Goal: Task Accomplishment & Management: Use online tool/utility

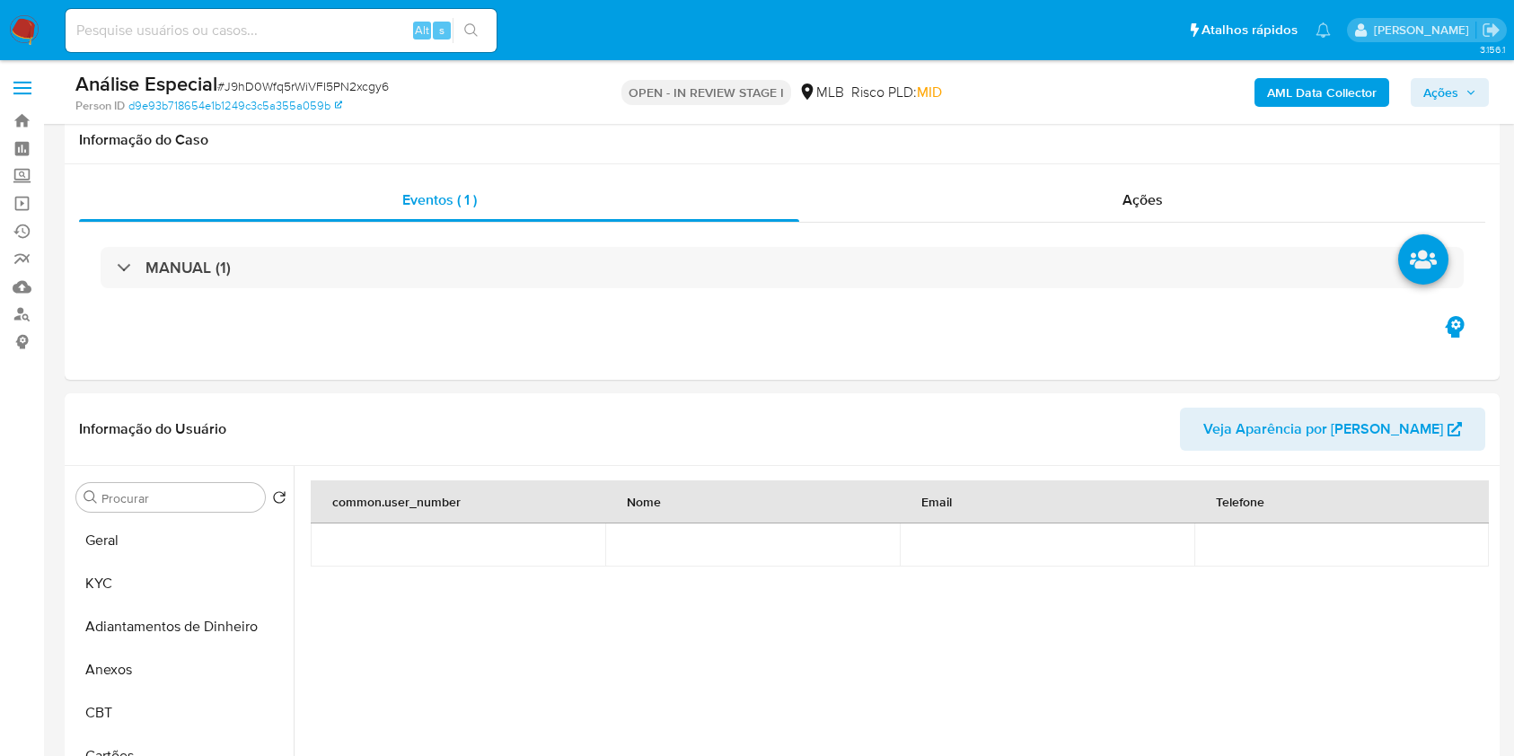
select select "10"
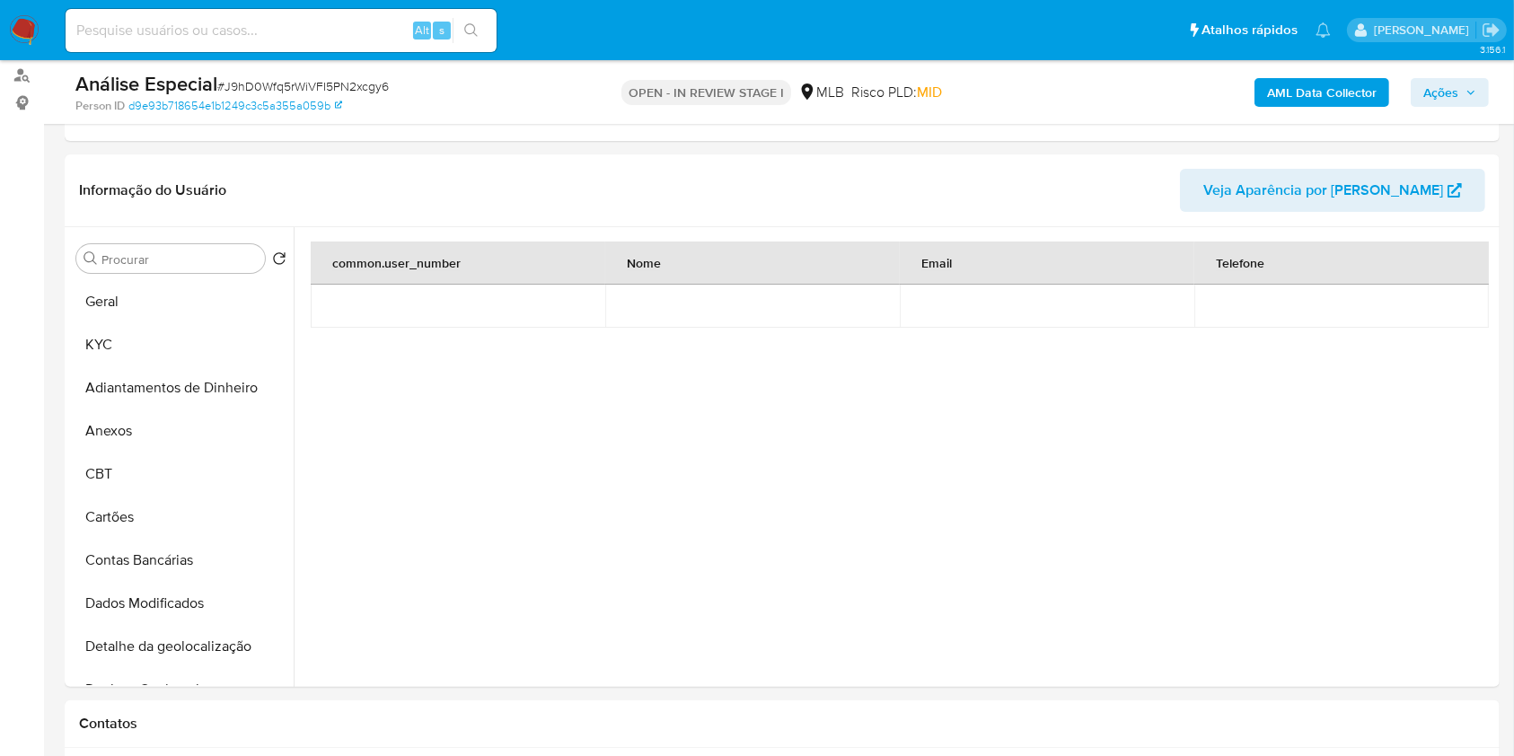
scroll to position [845, 0]
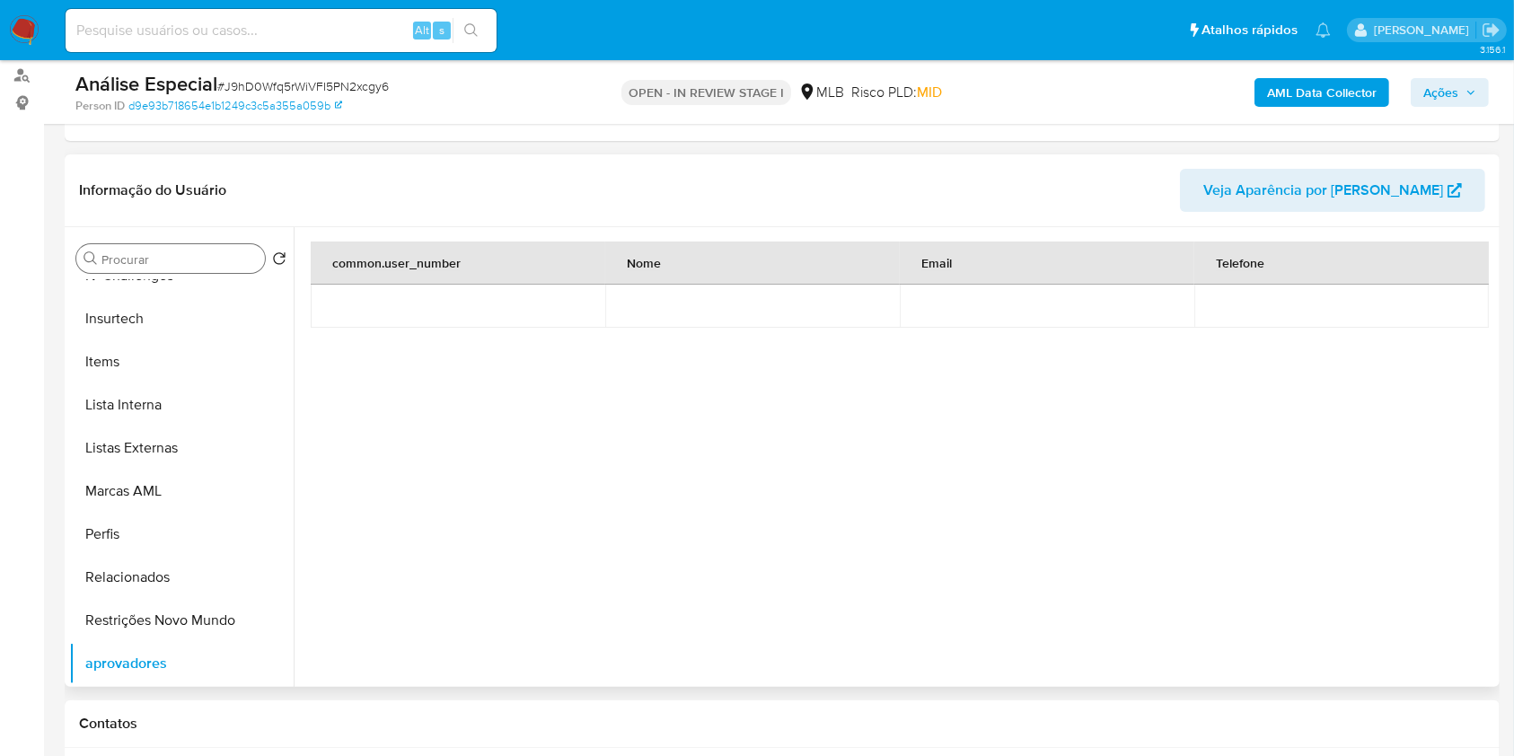
click at [219, 246] on div "Procurar" at bounding box center [170, 258] width 189 height 29
click at [219, 259] on input "Procurar" at bounding box center [179, 259] width 156 height 16
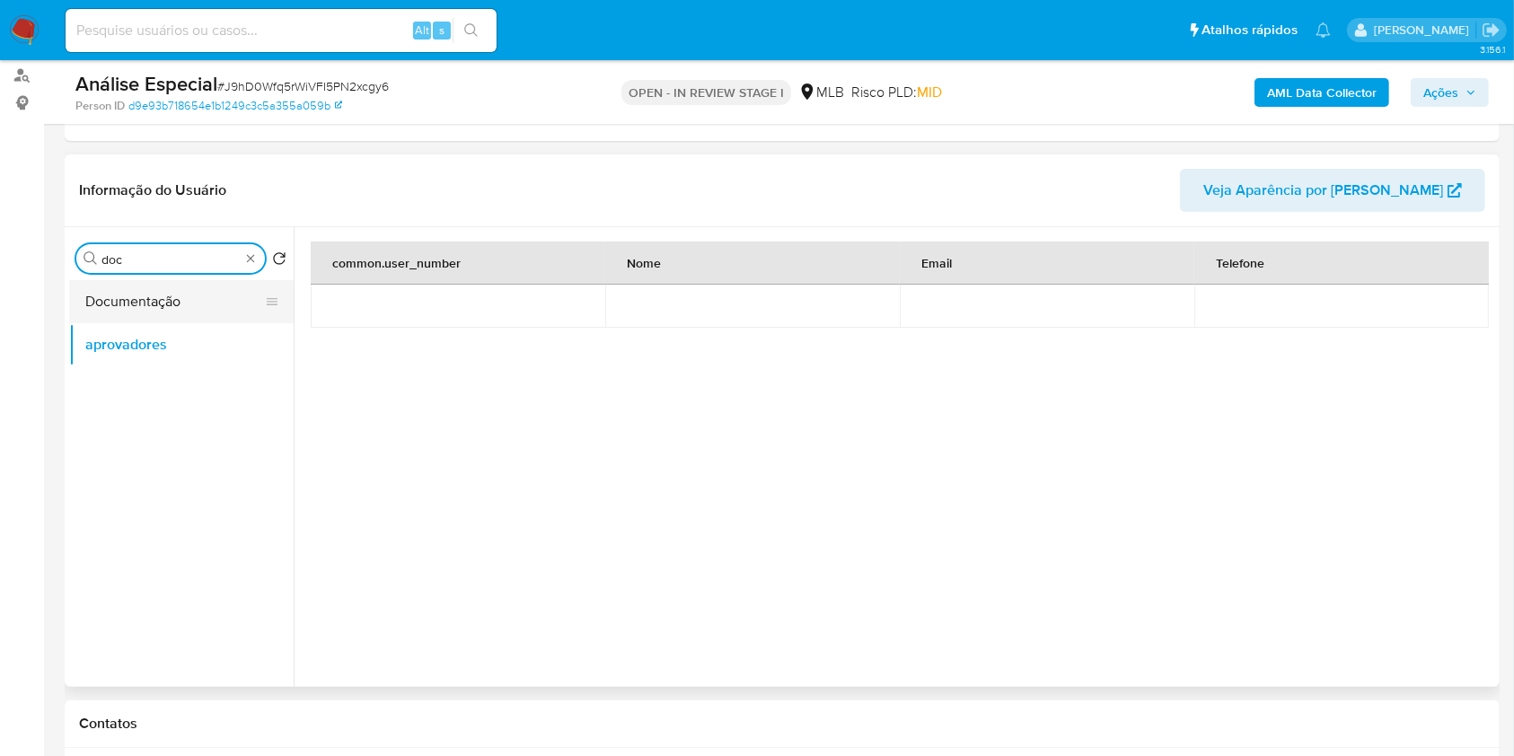
type input "doc"
drag, startPoint x: 187, startPoint y: 298, endPoint x: 195, endPoint y: 306, distance: 11.4
click at [187, 299] on button "Documentação" at bounding box center [174, 301] width 210 height 43
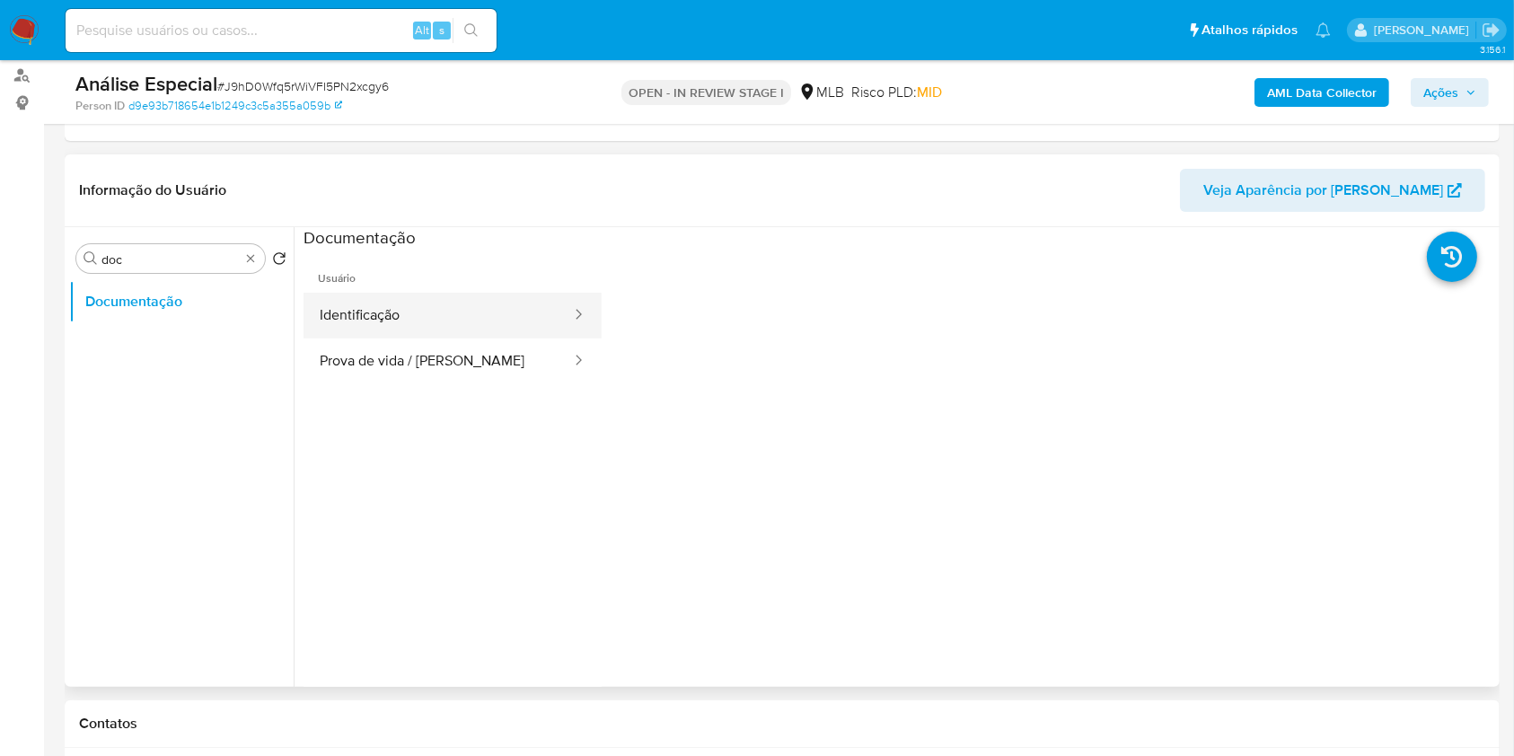
click at [424, 327] on button "Identificação" at bounding box center [438, 316] width 269 height 46
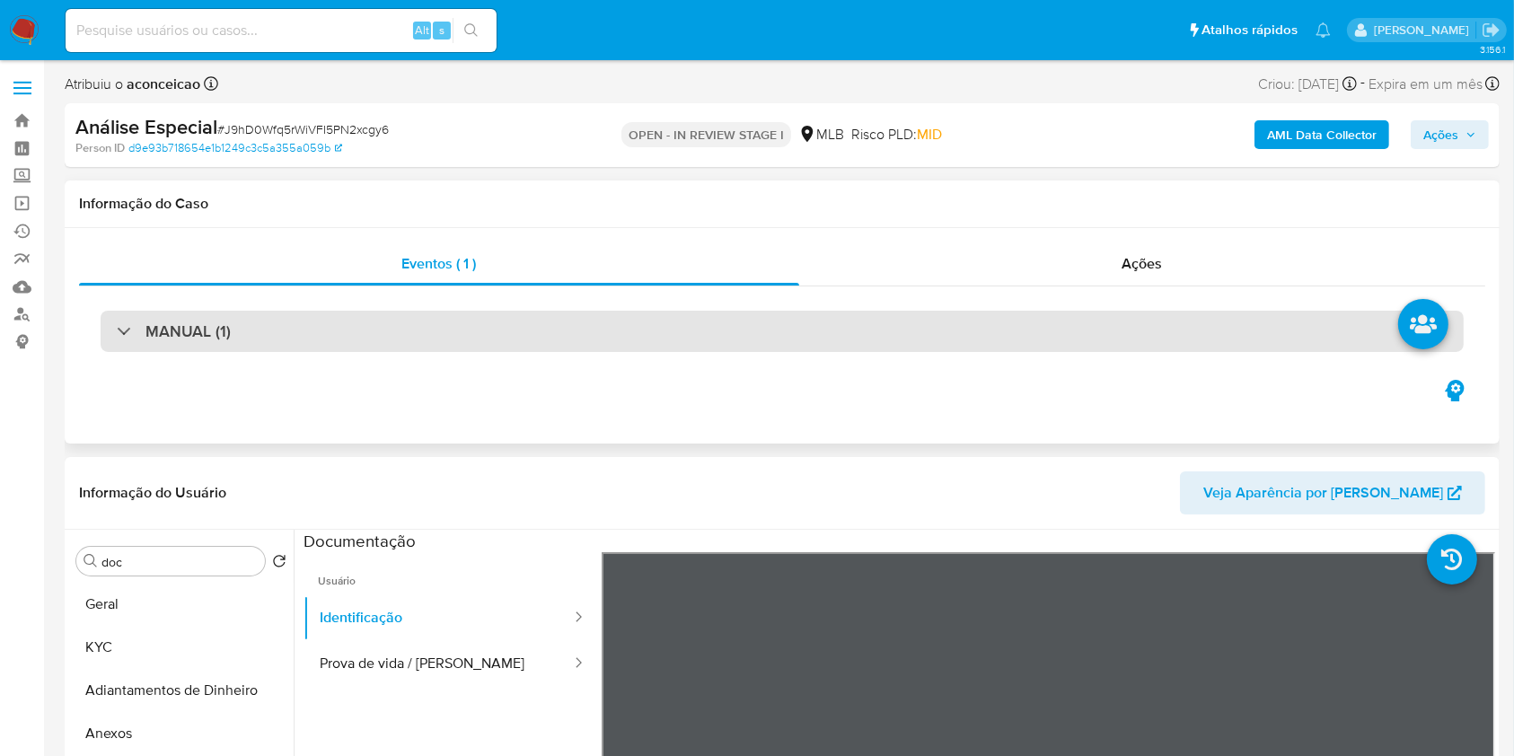
click at [385, 313] on div "MANUAL (1)" at bounding box center [782, 331] width 1363 height 41
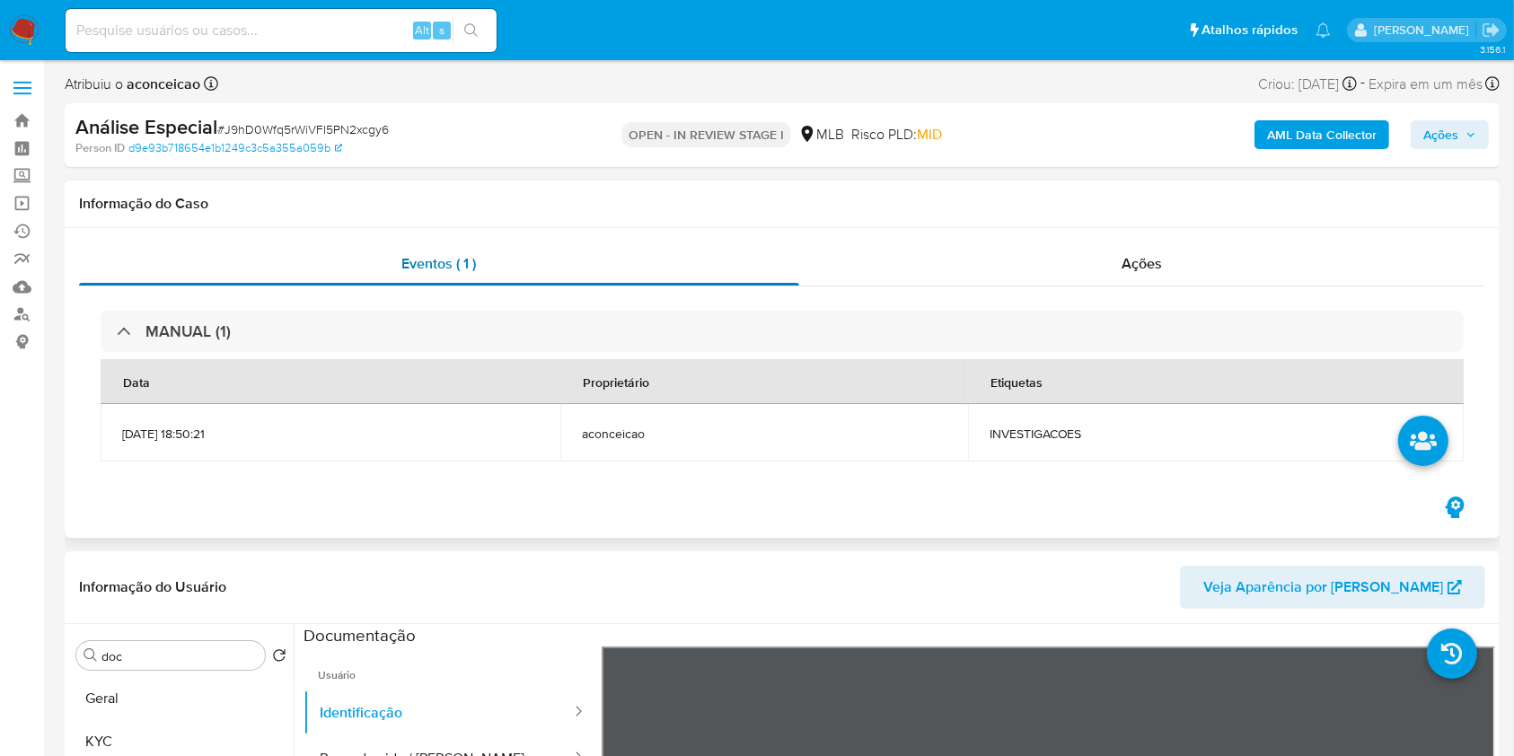
click at [445, 266] on span "Eventos ( 1 )" at bounding box center [439, 263] width 75 height 21
click at [1160, 284] on div "Ações" at bounding box center [1142, 263] width 686 height 43
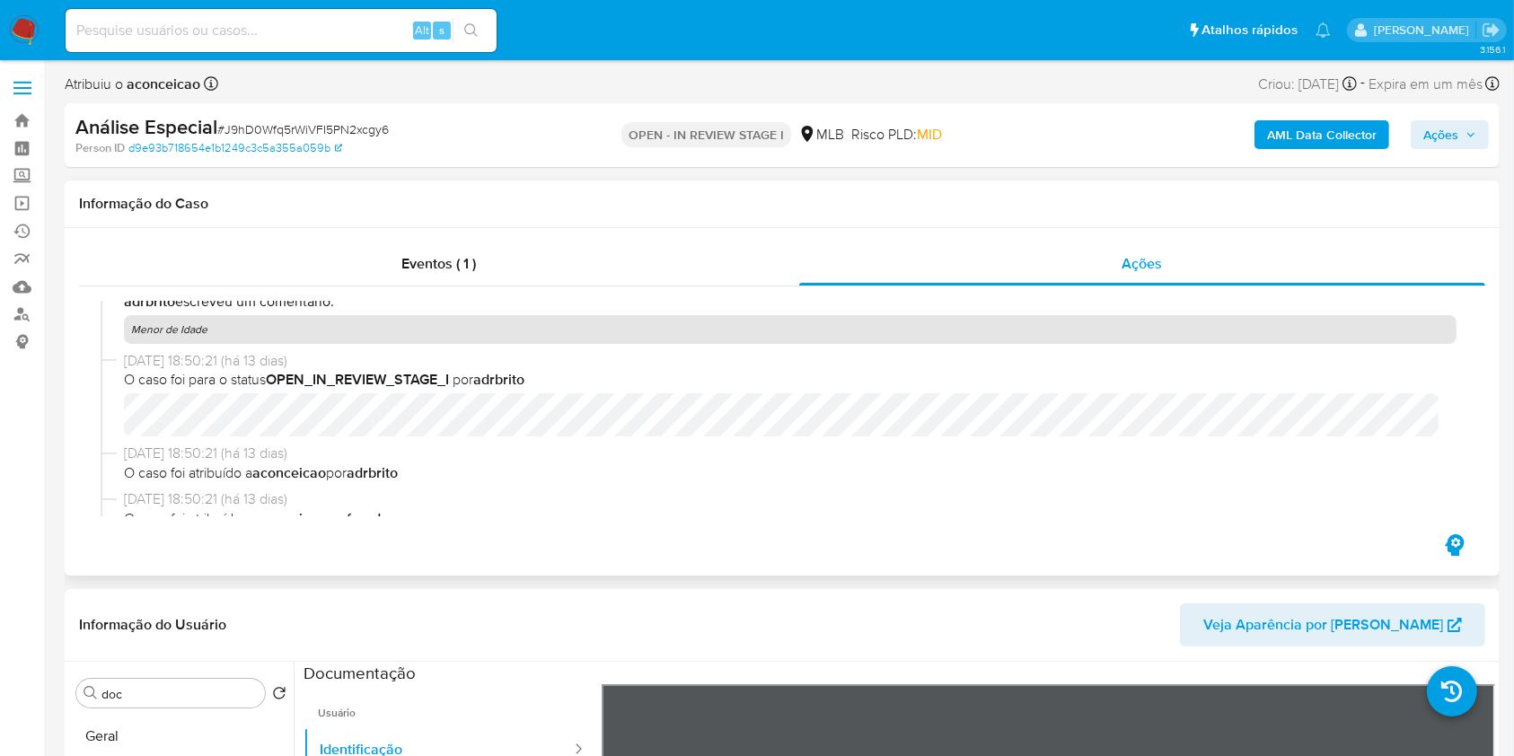
scroll to position [598, 0]
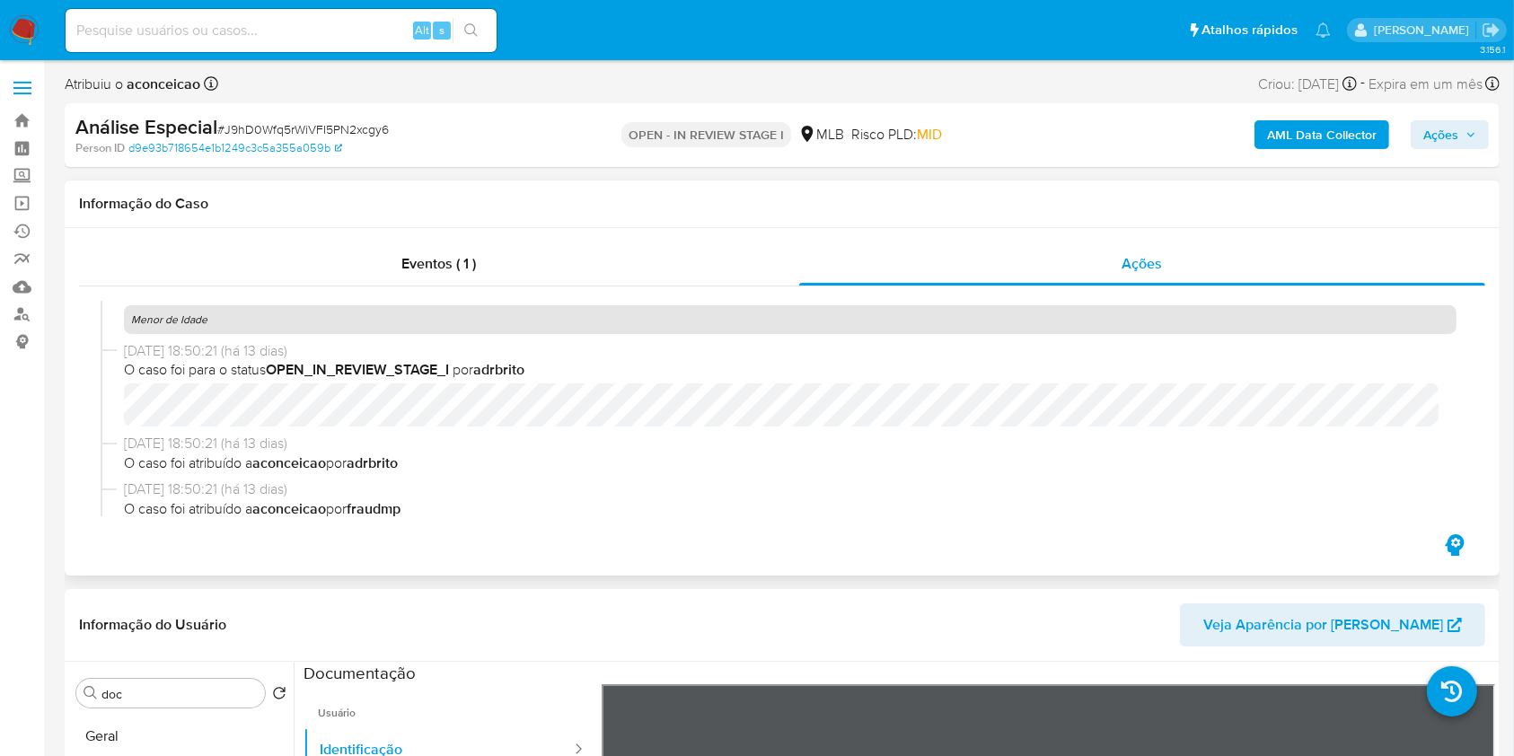
click at [185, 312] on p "Menor de Idade" at bounding box center [790, 319] width 1333 height 29
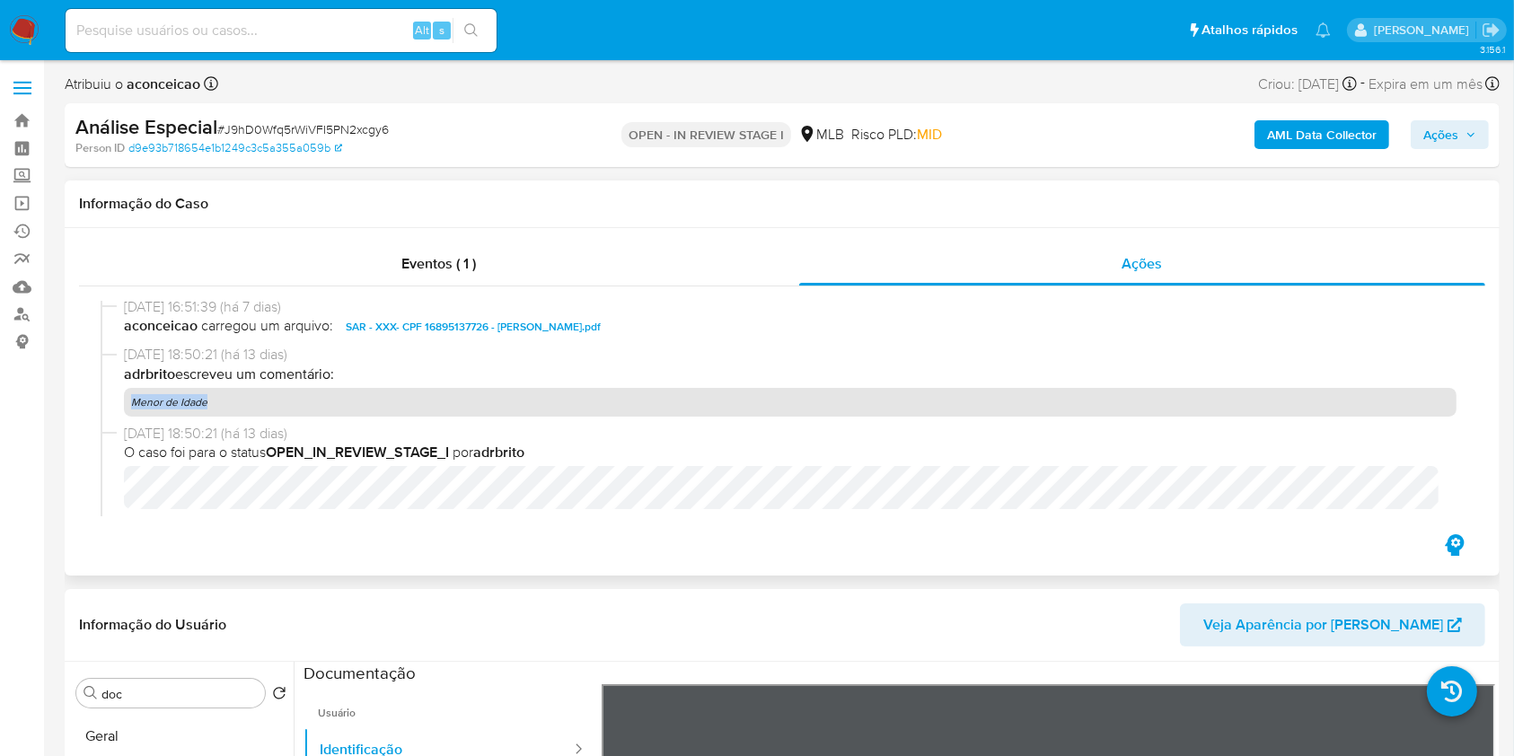
scroll to position [479, 0]
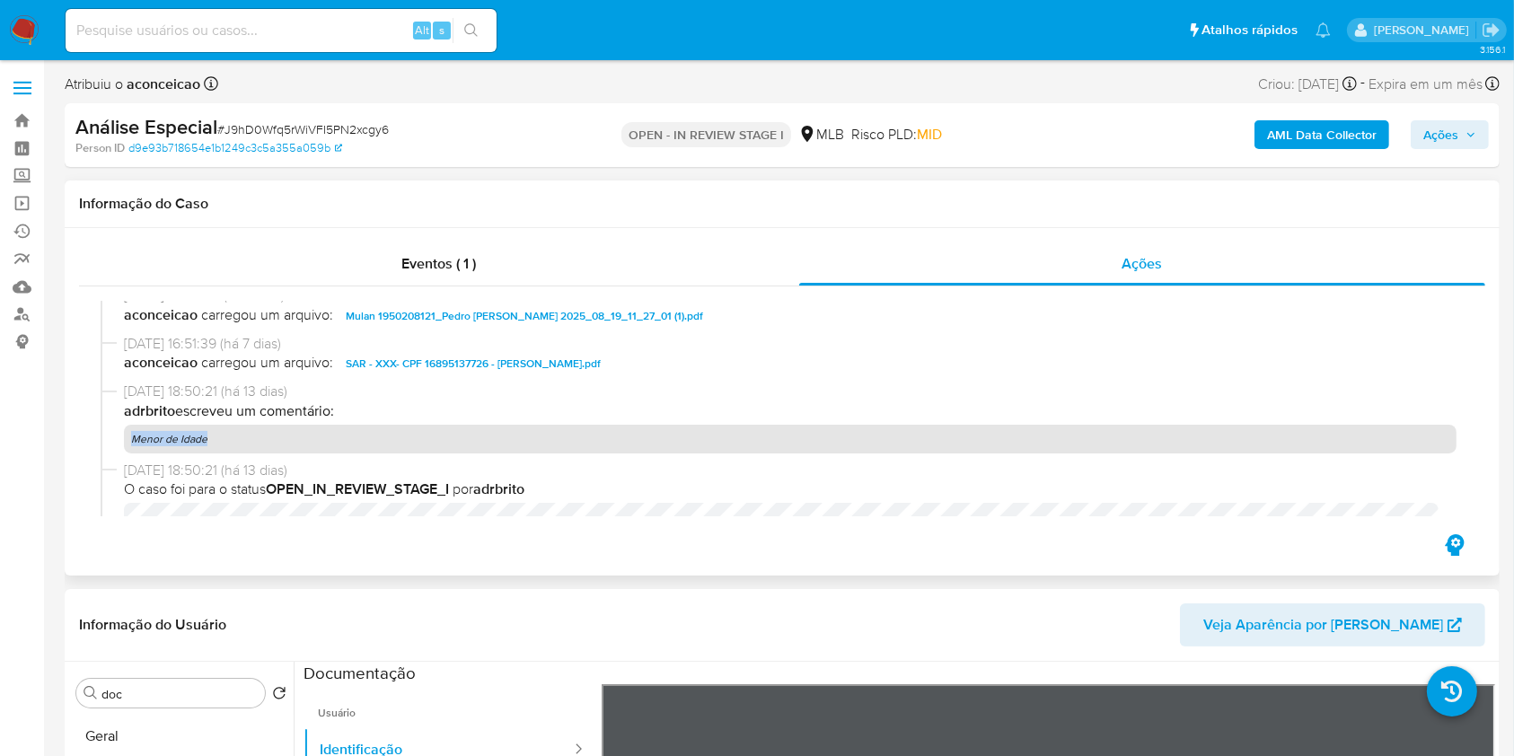
copy p "Menor de Idade"
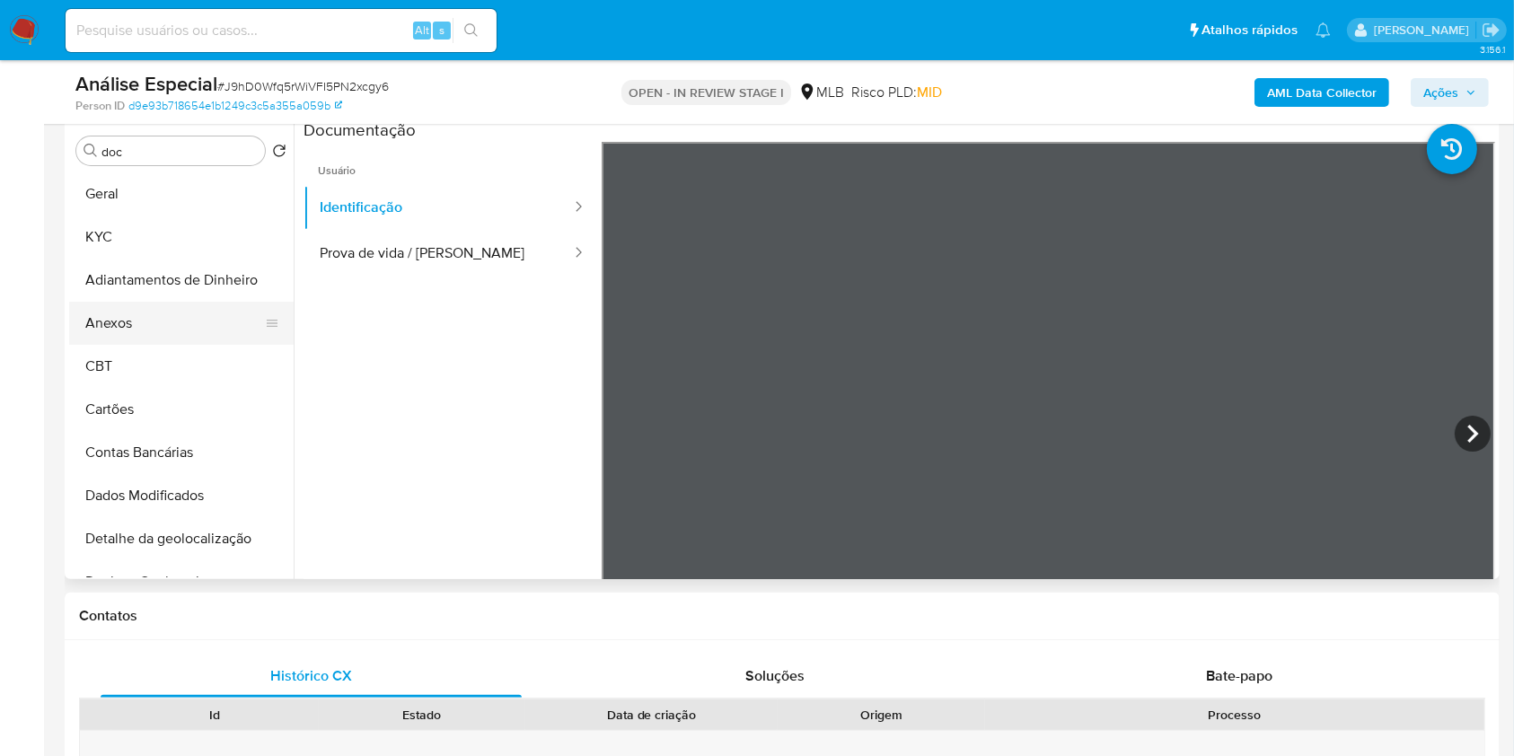
click at [153, 318] on button "Anexos" at bounding box center [174, 323] width 210 height 43
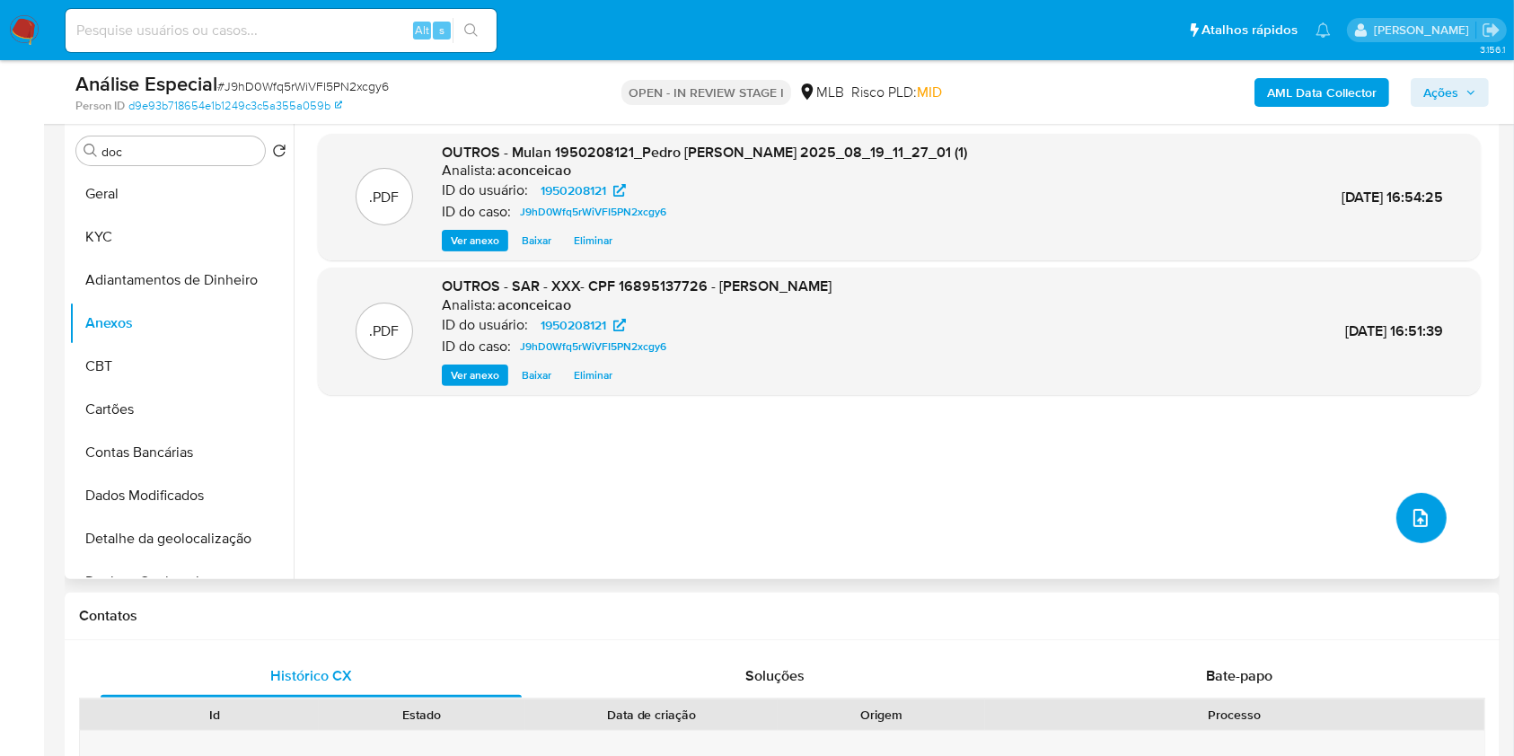
click at [1414, 518] on icon "upload-file" at bounding box center [1421, 518] width 14 height 18
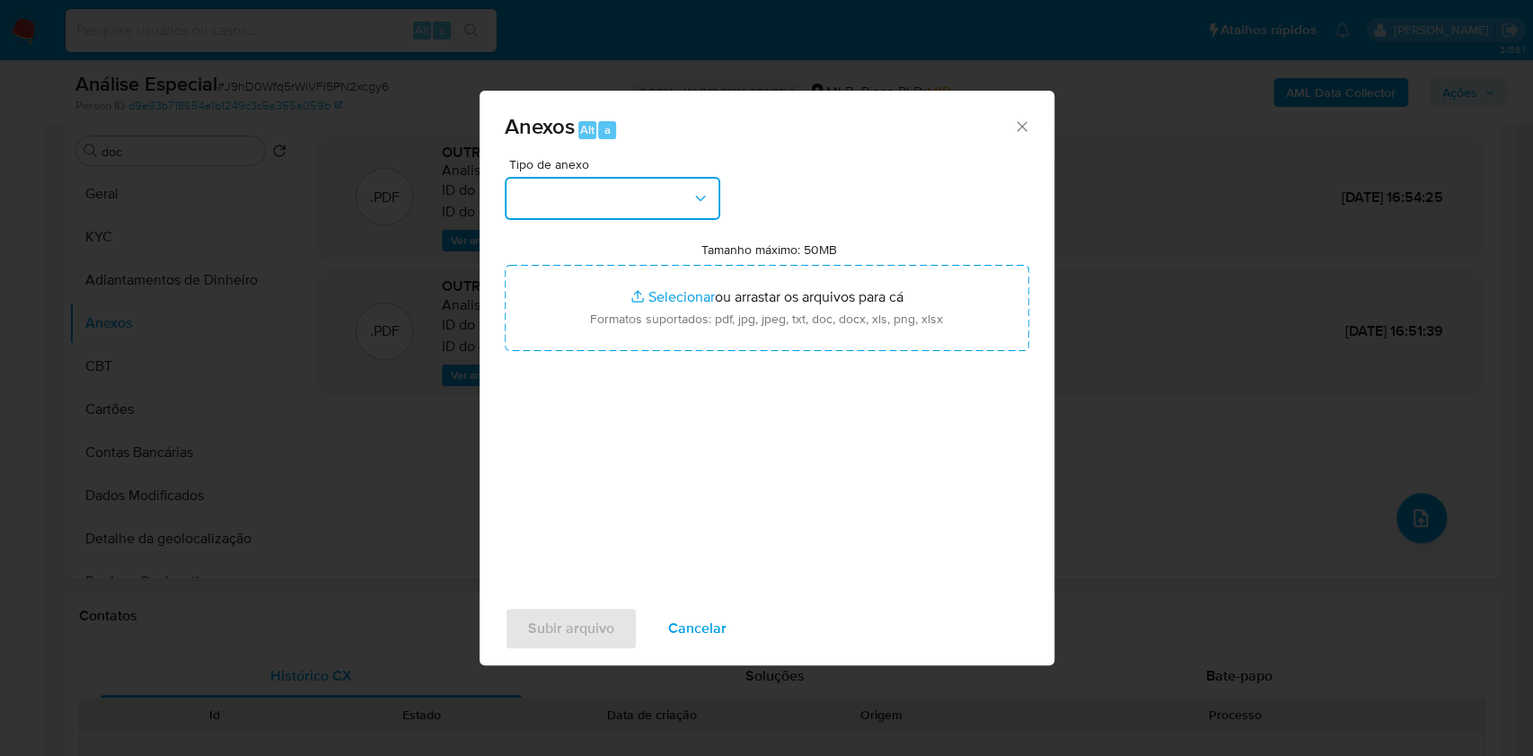
click at [616, 185] on button "button" at bounding box center [613, 198] width 216 height 43
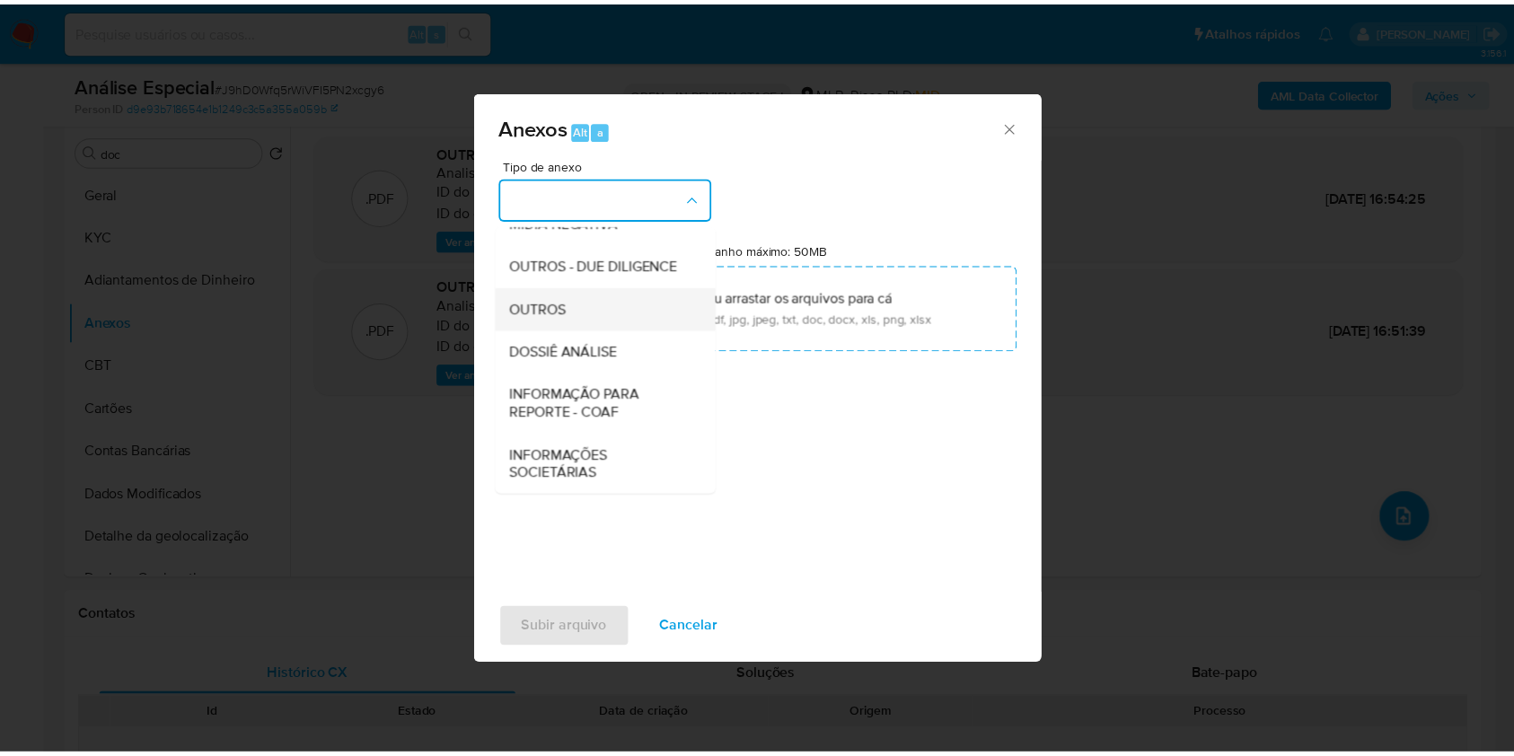
scroll to position [276, 0]
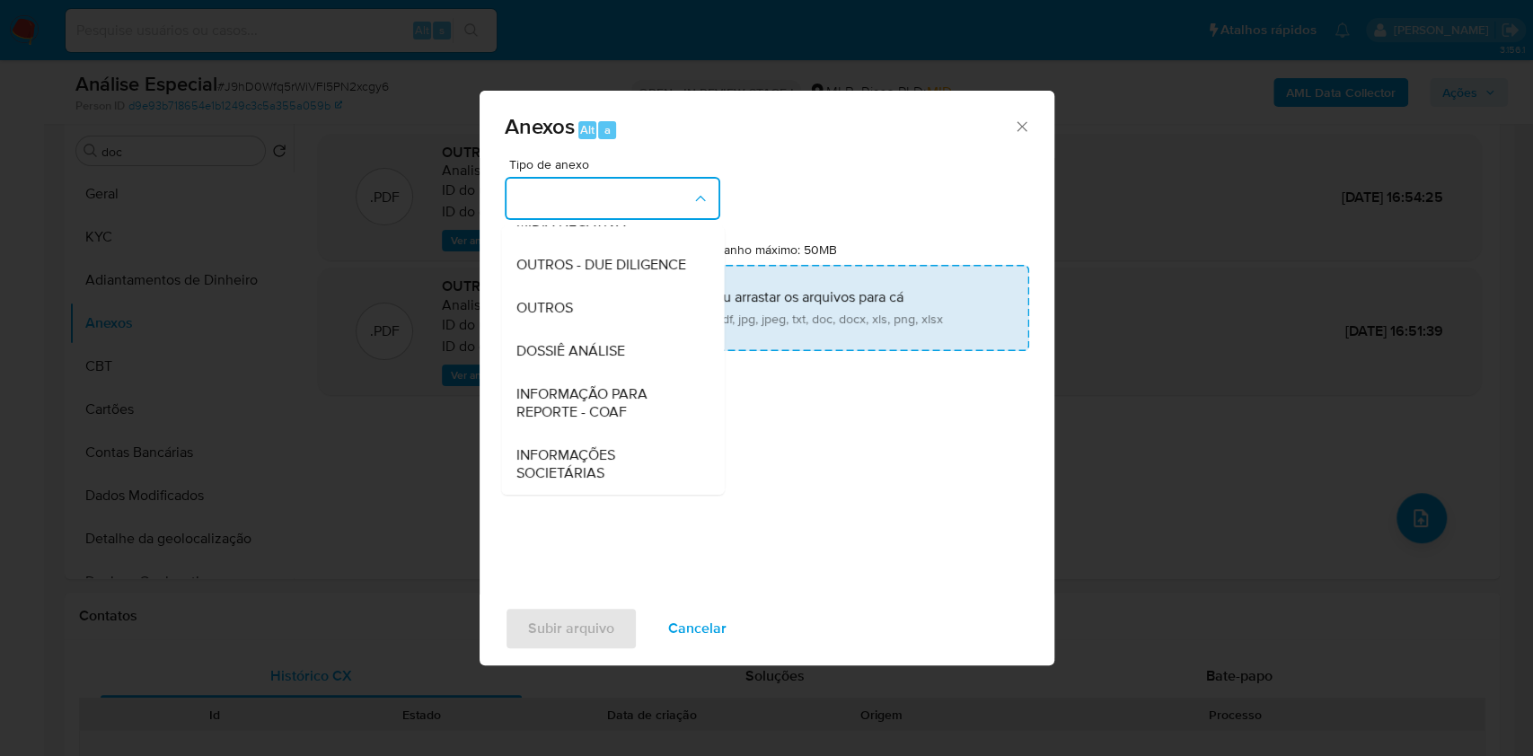
drag, startPoint x: 580, startPoint y: 308, endPoint x: 761, endPoint y: 281, distance: 182.5
click at [581, 308] on div "OUTROS" at bounding box center [607, 307] width 183 height 43
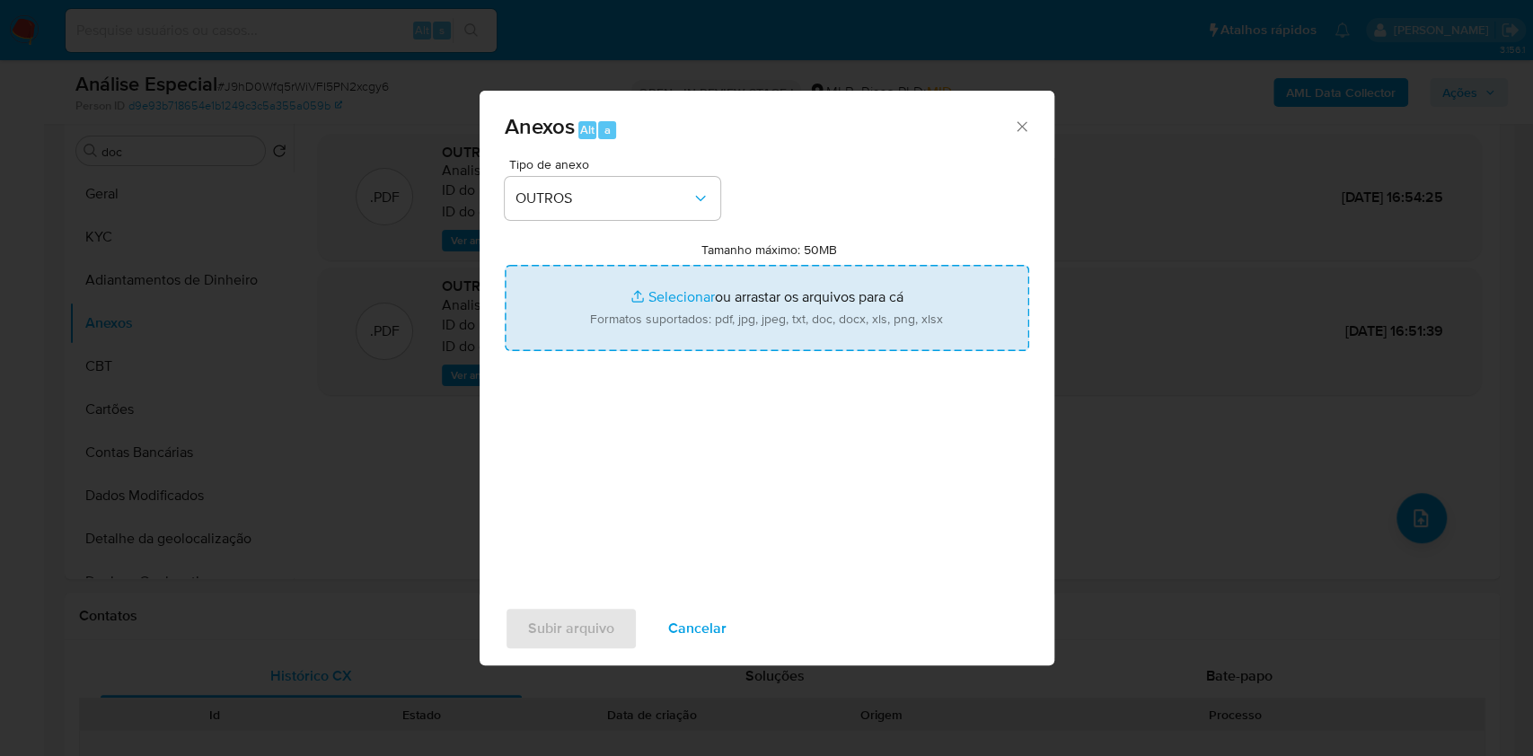
type input "C:\fakepath\SAR - XXX- CPF 16895137726 - PEDRO HENRIQUE ALMEIDA LOIOLA.pdf"
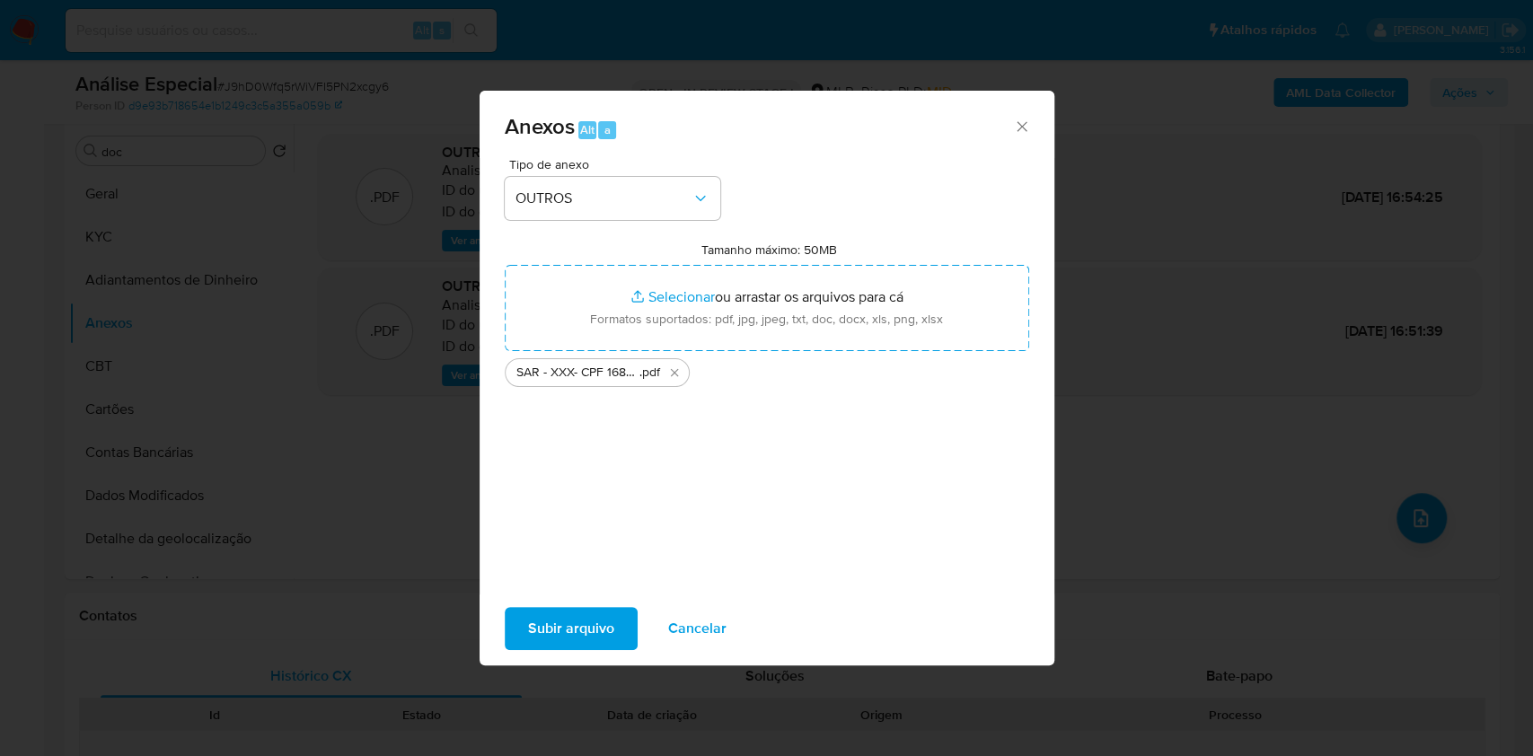
click at [583, 625] on span "Subir arquivo" at bounding box center [571, 629] width 86 height 40
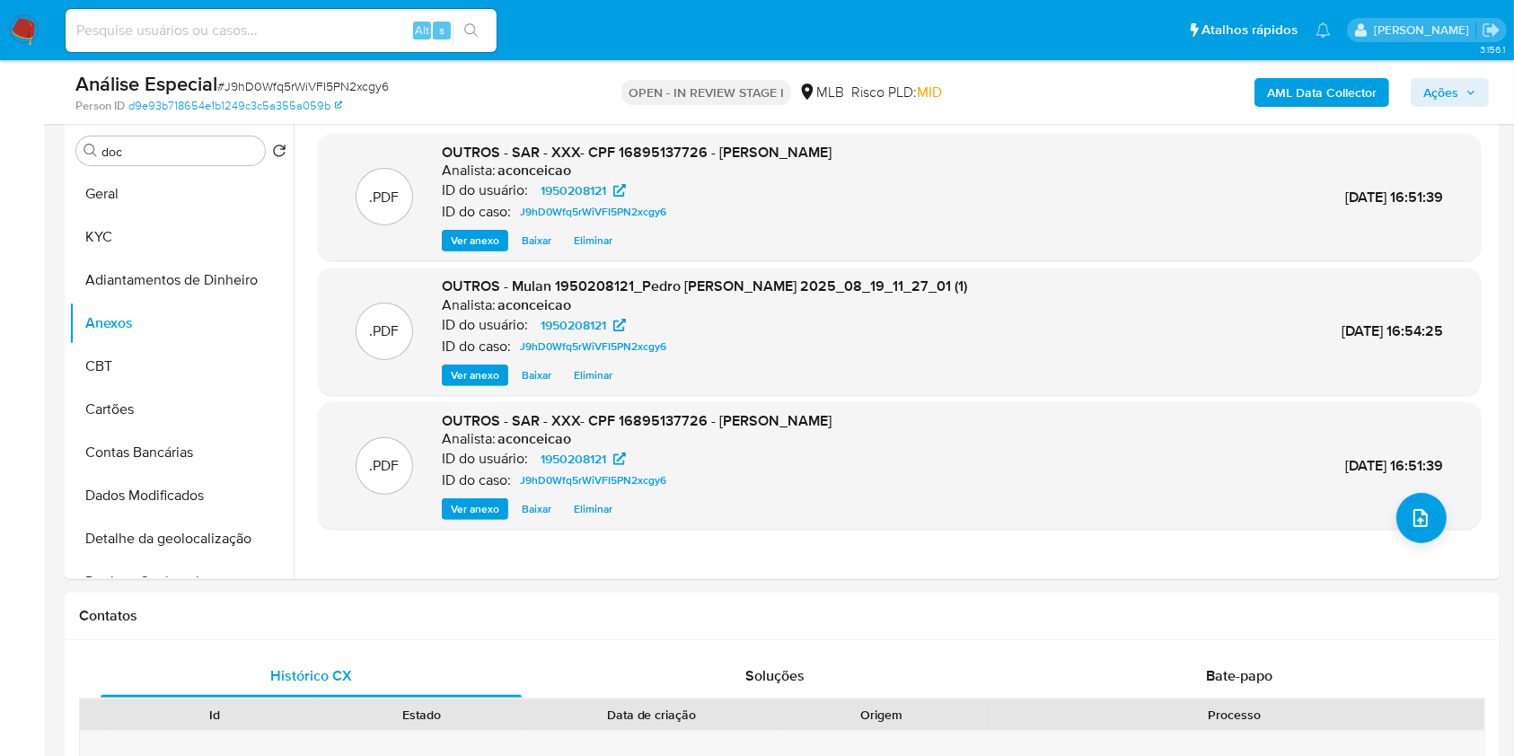
drag, startPoint x: 1444, startPoint y: 91, endPoint x: 1385, endPoint y: 109, distance: 61.9
click at [1444, 93] on span "Ações" at bounding box center [1441, 92] width 35 height 29
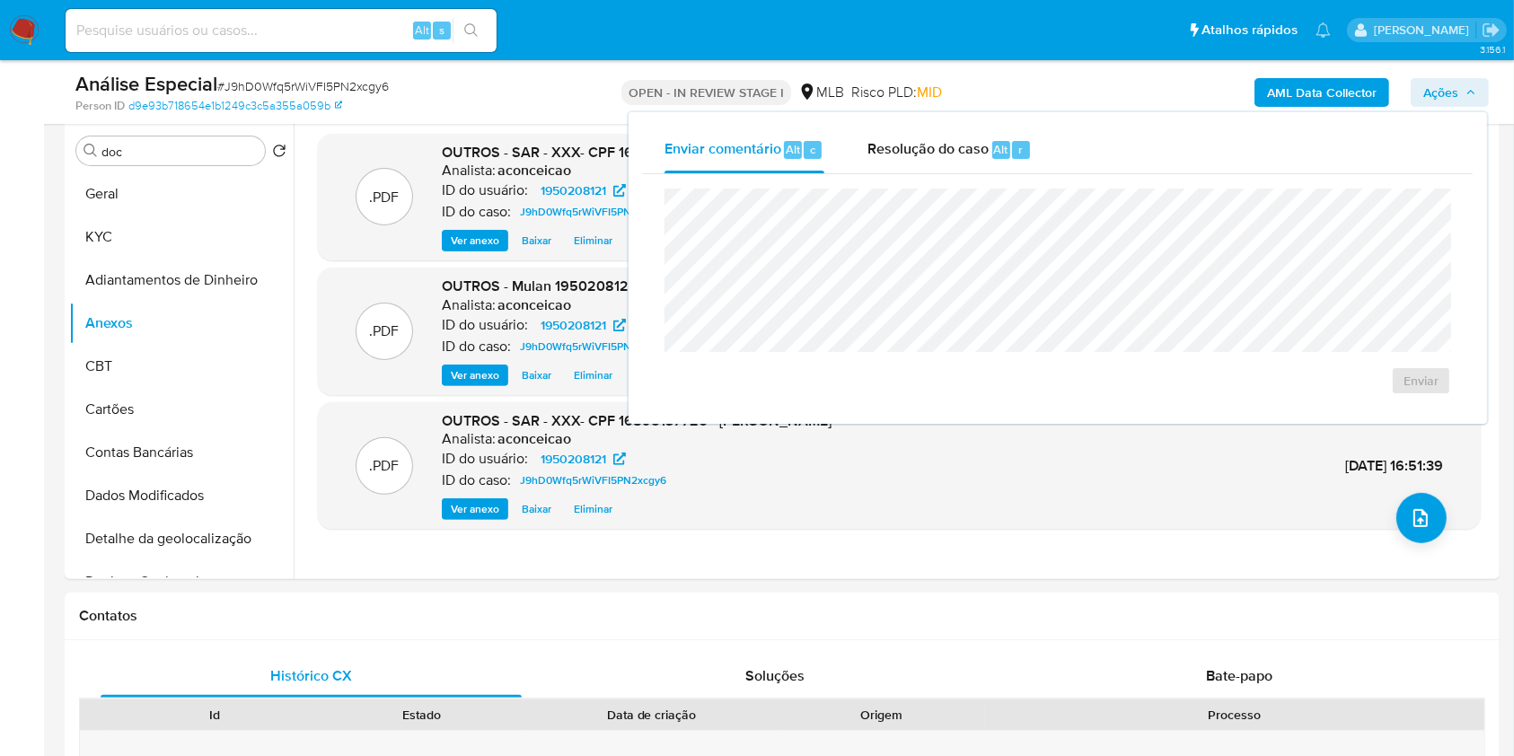
drag, startPoint x: 962, startPoint y: 138, endPoint x: 978, endPoint y: 181, distance: 46.0
click at [963, 146] on span "Resolução do caso" at bounding box center [928, 148] width 121 height 21
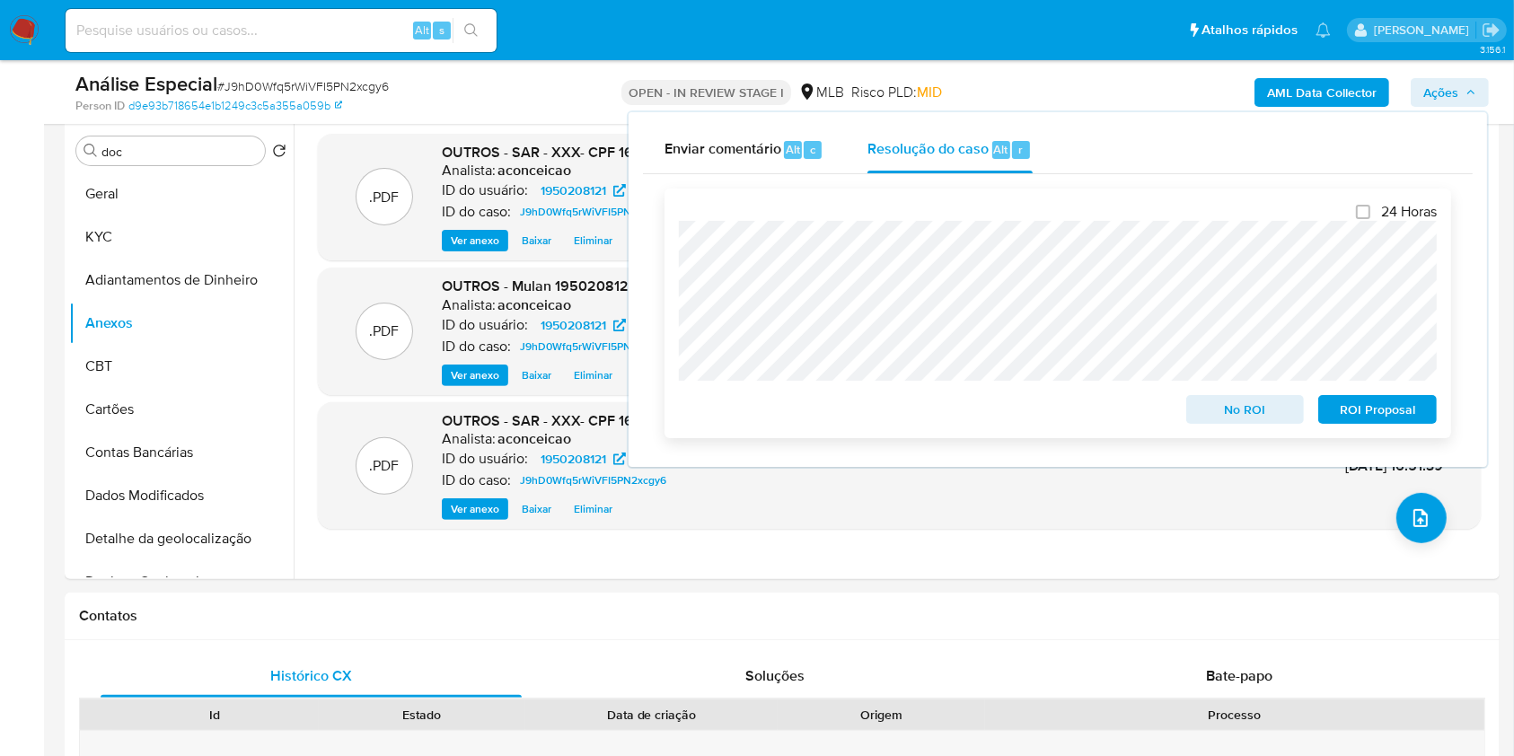
click at [1372, 413] on span "ROI Proposal" at bounding box center [1377, 409] width 93 height 25
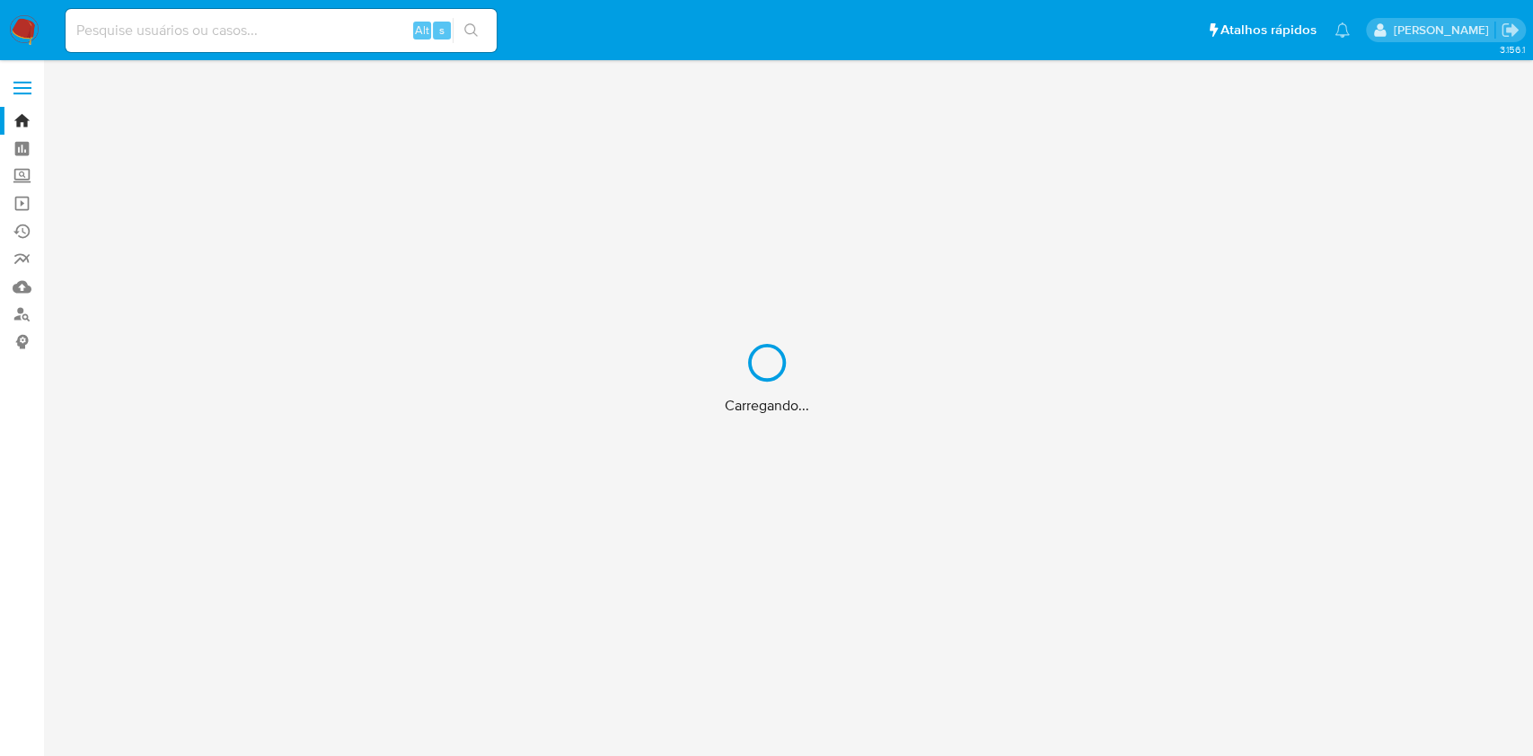
click at [350, 31] on div "Carregando..." at bounding box center [766, 378] width 1533 height 756
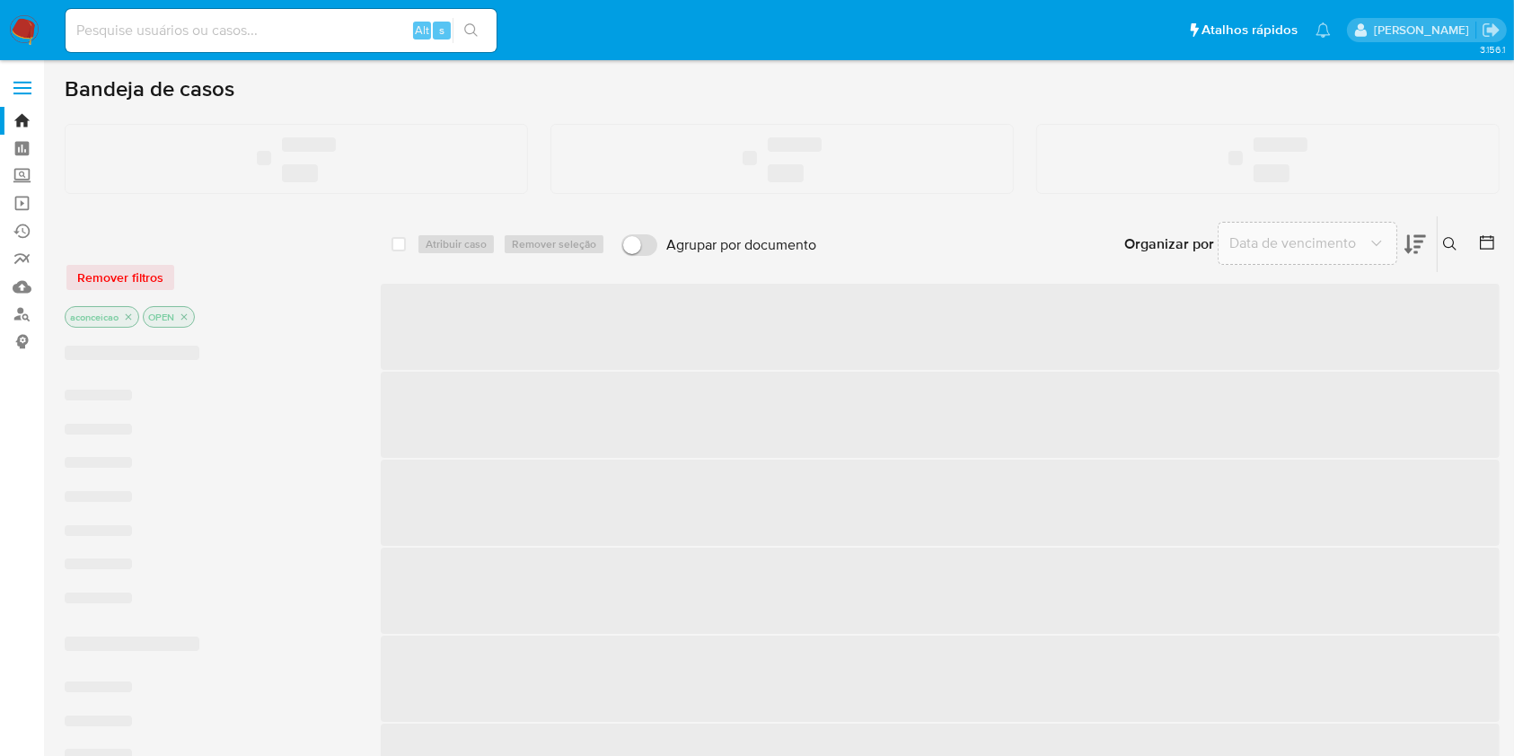
click at [334, 31] on input at bounding box center [281, 30] width 431 height 23
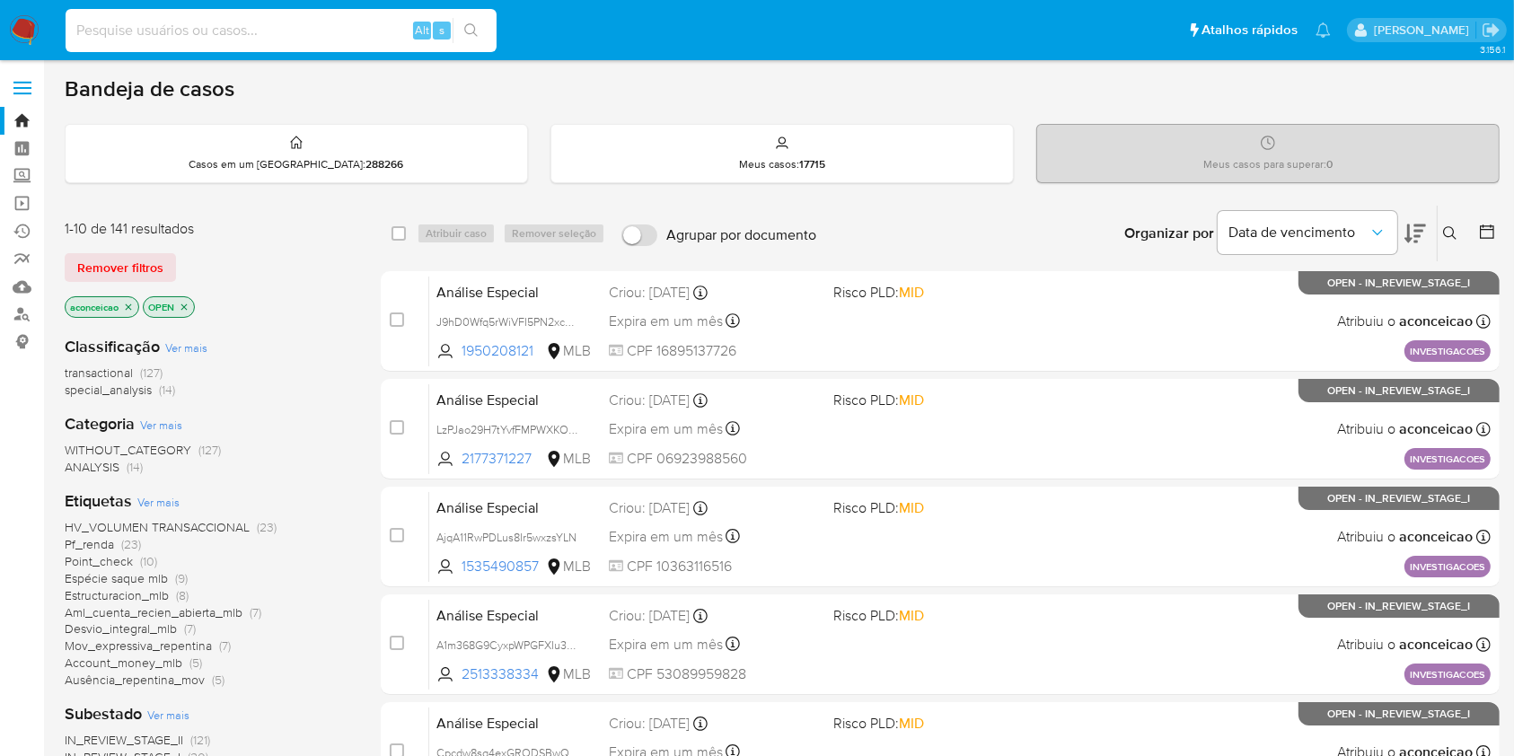
paste input "2384860052"
type input "2384860052"
click at [479, 33] on button "search-icon" at bounding box center [471, 30] width 37 height 25
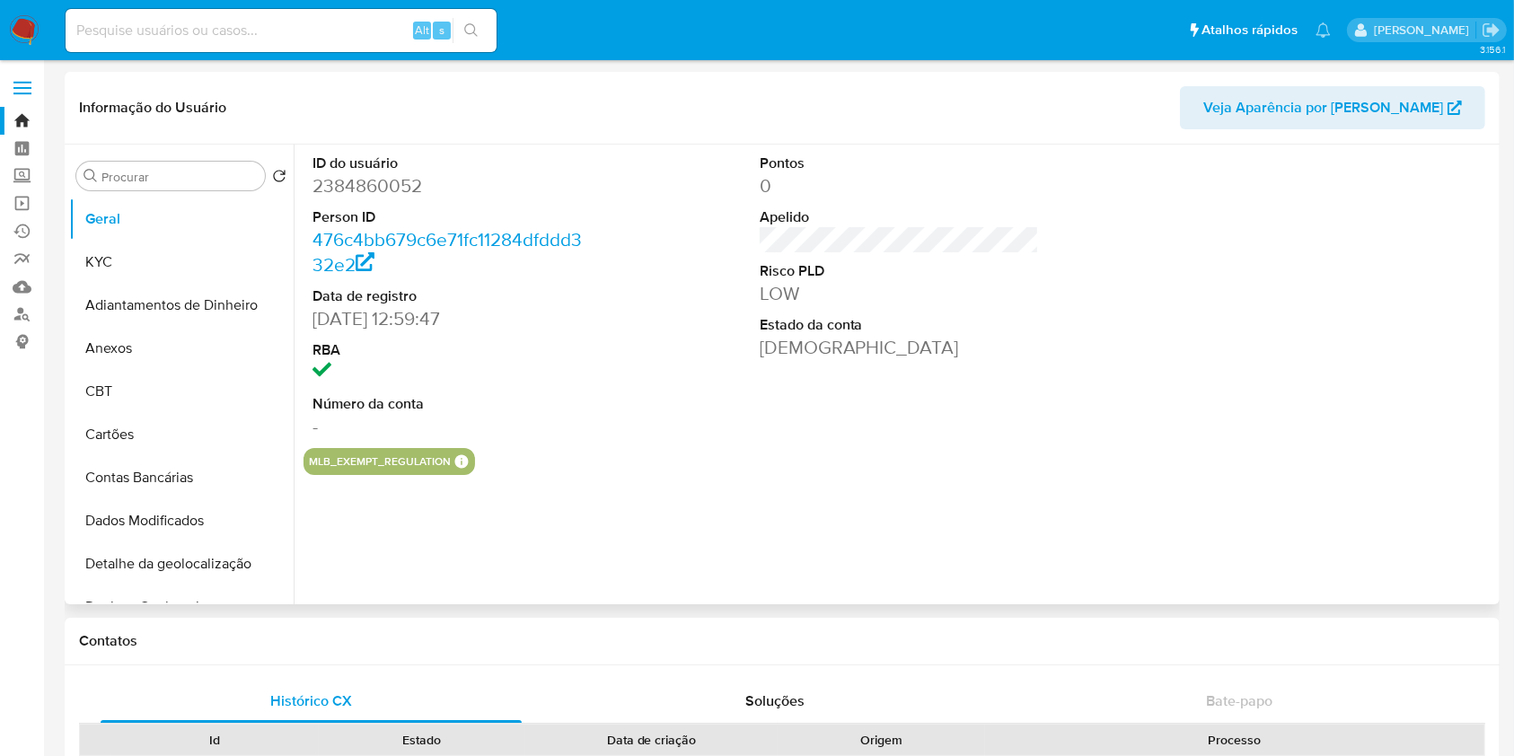
select select "10"
click at [180, 259] on button "KYC" at bounding box center [174, 262] width 210 height 43
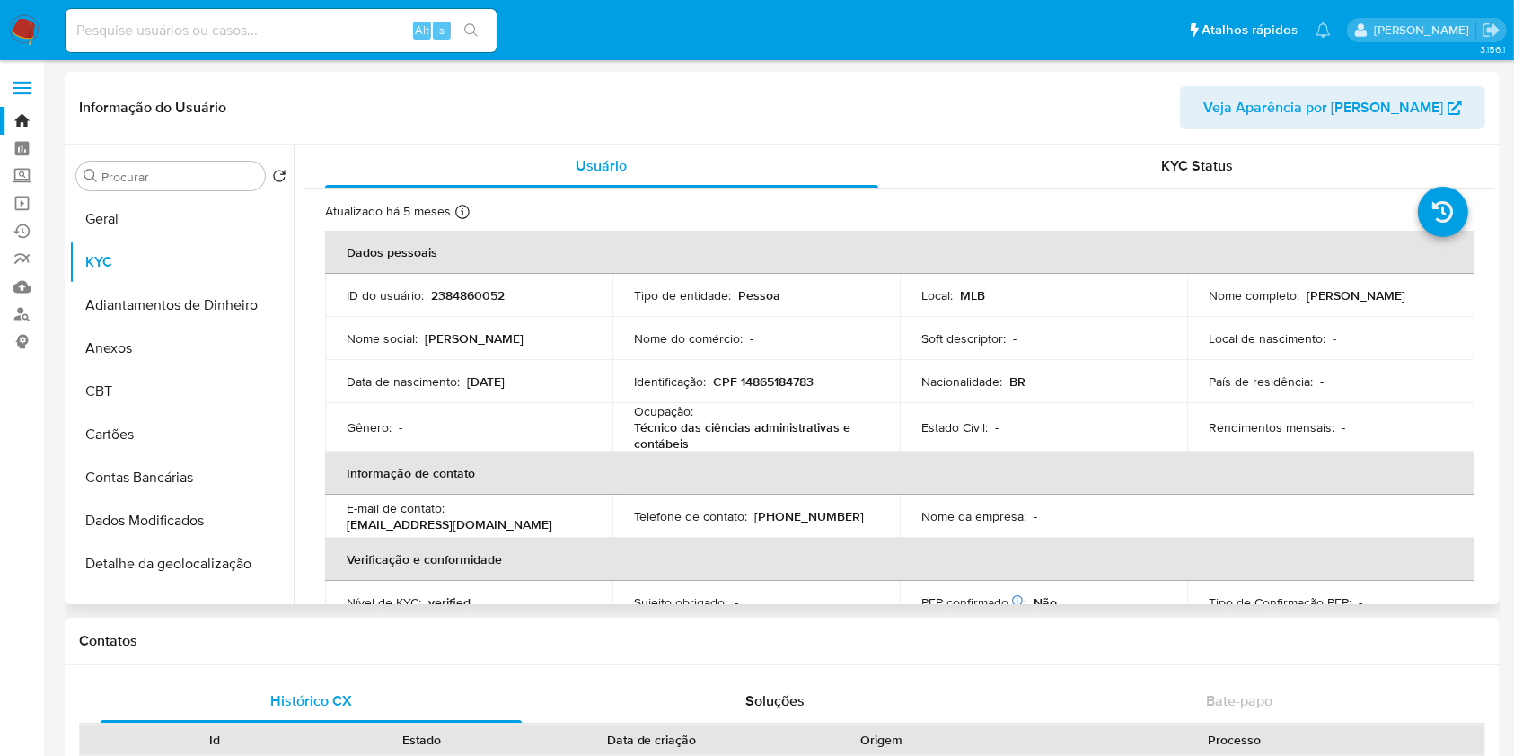
click at [712, 428] on p "Técnico das ciências administrativas e contábeis" at bounding box center [752, 435] width 237 height 32
click at [711, 427] on p "Técnico das ciências administrativas e contábeis" at bounding box center [752, 435] width 237 height 32
click at [711, 426] on p "Técnico das ciências administrativas e contábeis" at bounding box center [752, 435] width 237 height 32
copy div "Ocupação : Técnico das ciências administrativas e contábeis"
click at [187, 183] on input "Procurar" at bounding box center [179, 177] width 156 height 16
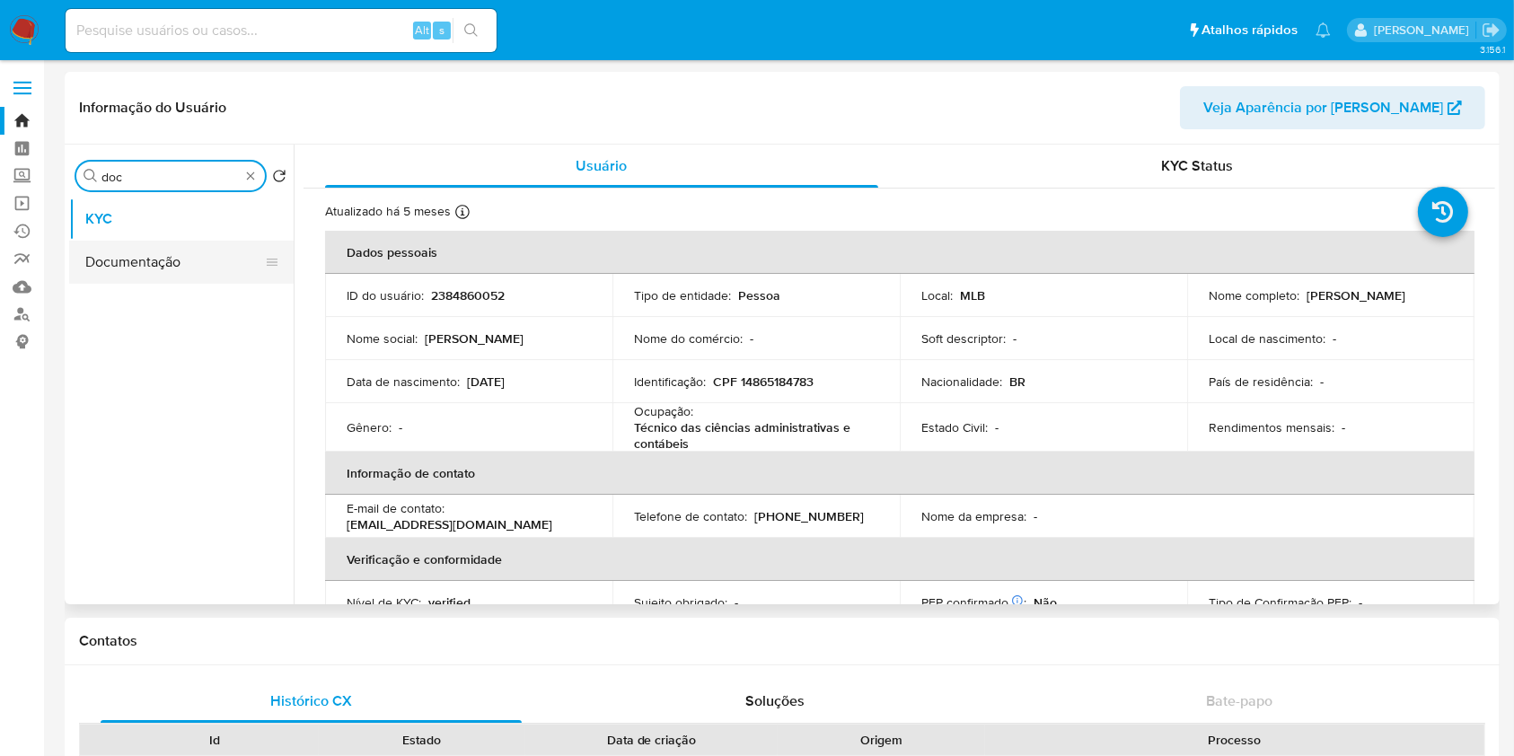
type input "doc"
click at [173, 242] on button "Documentação" at bounding box center [174, 262] width 210 height 43
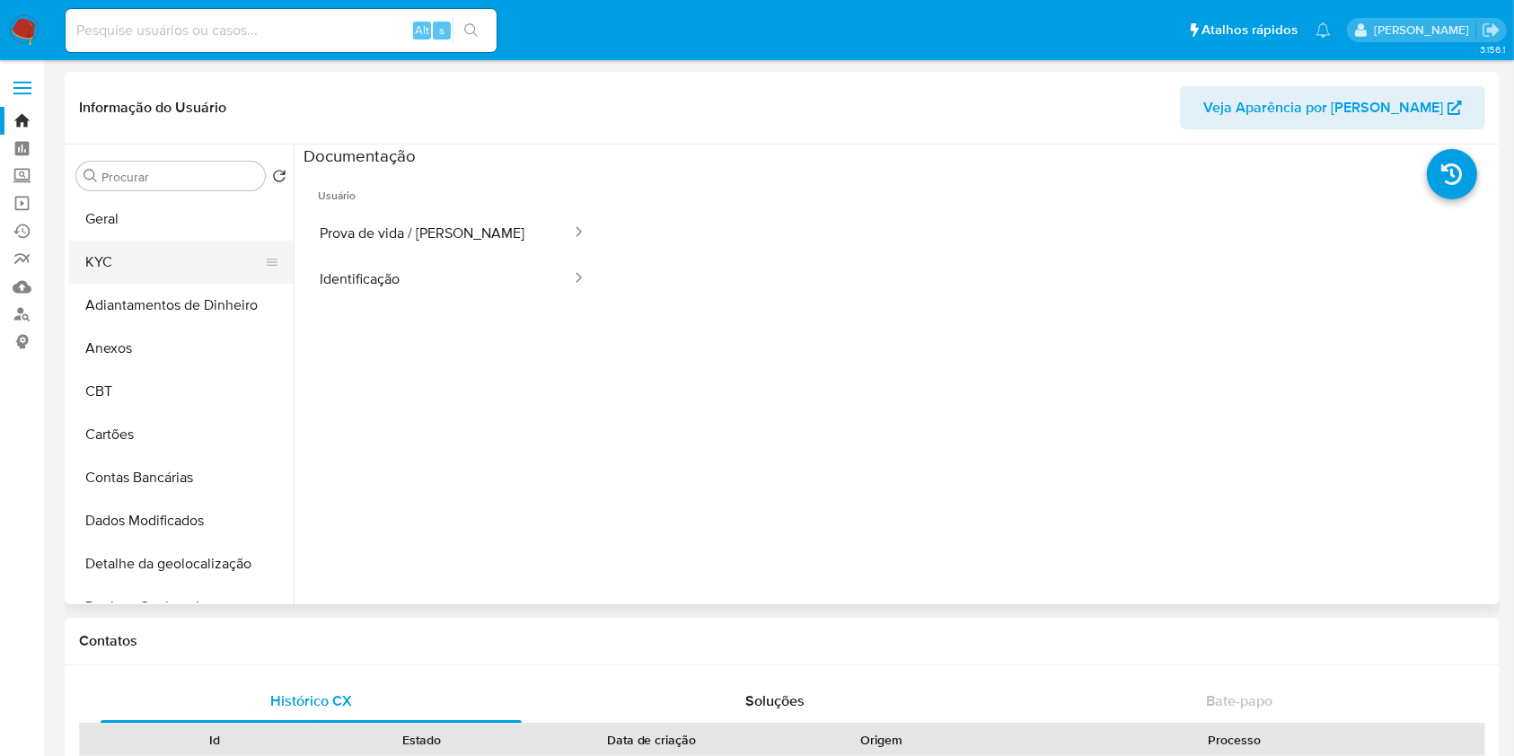
click at [185, 257] on button "KYC" at bounding box center [174, 262] width 210 height 43
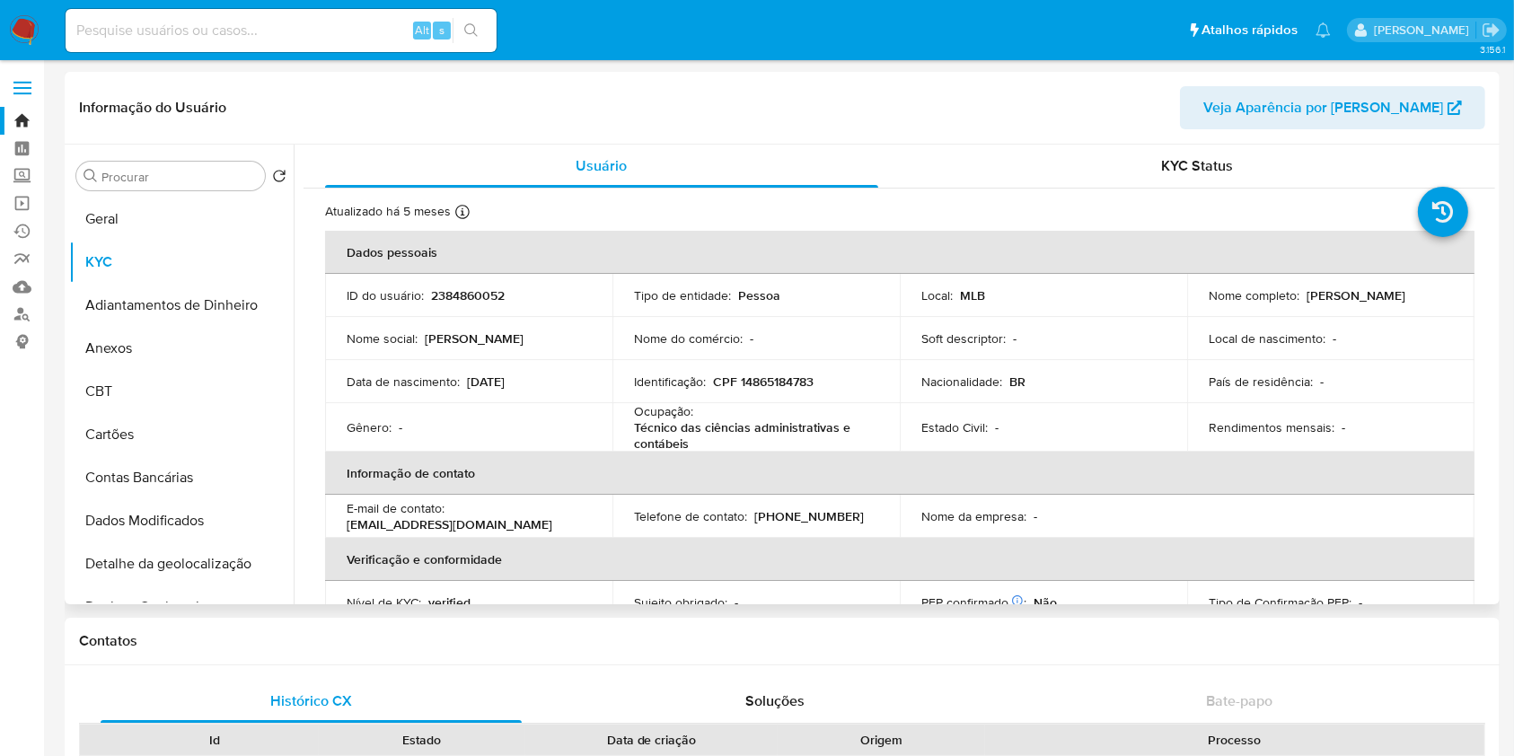
click at [740, 431] on p "Técnico das ciências administrativas e contábeis" at bounding box center [752, 435] width 237 height 32
click at [740, 430] on p "Técnico das ciências administrativas e contábeis" at bounding box center [752, 435] width 237 height 32
copy div "Ocupação : Técnico das ciências administrativas e contábeis"
click at [295, 14] on div "Alt s" at bounding box center [281, 30] width 431 height 43
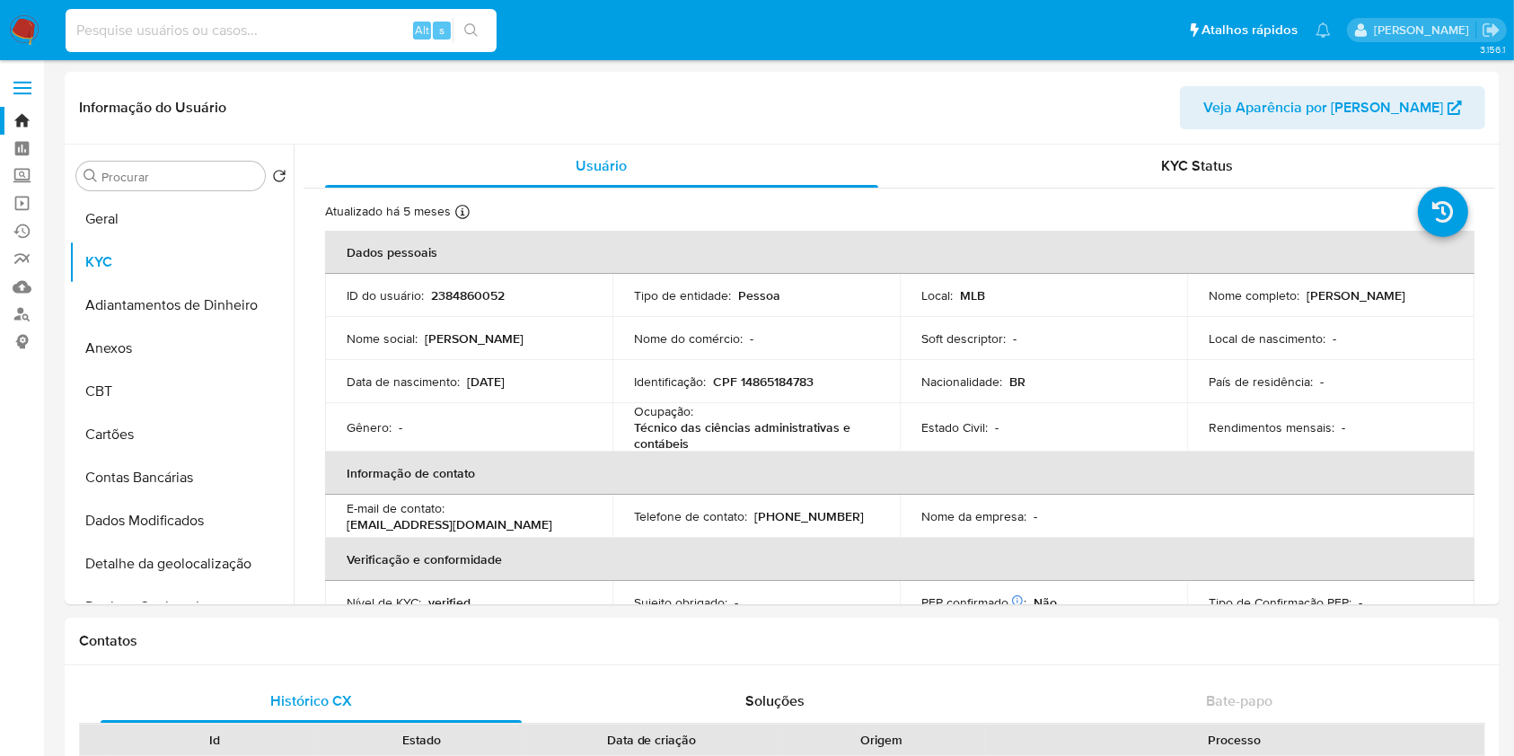
drag, startPoint x: 304, startPoint y: 22, endPoint x: 394, endPoint y: 49, distance: 94.6
click at [304, 24] on input at bounding box center [281, 30] width 431 height 23
paste input "m0Ew3DgZsQywsu6kv3MgBm5i"
type input "m0Ew3DgZsQywsu6kv3MgBm5i"
click at [481, 32] on button "search-icon" at bounding box center [471, 30] width 37 height 25
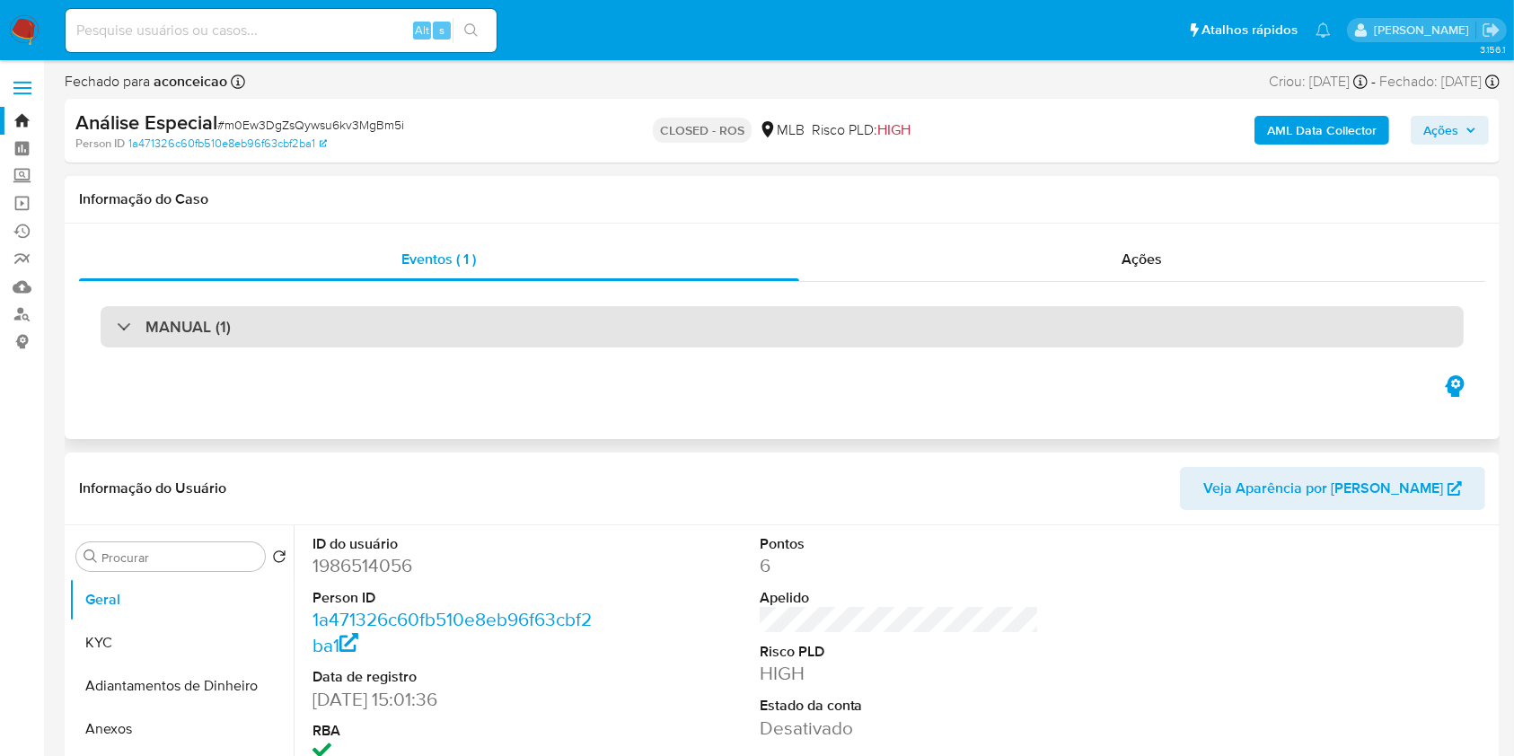
select select "10"
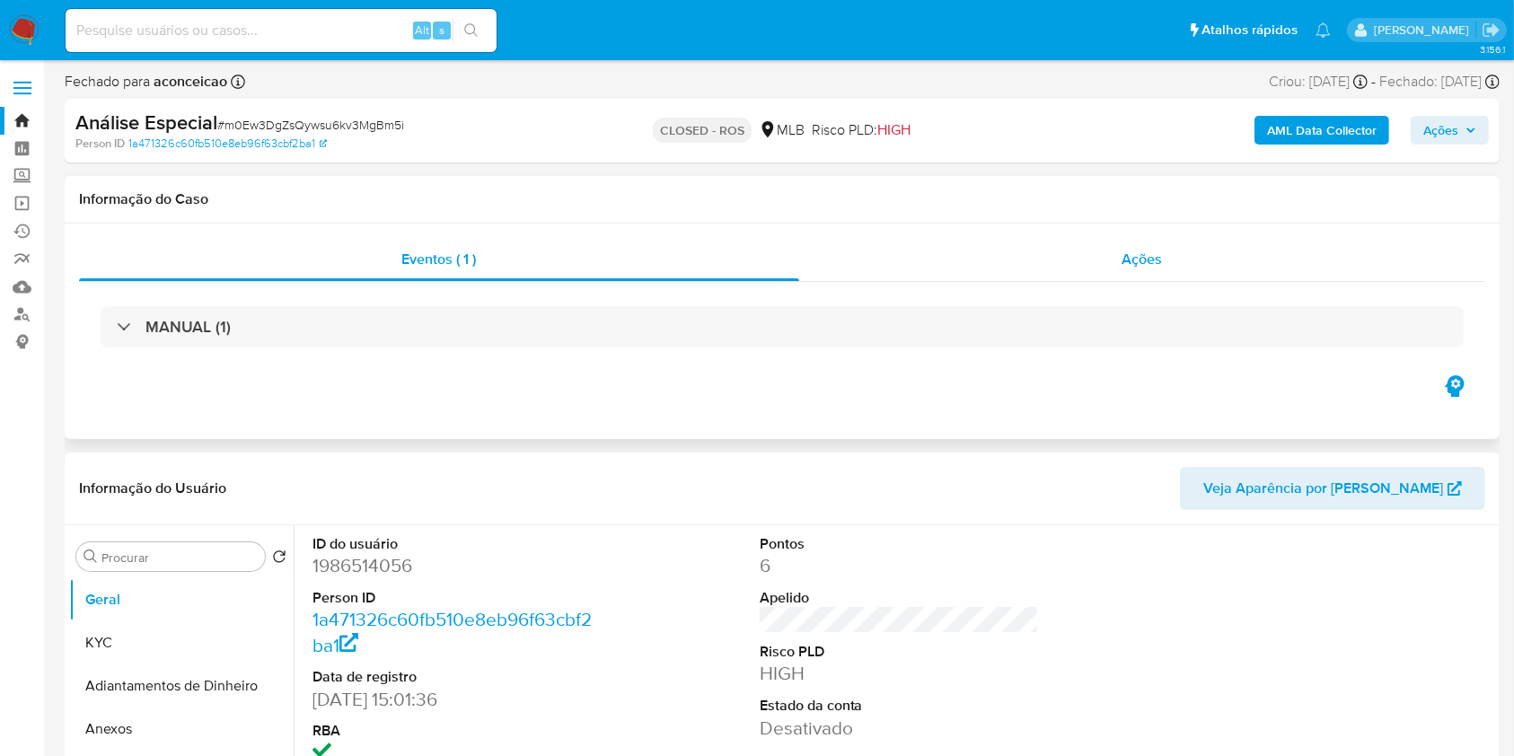
drag, startPoint x: 1099, startPoint y: 290, endPoint x: 1112, endPoint y: 274, distance: 20.5
click at [1099, 291] on div "MANUAL (1)" at bounding box center [782, 327] width 1406 height 90
click at [1114, 268] on div "Ações" at bounding box center [1142, 259] width 686 height 43
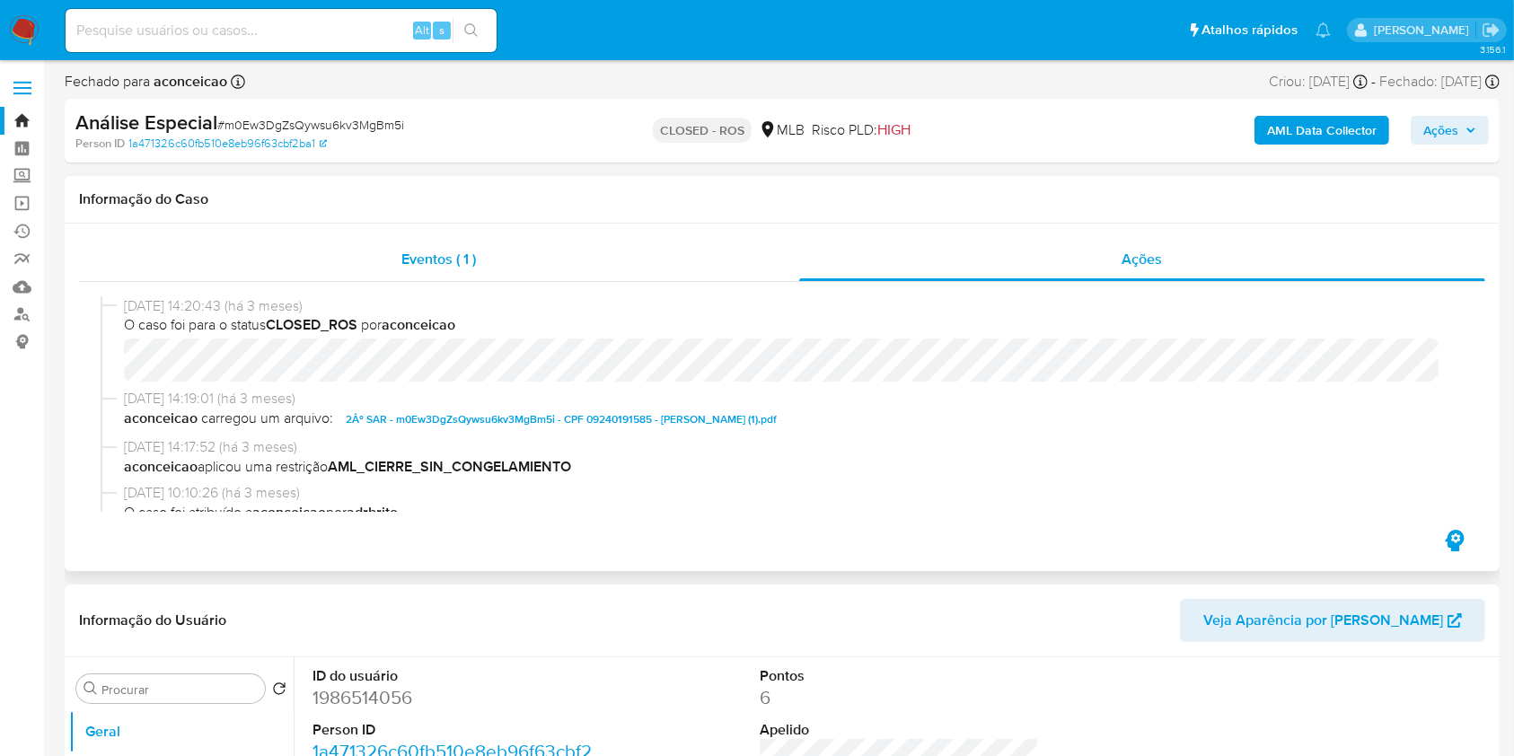
click at [463, 262] on span "Eventos ( 1 )" at bounding box center [439, 259] width 75 height 21
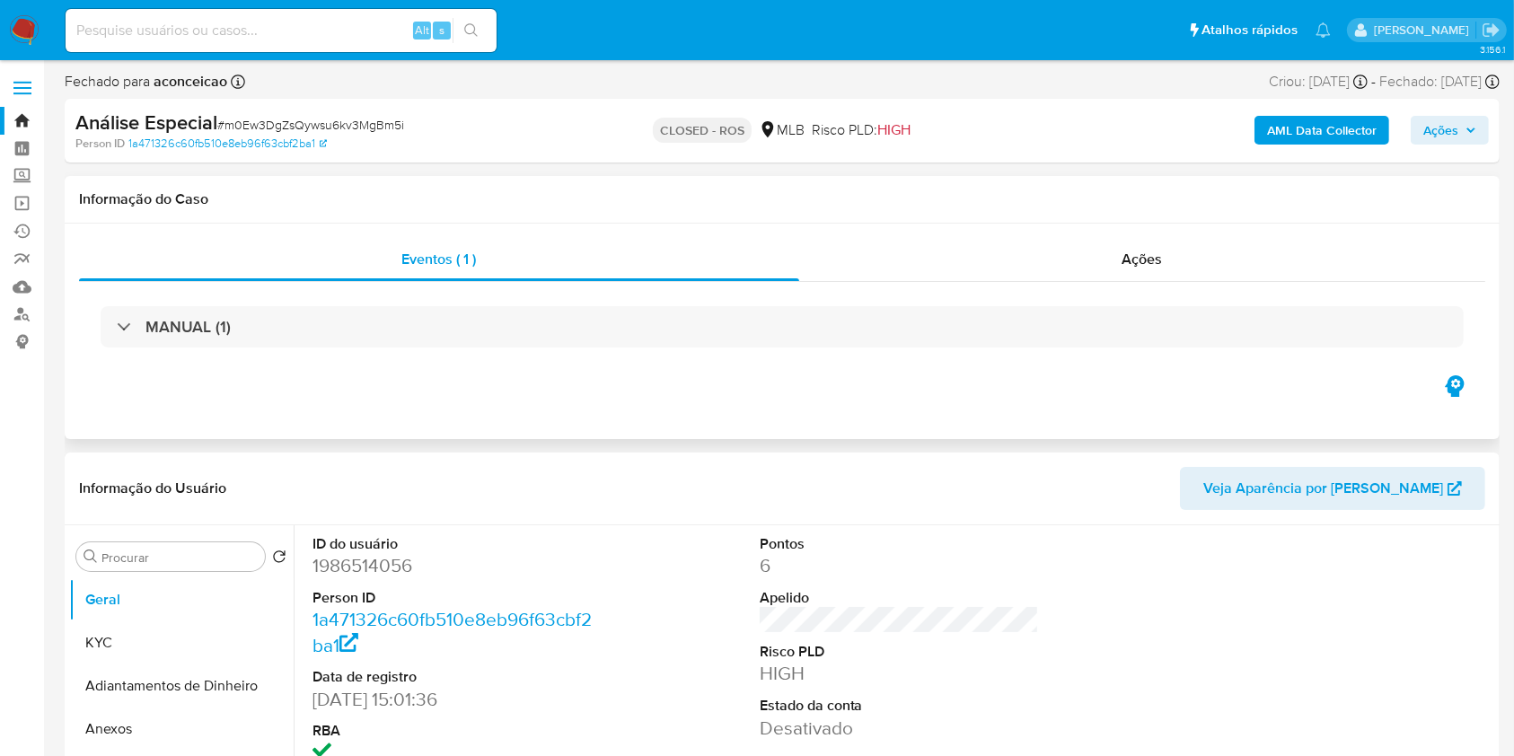
click at [497, 349] on div "MANUAL (1)" at bounding box center [782, 327] width 1406 height 90
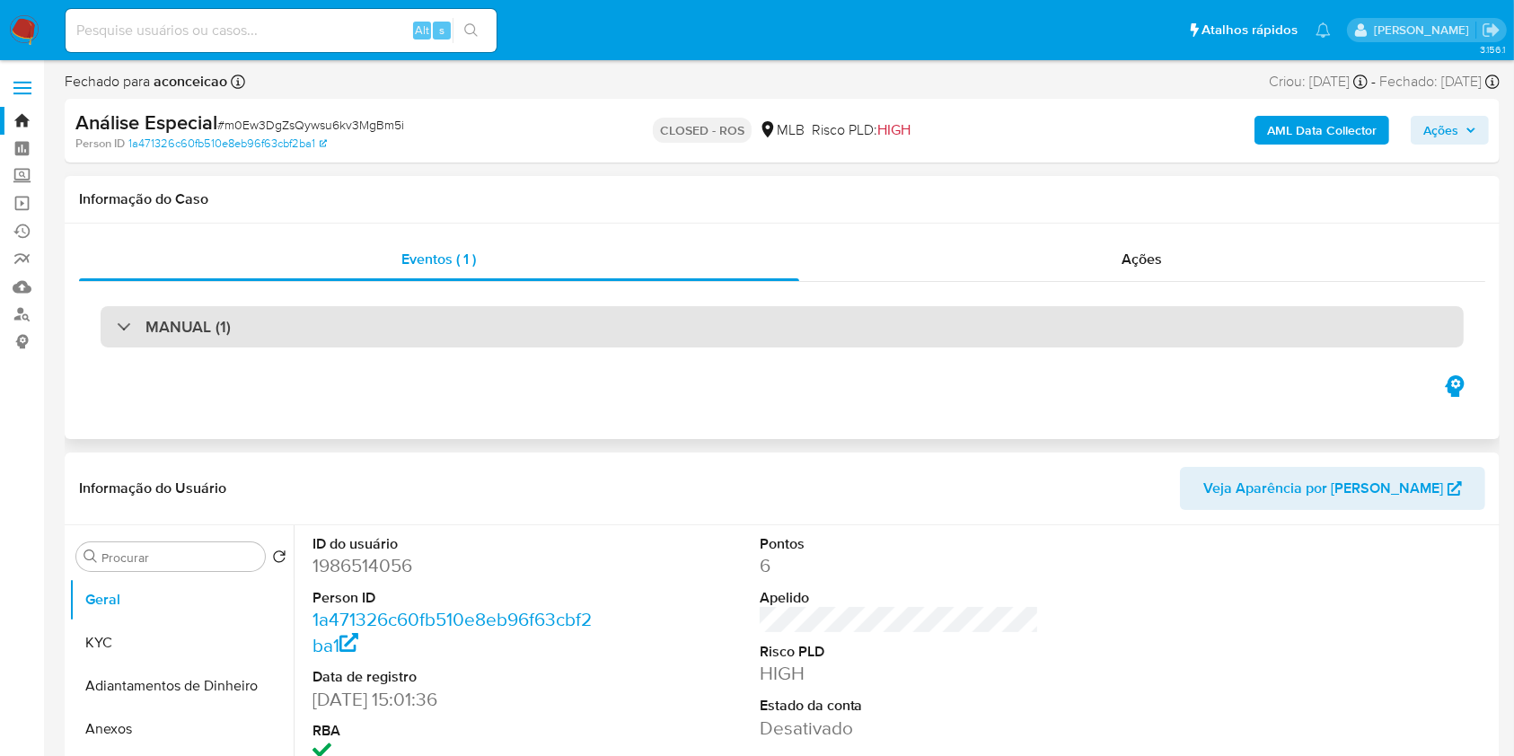
click at [482, 334] on div "MANUAL (1)" at bounding box center [782, 326] width 1363 height 41
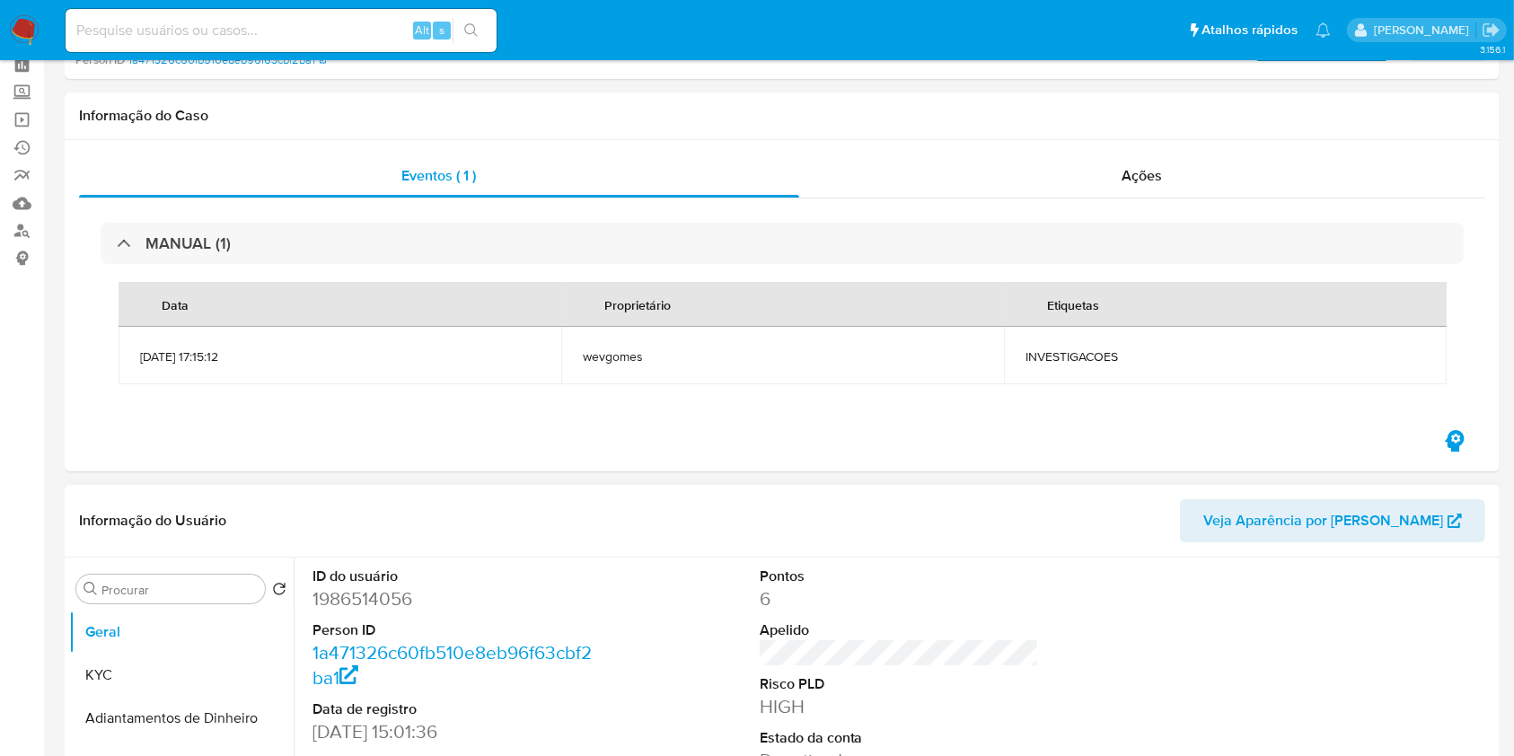
scroll to position [119, 0]
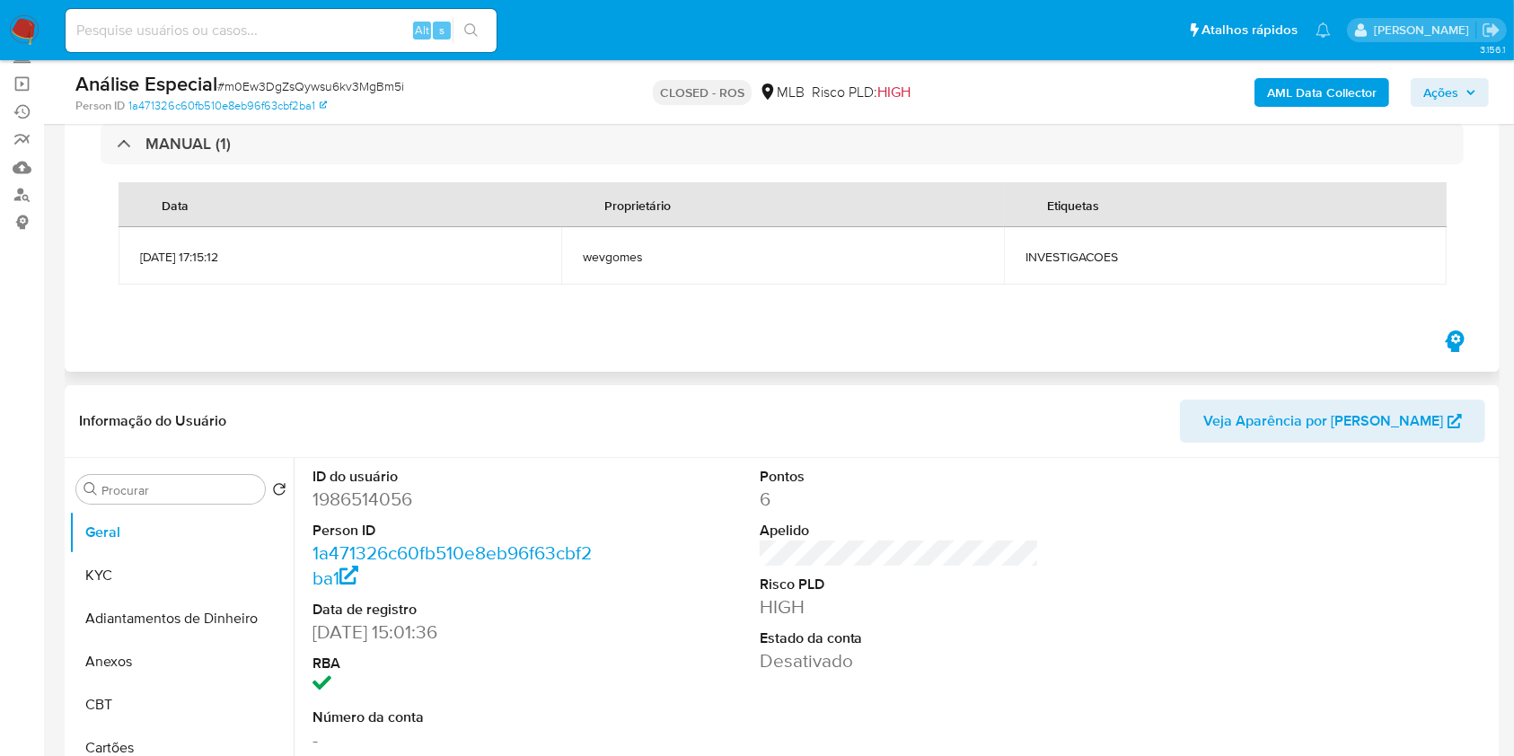
drag, startPoint x: 1096, startPoint y: 287, endPoint x: 1082, endPoint y: 277, distance: 17.3
click at [1096, 288] on div "Data Proprietário Etiquetas 09/05/2025 17:15:12 wevgomes INVESTIGACOES" at bounding box center [782, 233] width 1363 height 138
drag, startPoint x: 1080, startPoint y: 273, endPoint x: 979, endPoint y: 316, distance: 109.4
click at [1080, 274] on td "INVESTIGACOES" at bounding box center [1225, 255] width 443 height 57
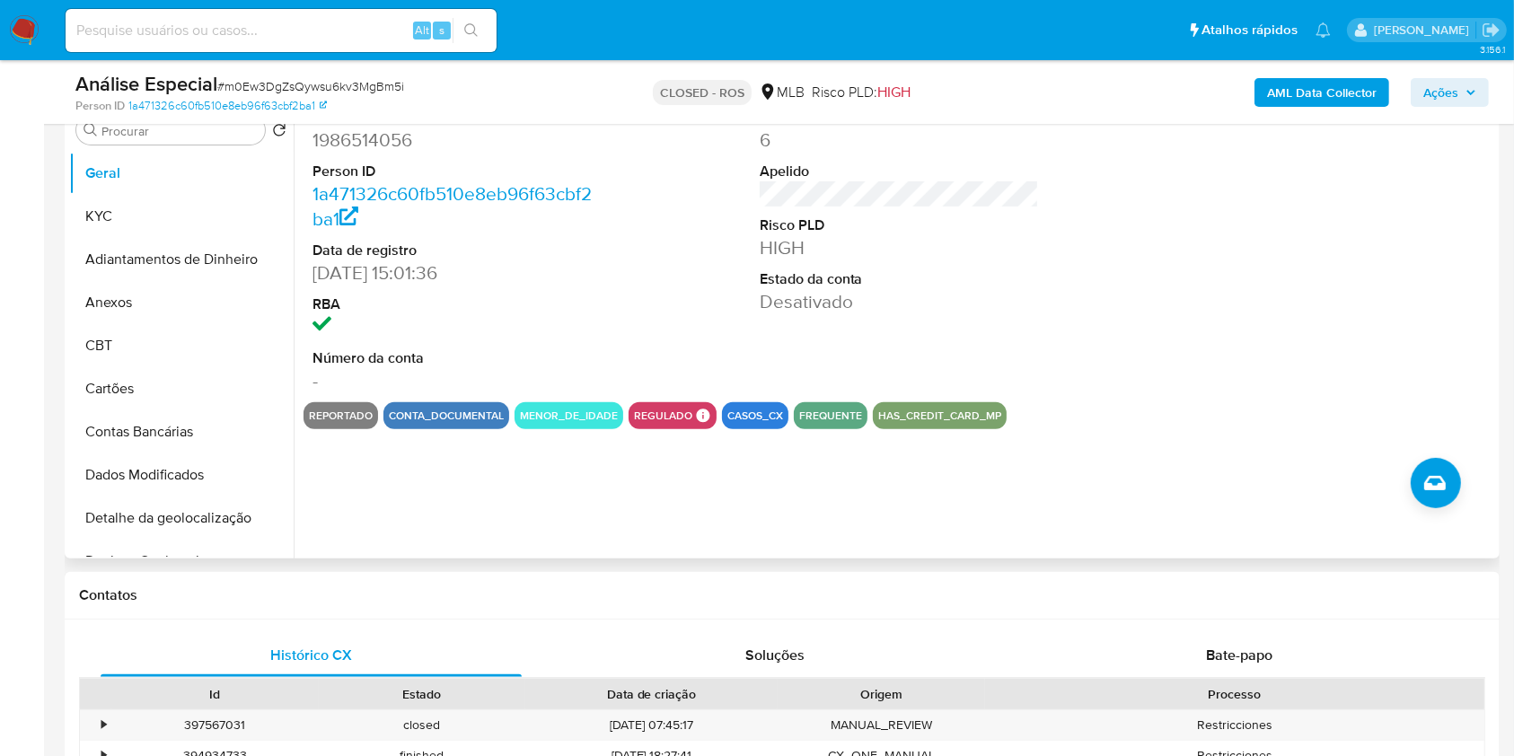
scroll to position [0, 0]
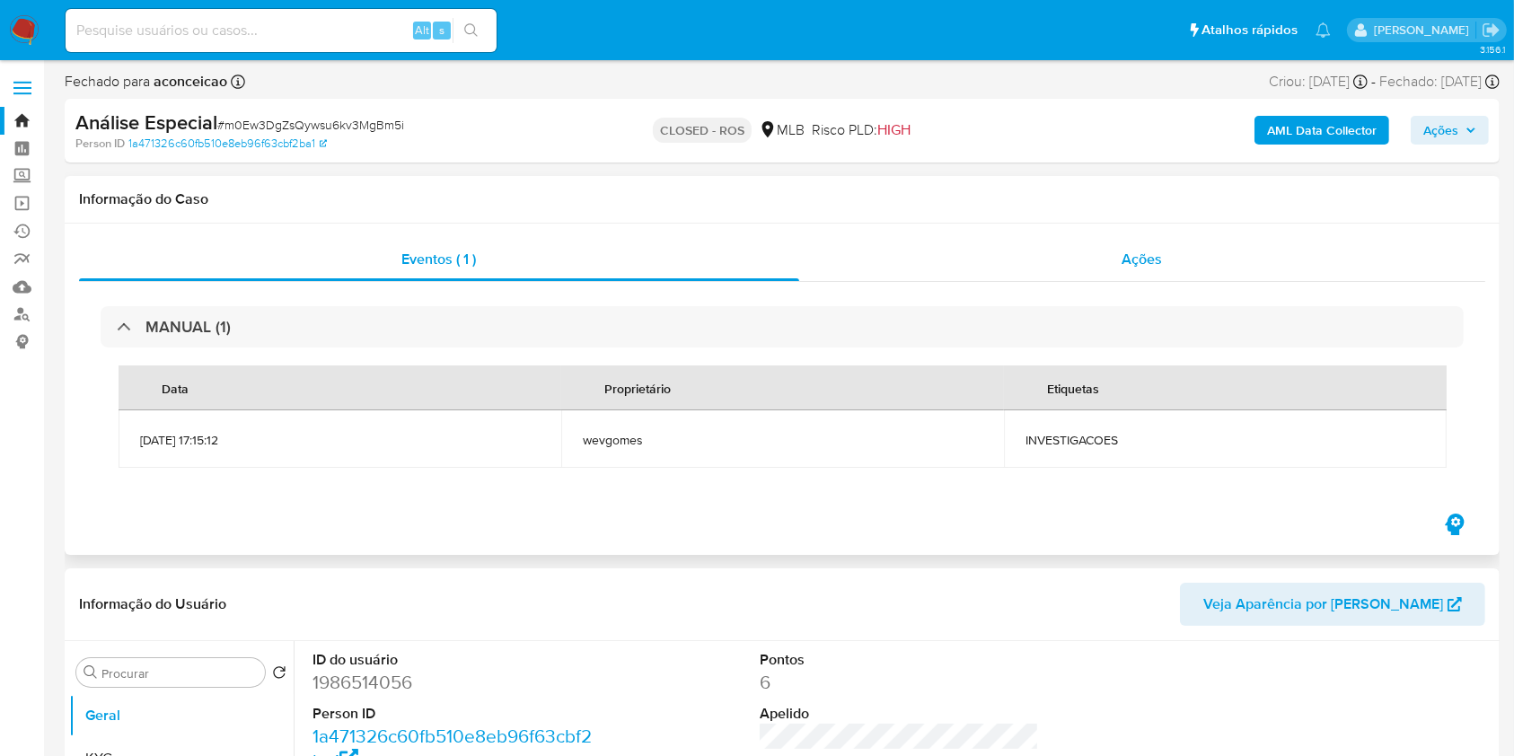
click at [1134, 276] on div "Ações" at bounding box center [1142, 259] width 686 height 43
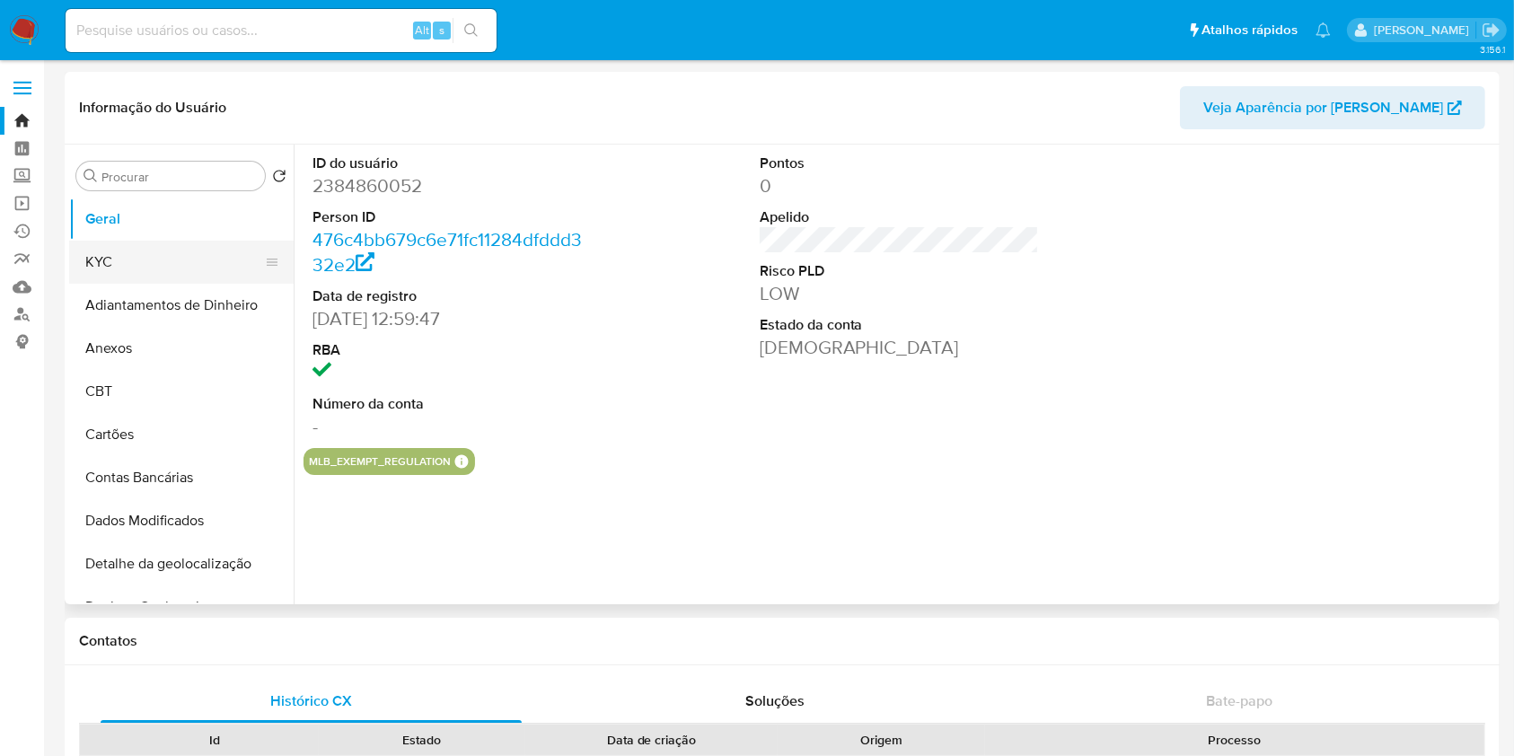
select select "10"
click at [172, 261] on button "KYC" at bounding box center [174, 262] width 210 height 43
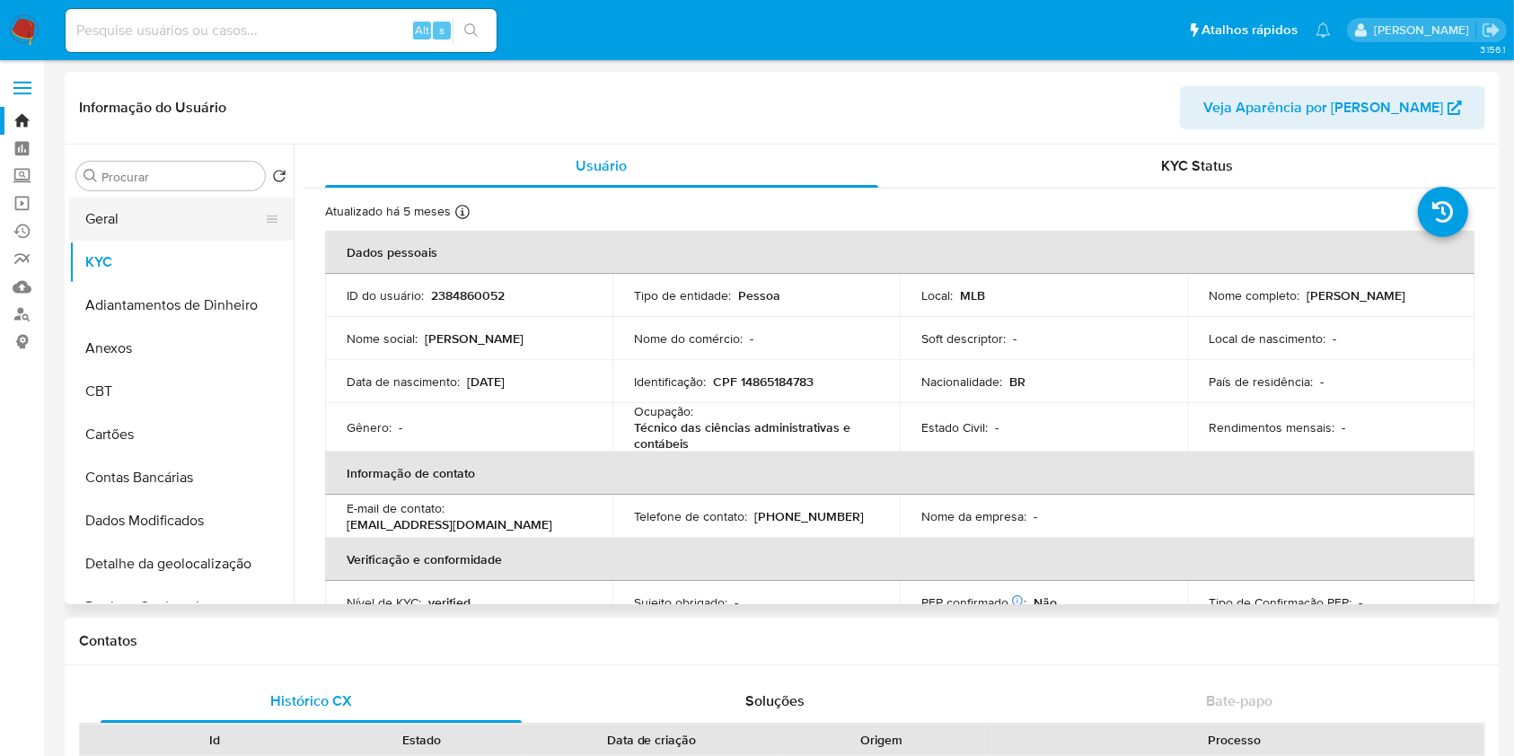
click at [161, 215] on button "Geral" at bounding box center [174, 219] width 210 height 43
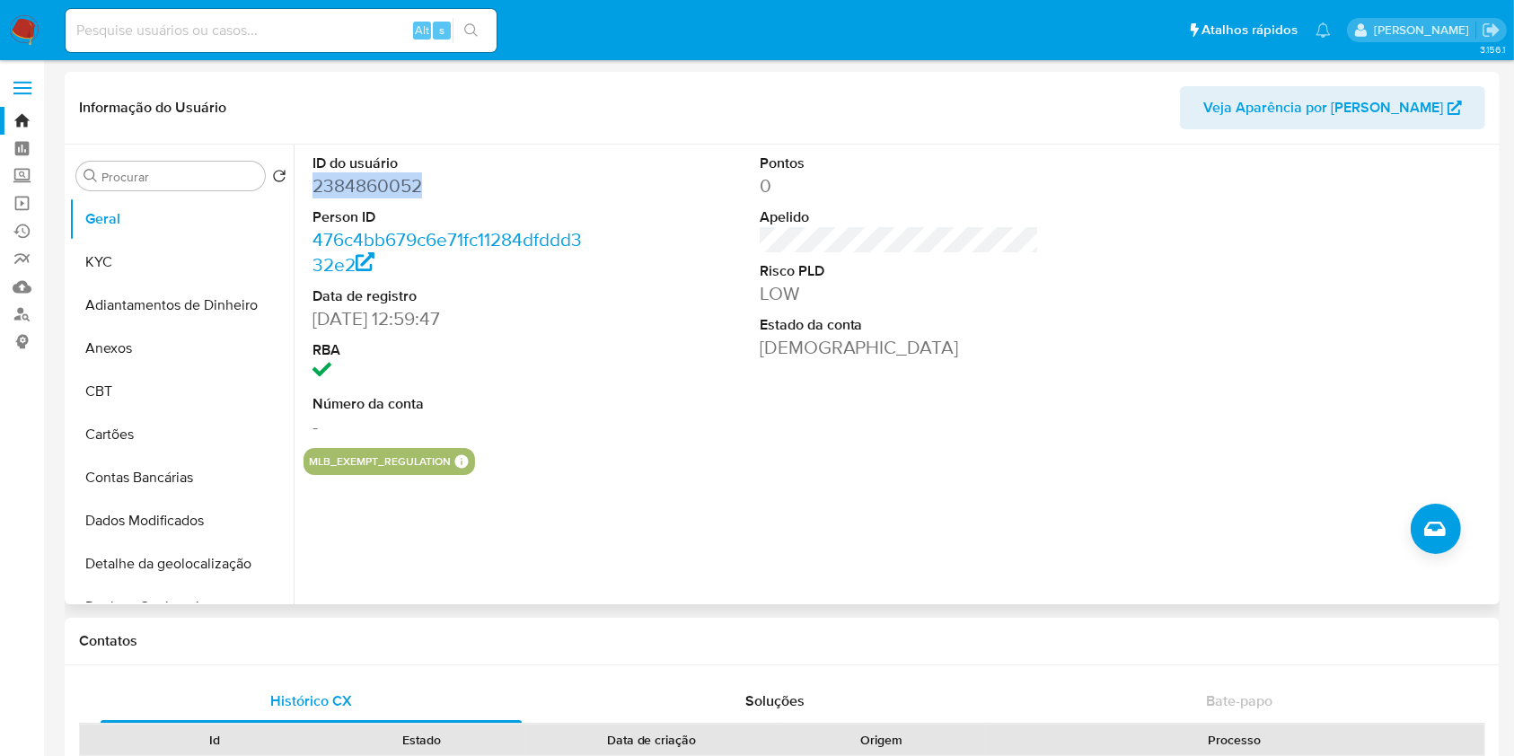
copy dd "2384860052"
drag, startPoint x: 431, startPoint y: 192, endPoint x: 311, endPoint y: 198, distance: 120.5
click at [310, 197] on div "ID do usuário 2384860052 Person ID 476c4bb679c6e71fc11284dfddd332e2 Data de reg…" at bounding box center [453, 297] width 298 height 304
drag, startPoint x: 137, startPoint y: 240, endPoint x: 141, endPoint y: 255, distance: 15.7
click at [137, 241] on button "KYC" at bounding box center [174, 262] width 210 height 43
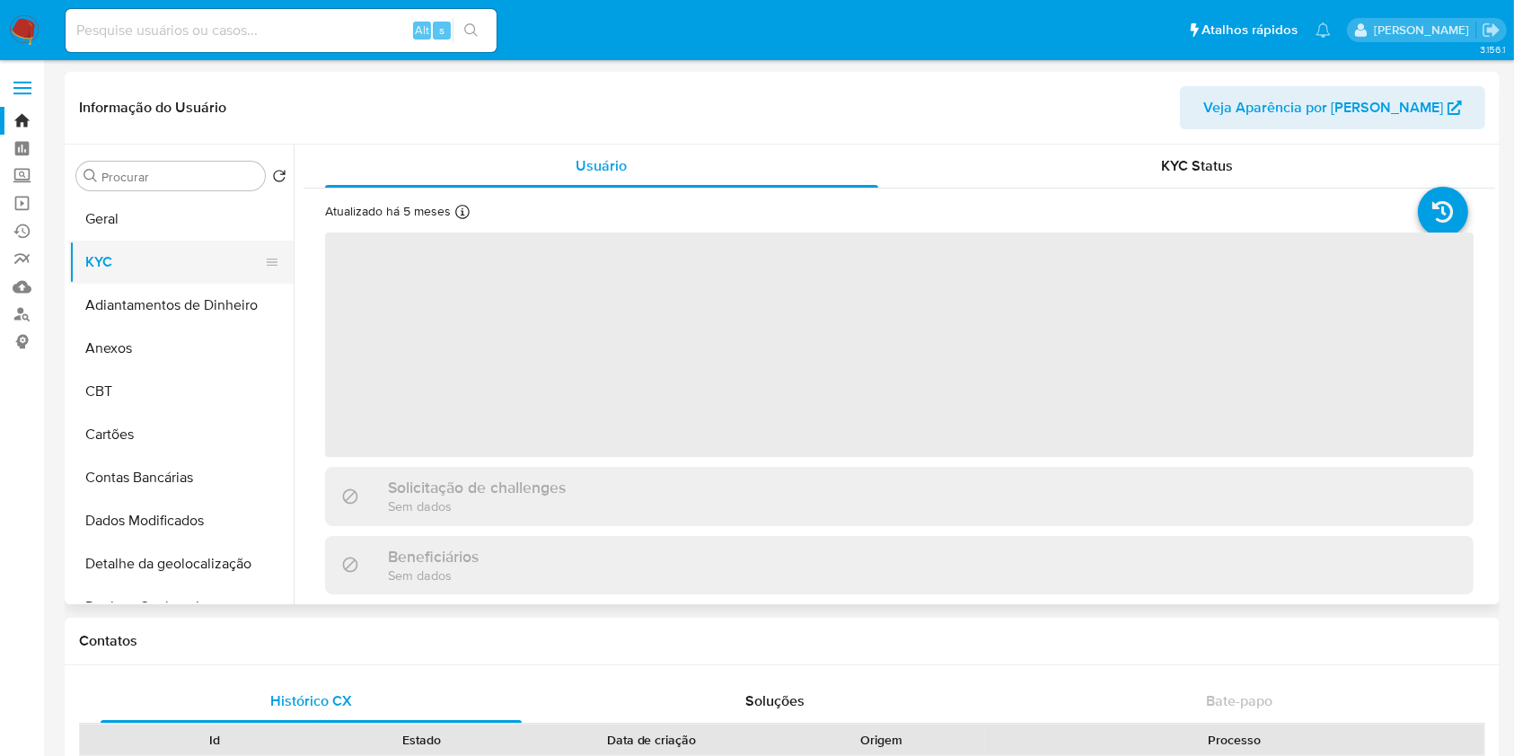
drag, startPoint x: 142, startPoint y: 256, endPoint x: 173, endPoint y: 266, distance: 32.9
click at [143, 255] on button "KYC" at bounding box center [174, 262] width 210 height 43
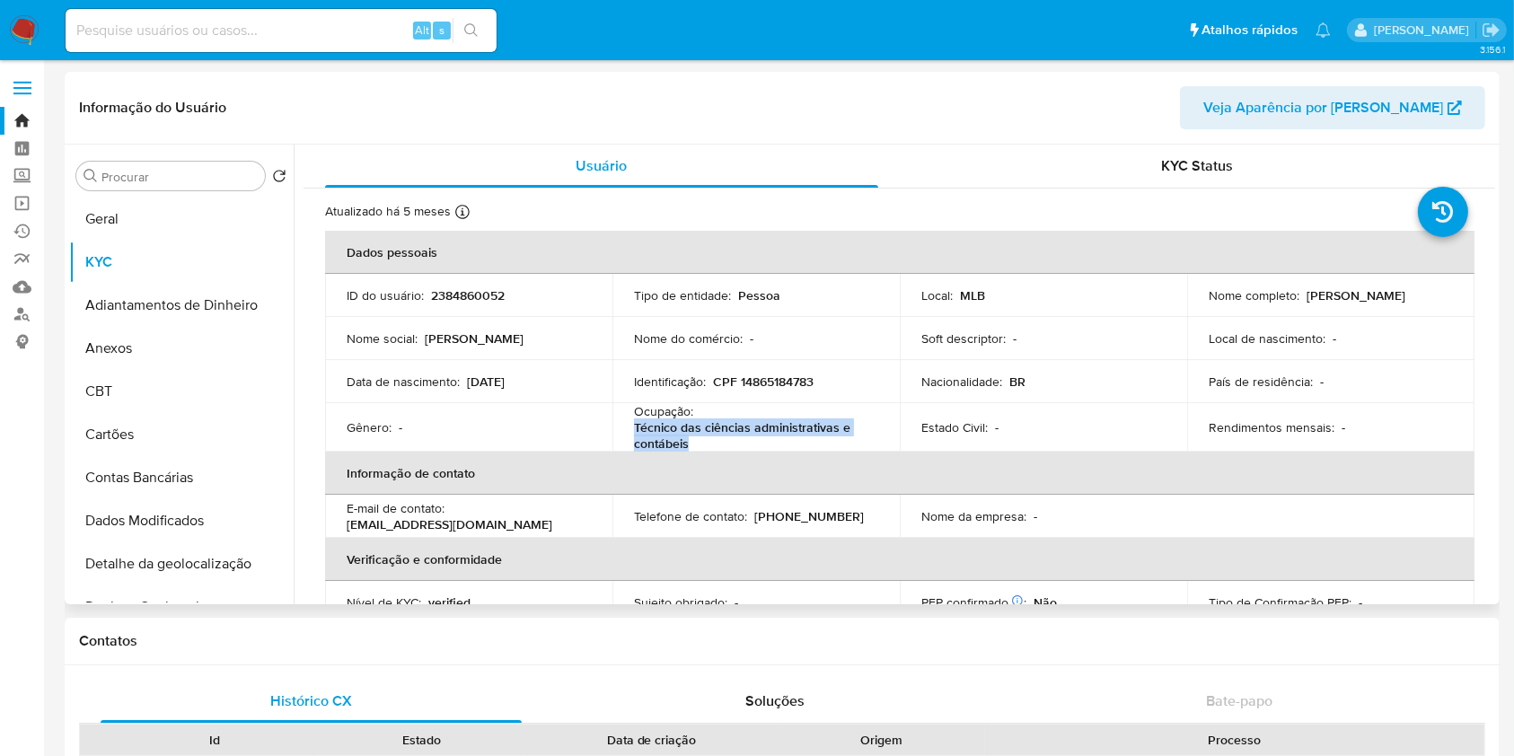
copy p "Técnico das ciências administrativas e contábeis"
drag, startPoint x: 689, startPoint y: 438, endPoint x: 622, endPoint y: 438, distance: 66.5
click at [622, 436] on td "Ocupação : Técnico das ciências administrativas e contábeis" at bounding box center [756, 427] width 287 height 48
click at [351, 19] on input at bounding box center [281, 30] width 431 height 23
paste input "AjqA11RwPDLus8Ir5wxzsYLN"
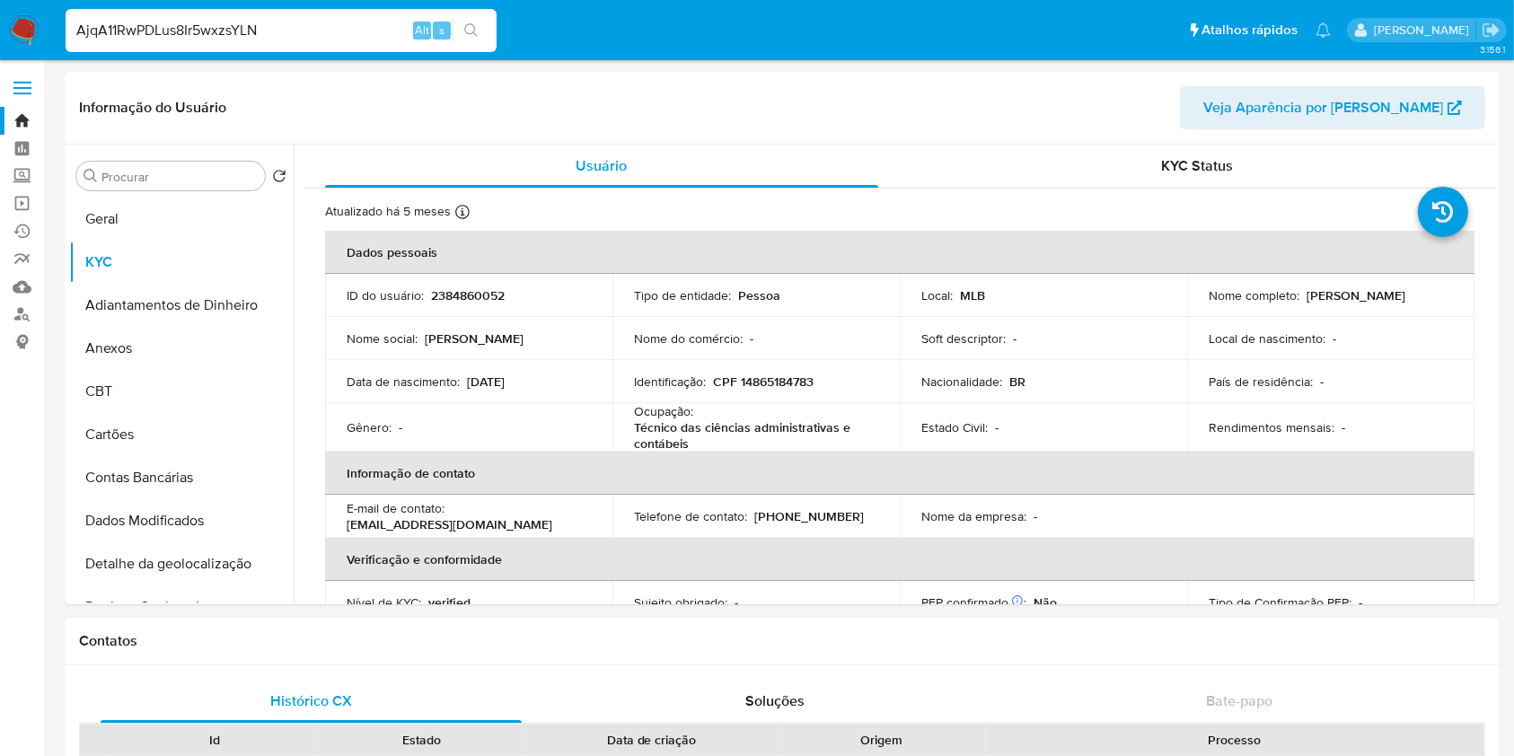
type input "AjqA11RwPDLus8Ir5wxzsYLN"
click at [467, 29] on icon "search-icon" at bounding box center [471, 30] width 14 height 14
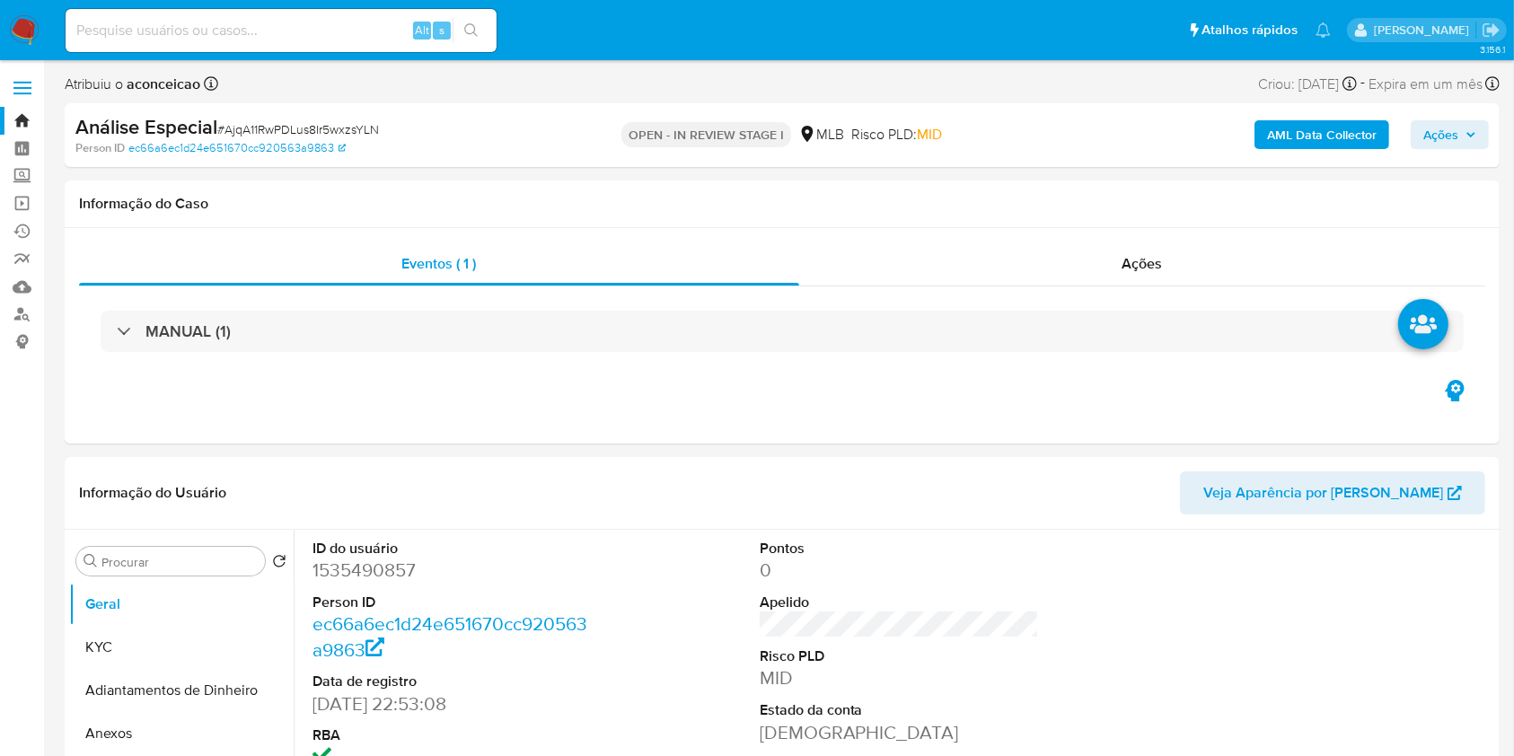
select select "10"
click at [146, 556] on input "Procurar" at bounding box center [179, 562] width 156 height 16
click at [165, 643] on button "aprovadores" at bounding box center [181, 647] width 225 height 43
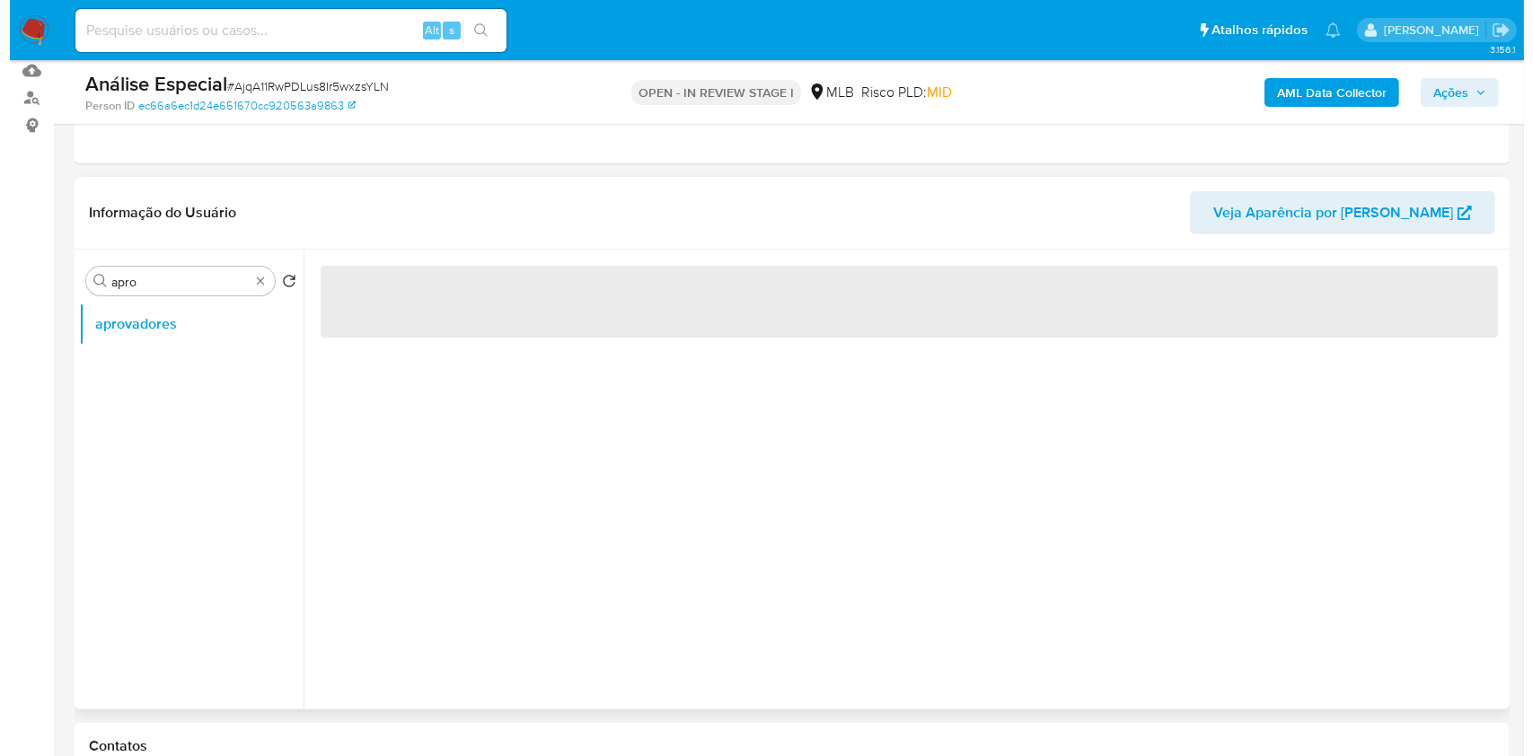
scroll to position [239, 0]
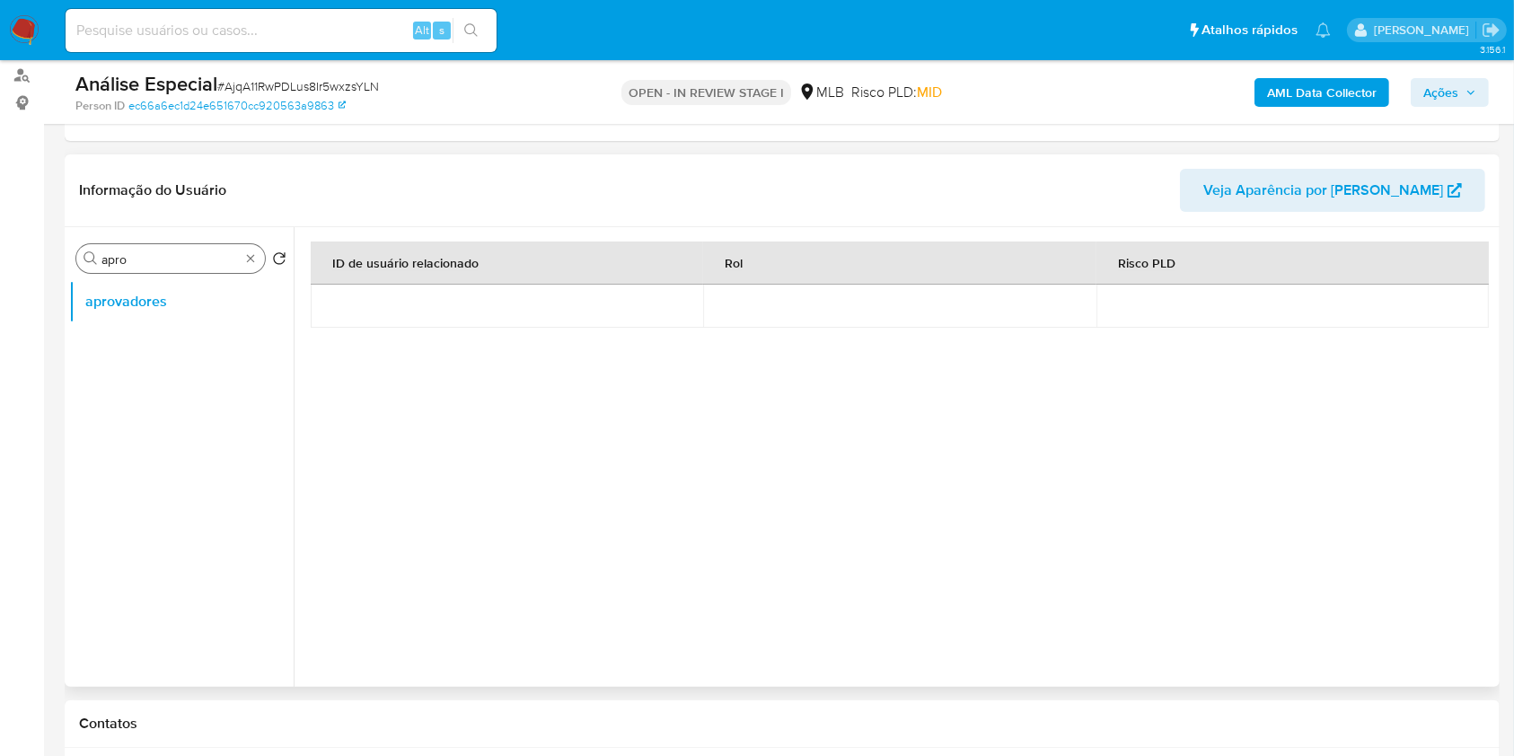
click at [190, 254] on input "apro" at bounding box center [170, 259] width 138 height 16
type input "doc"
click at [176, 304] on button "Documentação" at bounding box center [174, 301] width 210 height 43
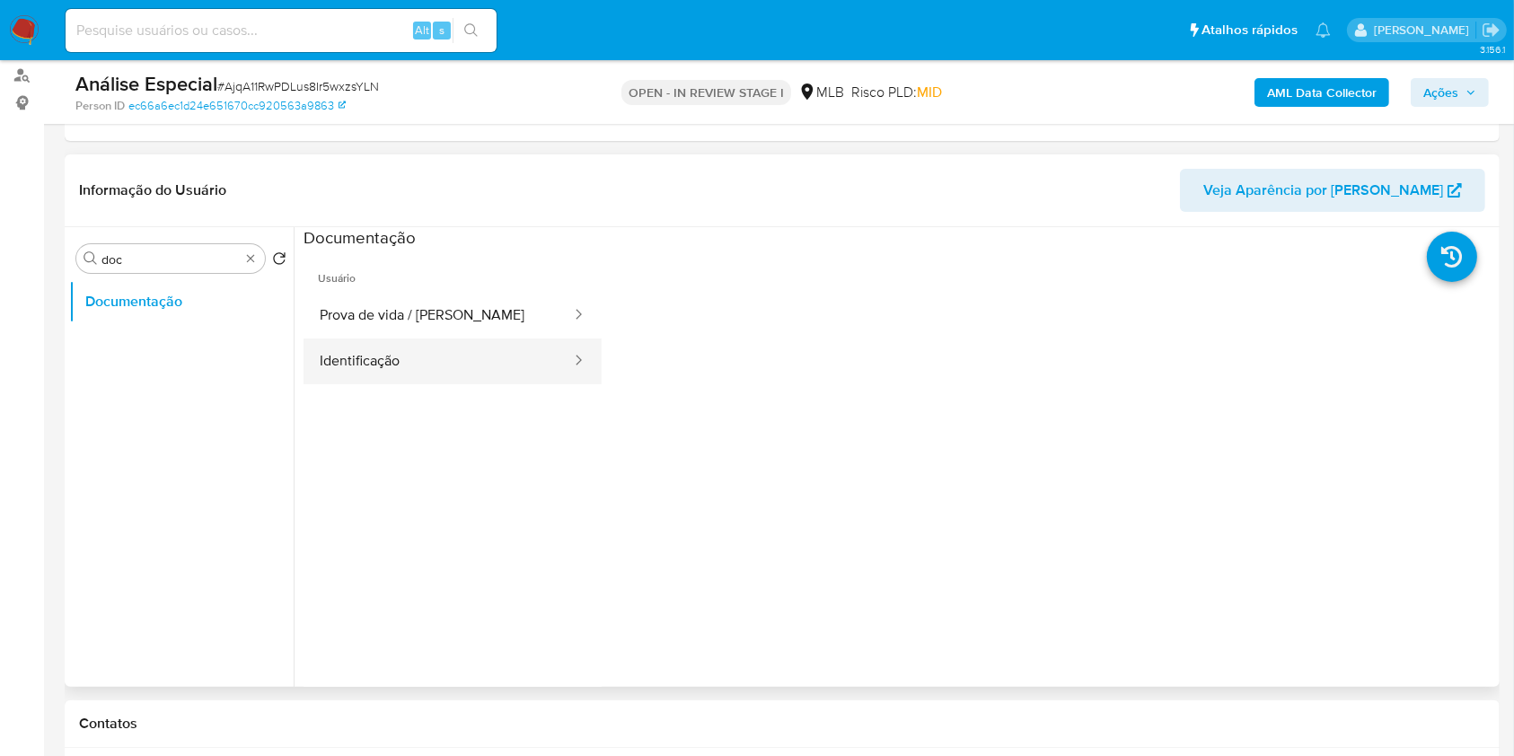
click at [434, 375] on button "Identificação" at bounding box center [438, 362] width 269 height 46
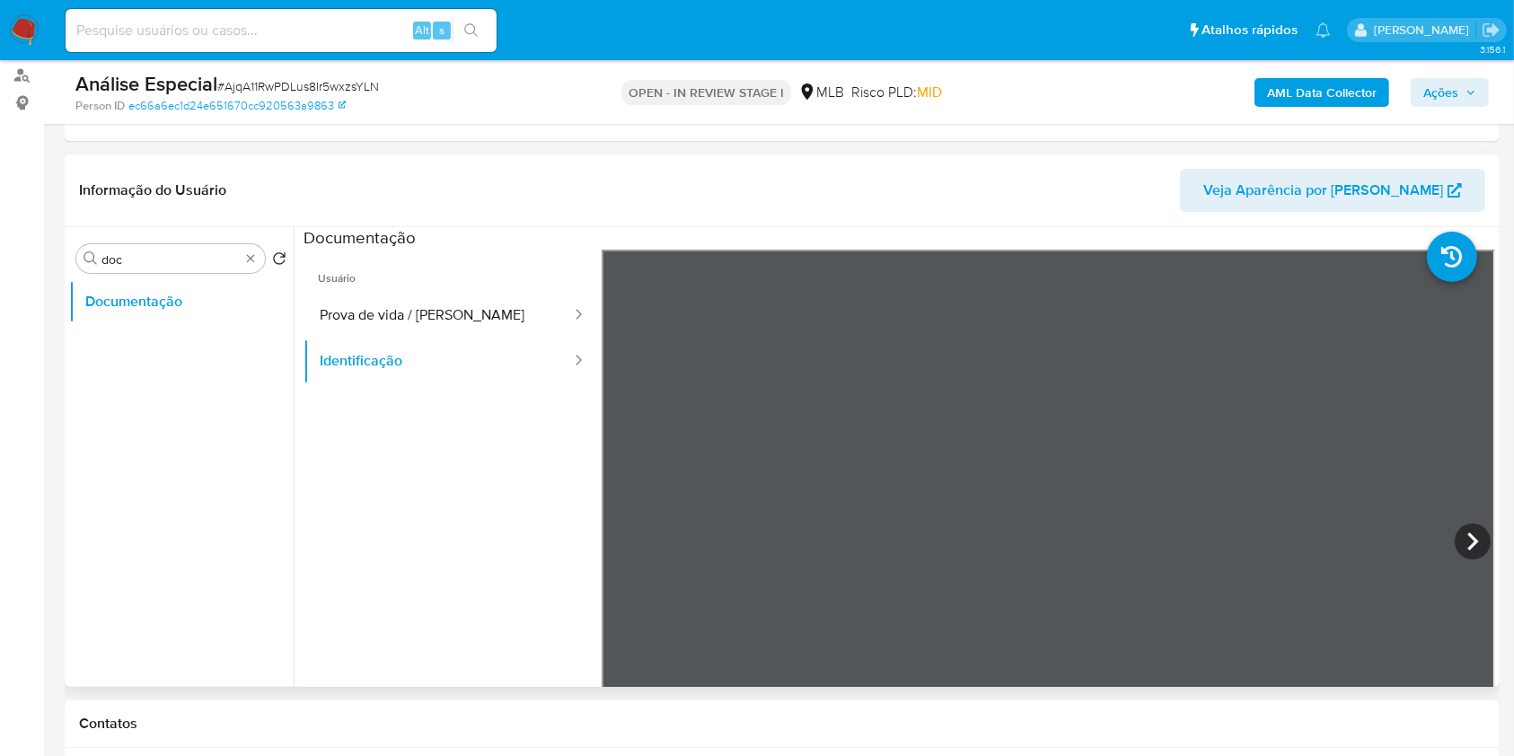
click at [1473, 541] on icon at bounding box center [1473, 542] width 36 height 36
type input "apr"
click at [149, 348] on button "aprovadores" at bounding box center [181, 344] width 225 height 43
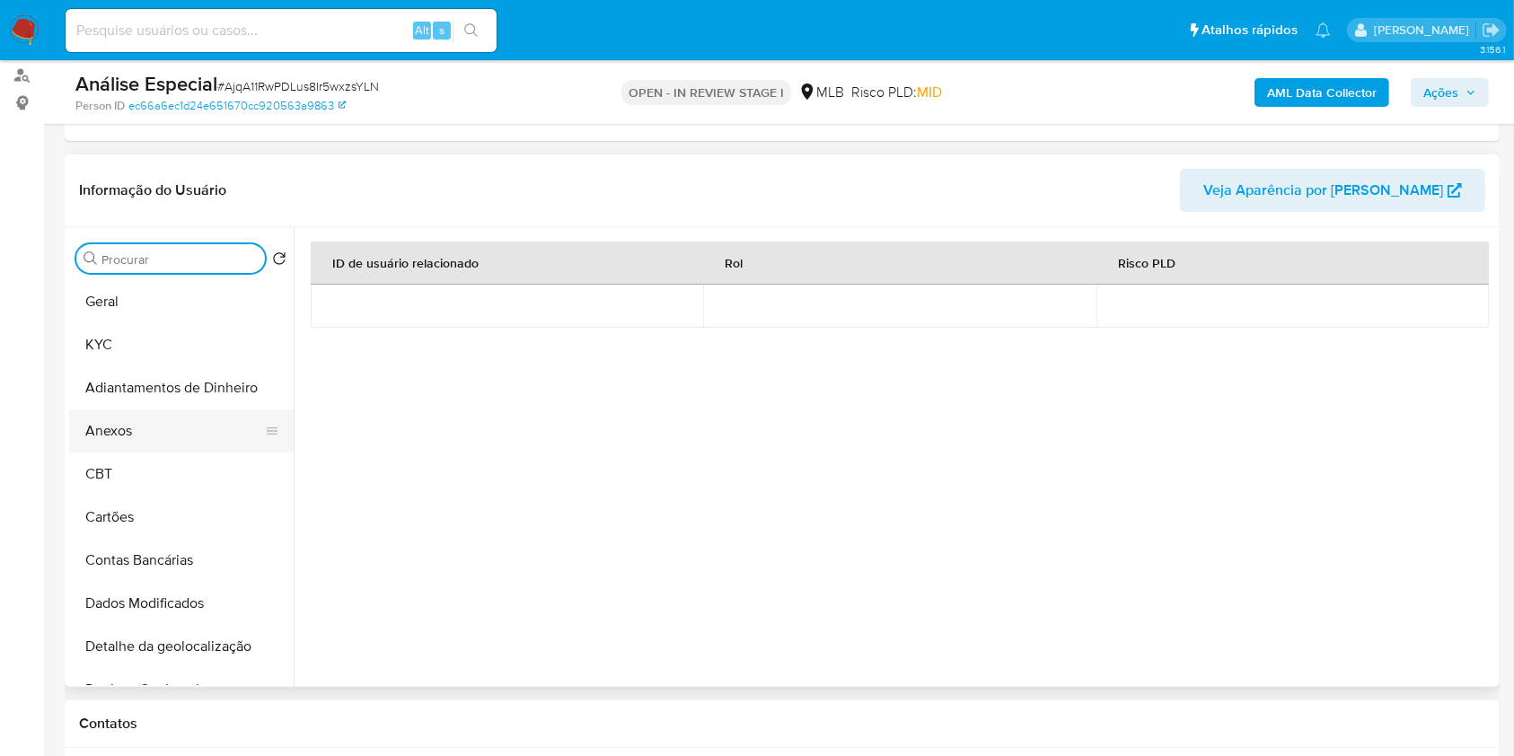
click at [181, 427] on button "Anexos" at bounding box center [174, 431] width 210 height 43
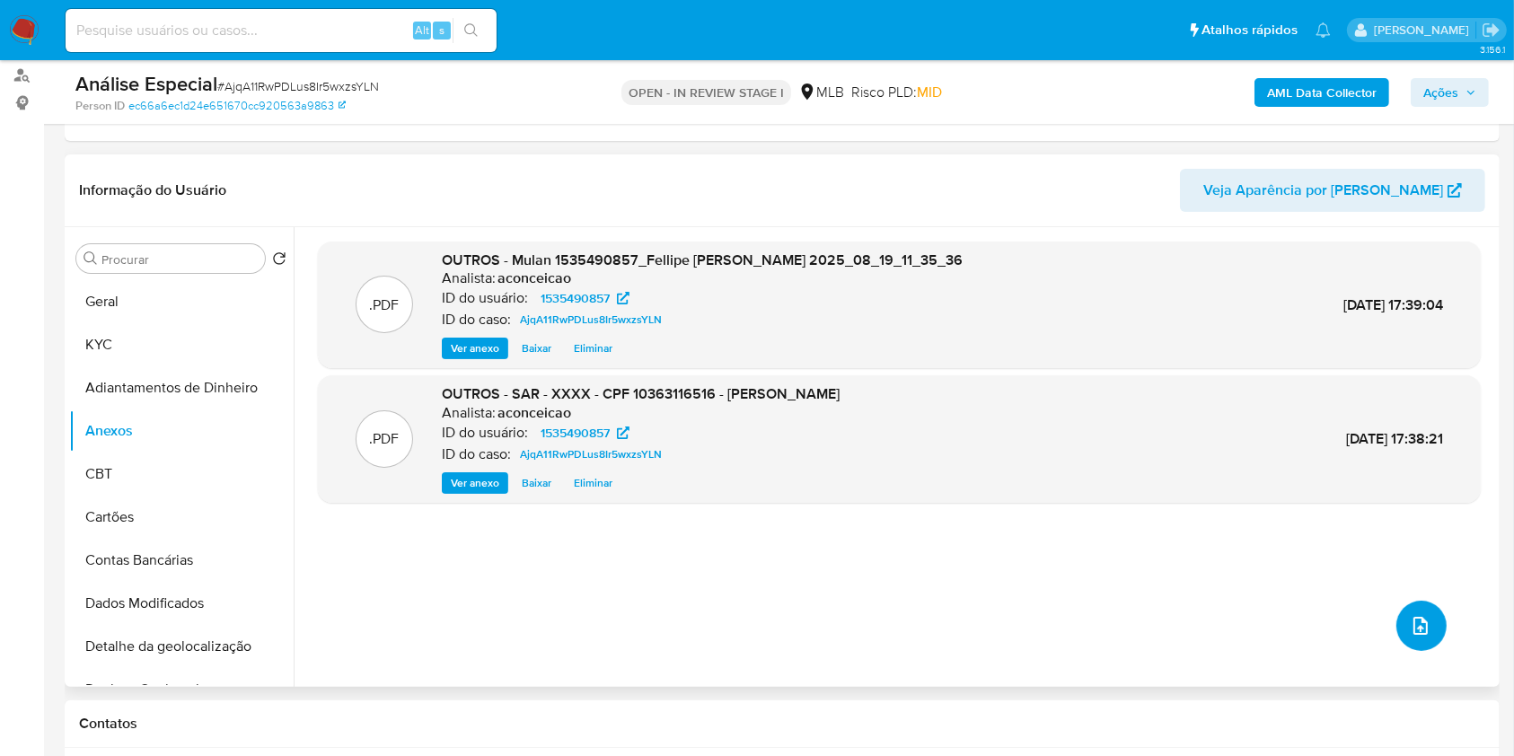
click at [1431, 622] on button "upload-file" at bounding box center [1422, 626] width 50 height 50
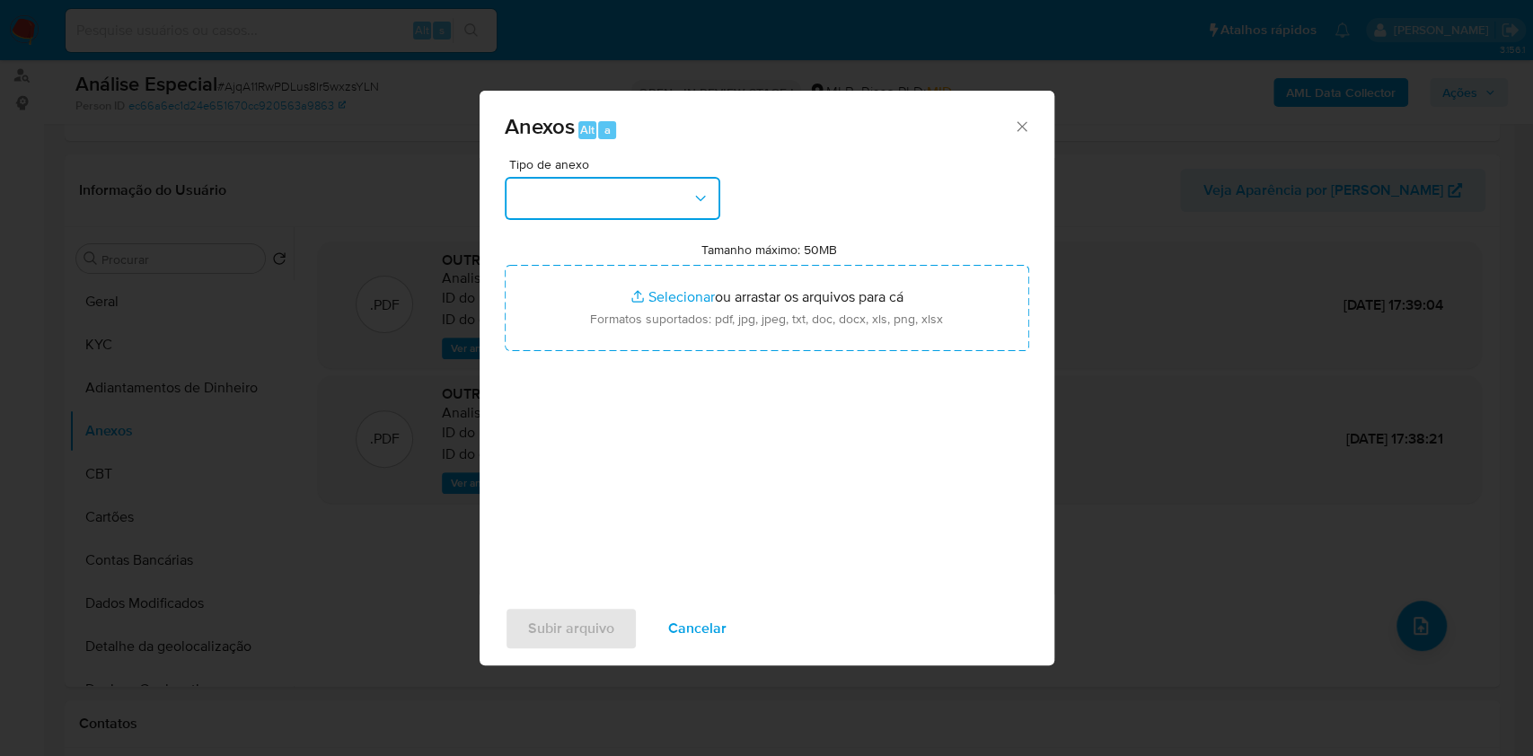
drag, startPoint x: 654, startPoint y: 196, endPoint x: 658, endPoint y: 217, distance: 22.0
click at [654, 198] on button "button" at bounding box center [613, 198] width 216 height 43
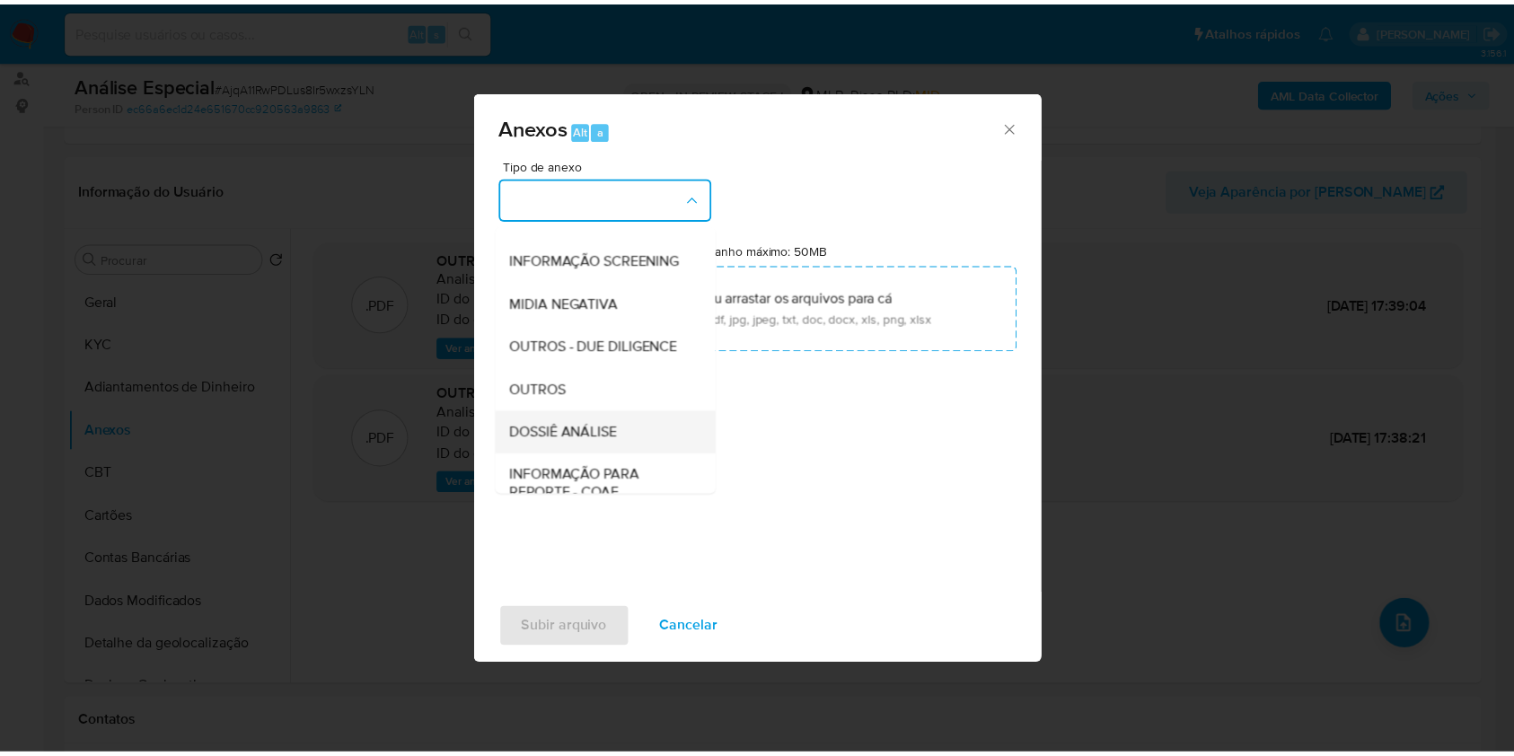
scroll to position [276, 0]
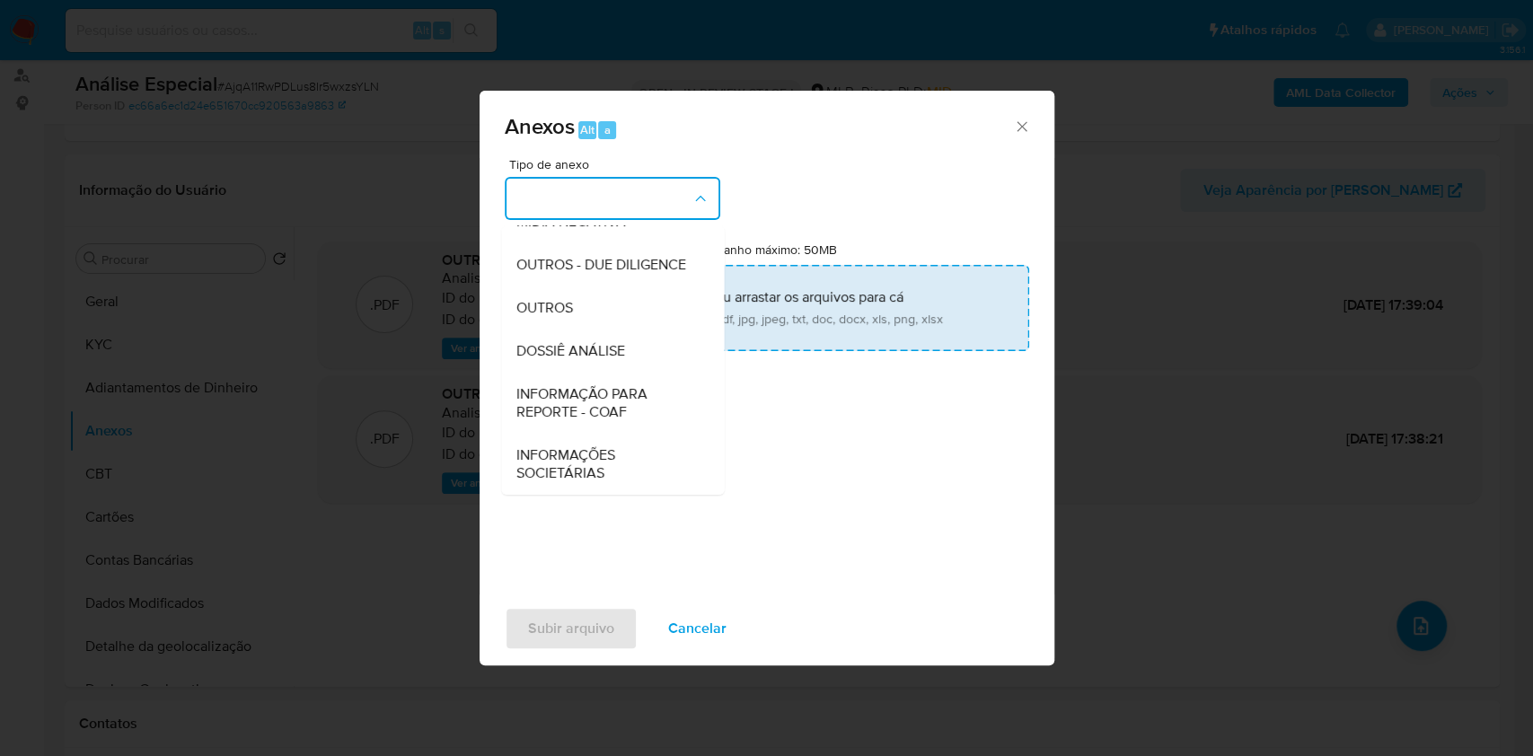
drag, startPoint x: 578, startPoint y: 312, endPoint x: 814, endPoint y: 268, distance: 239.4
click at [584, 310] on div "OUTROS" at bounding box center [607, 307] width 183 height 43
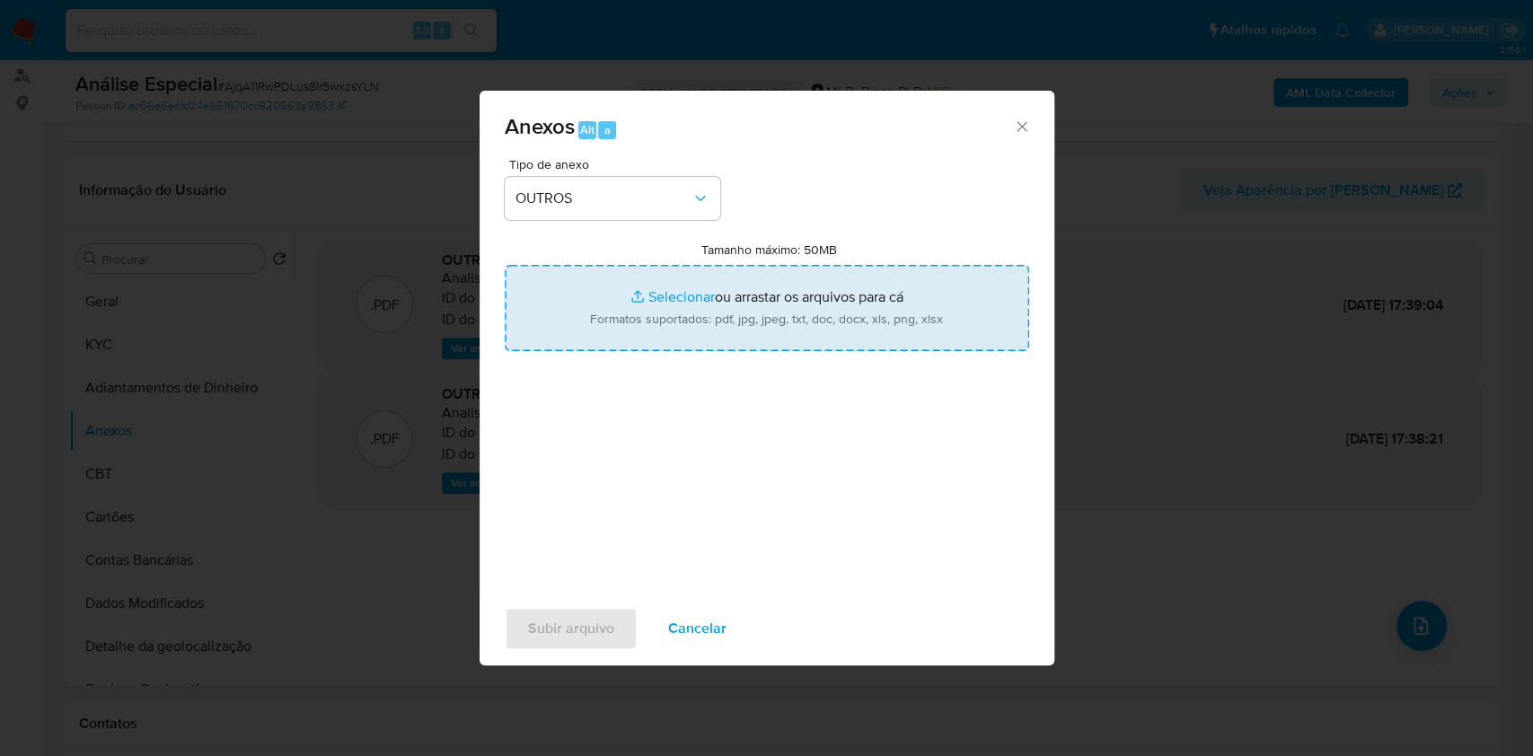
type input "C:\fakepath\SAR - XXXX - CPF 10363116516 - FELLIPE AVILA SILVA.pdf"
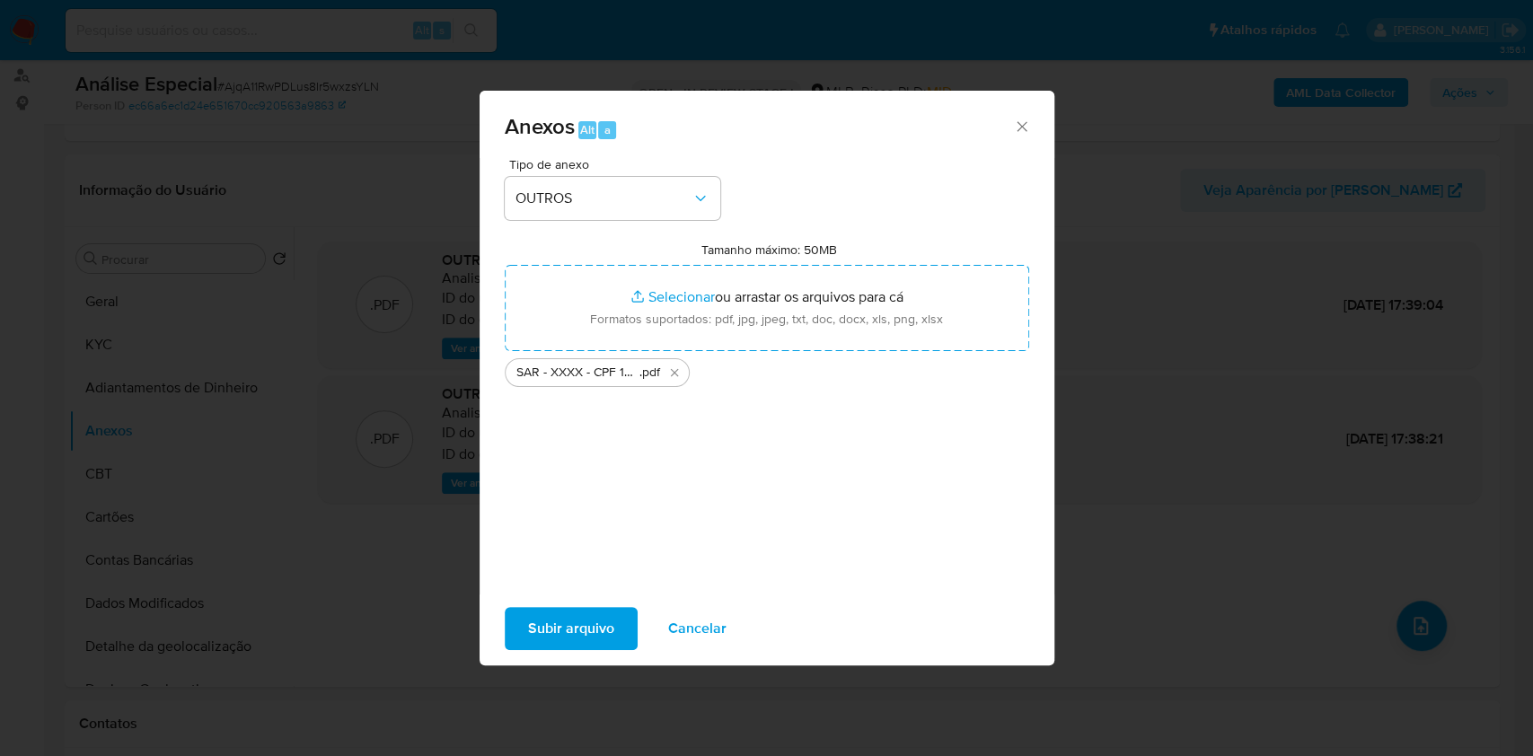
click at [613, 621] on button "Subir arquivo" at bounding box center [571, 628] width 133 height 43
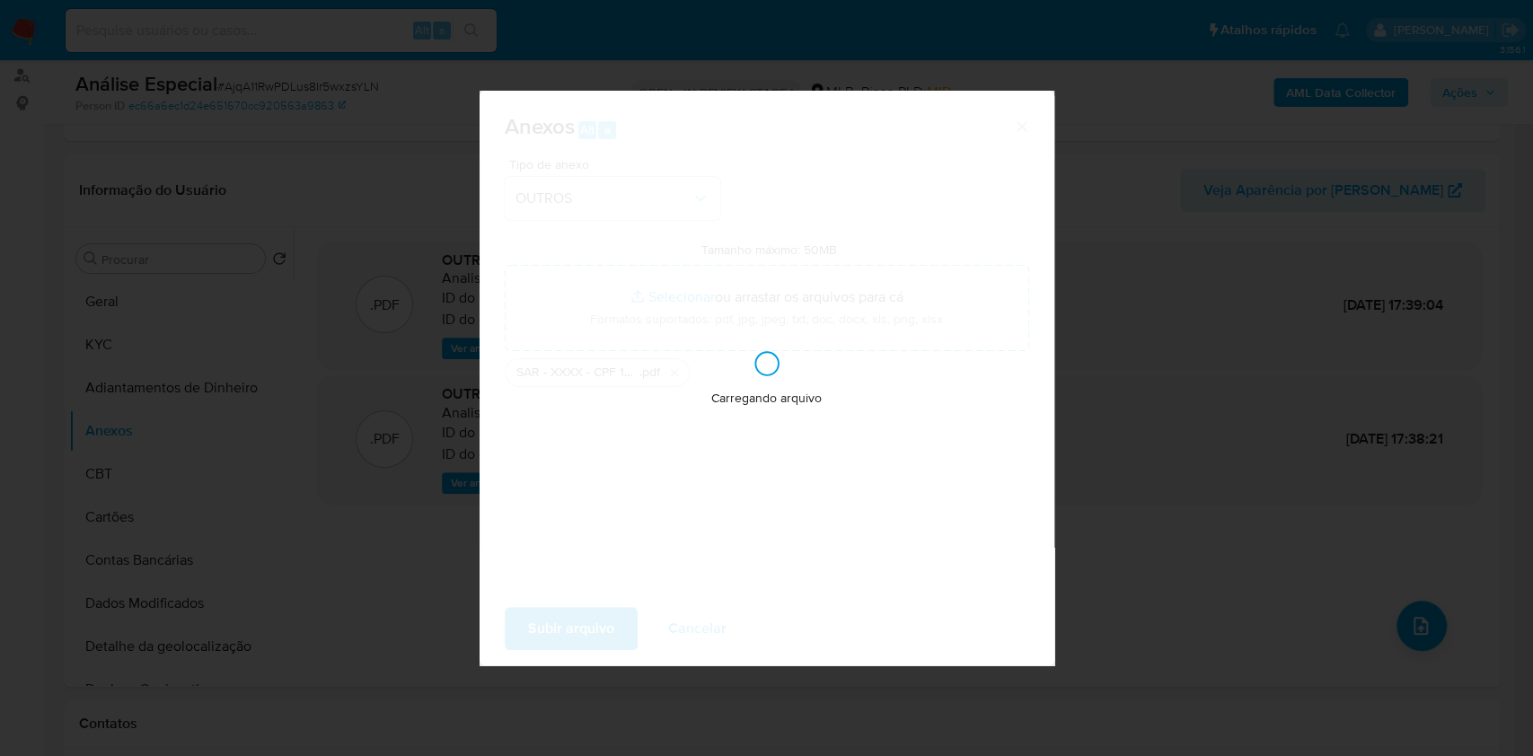
click at [1158, 389] on div "Anexos Alt a Tipo de anexo OUTROS Tamanho máximo: 50MB Selecionar arquivos Sele…" at bounding box center [766, 378] width 1533 height 756
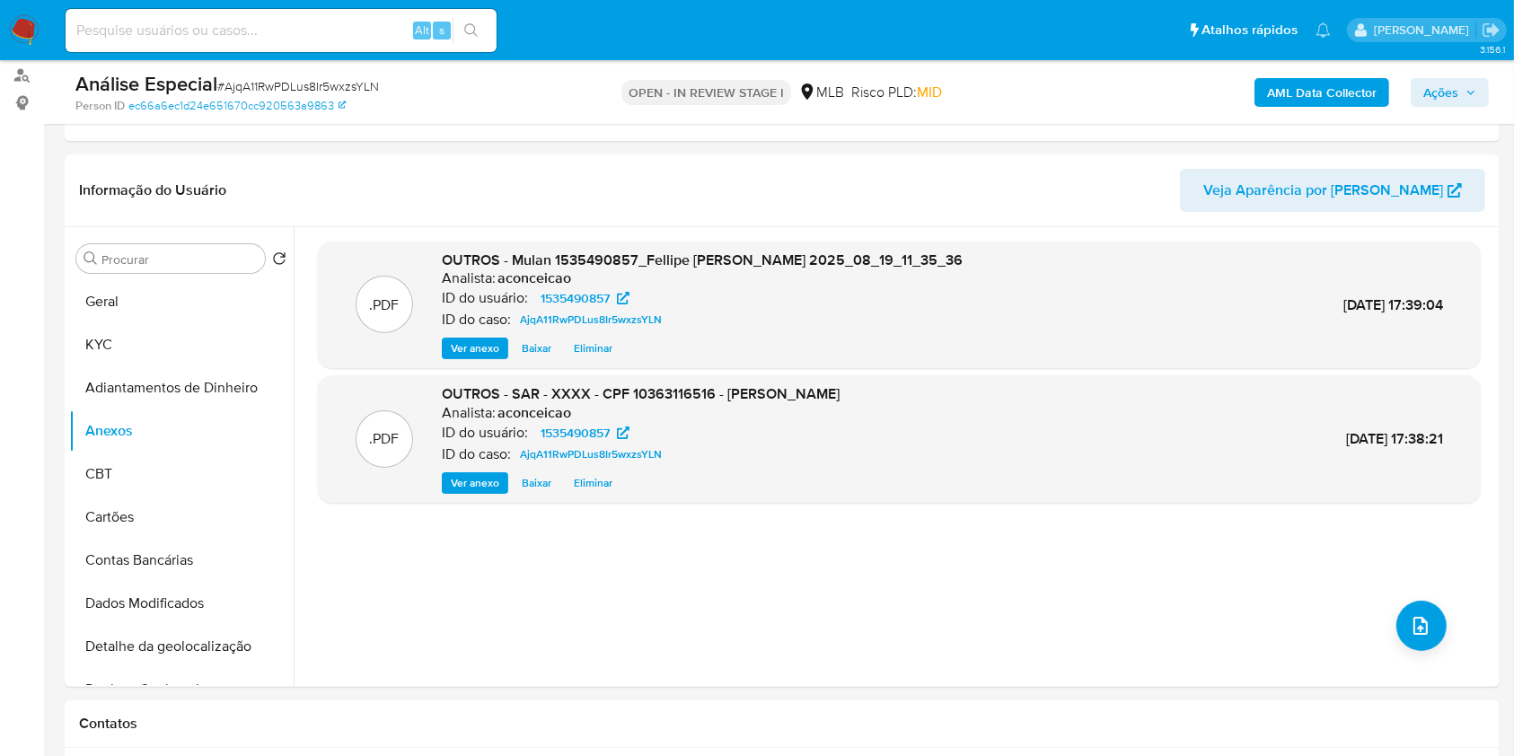
click at [1442, 104] on span "Ações" at bounding box center [1441, 92] width 35 height 29
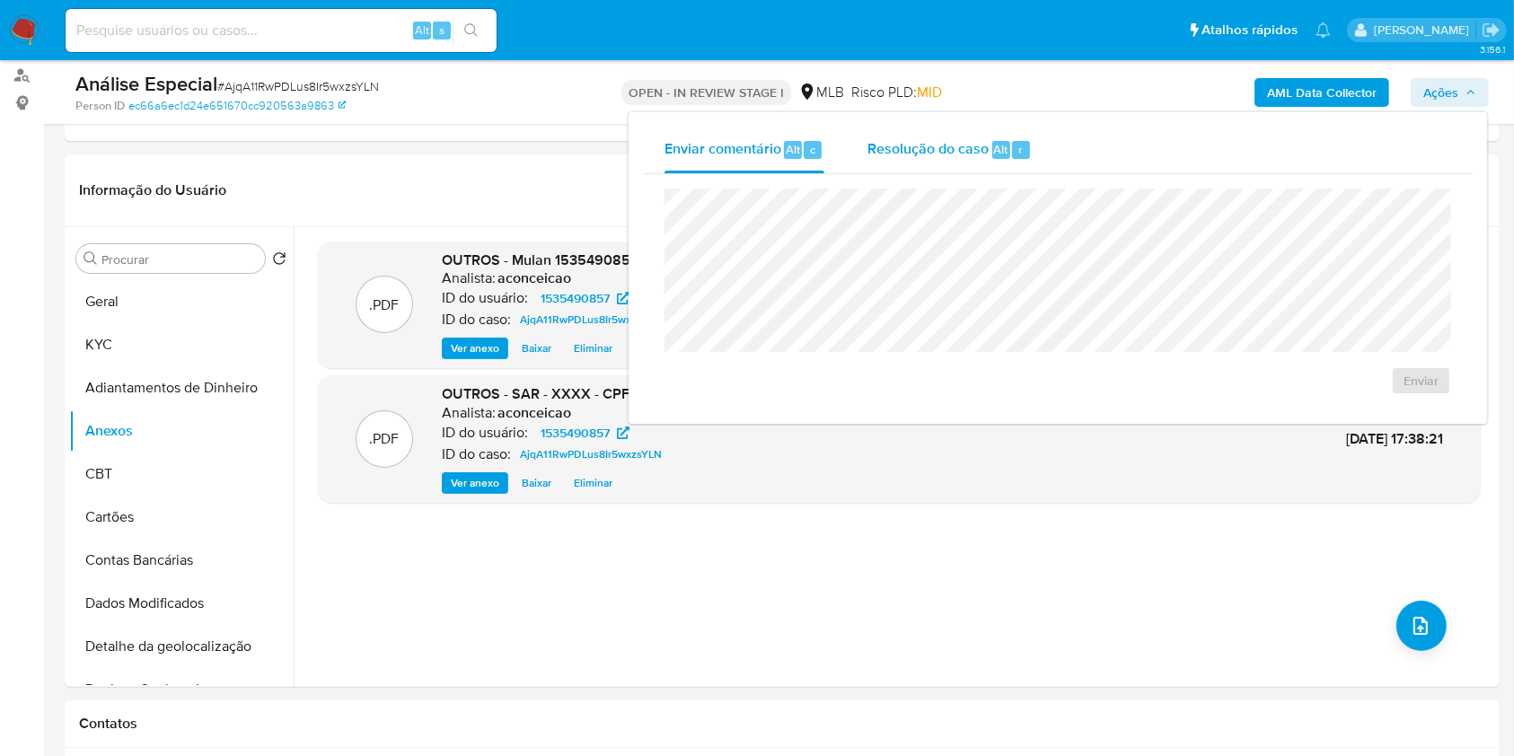
click at [963, 169] on div "Resolução do caso Alt r" at bounding box center [950, 150] width 164 height 47
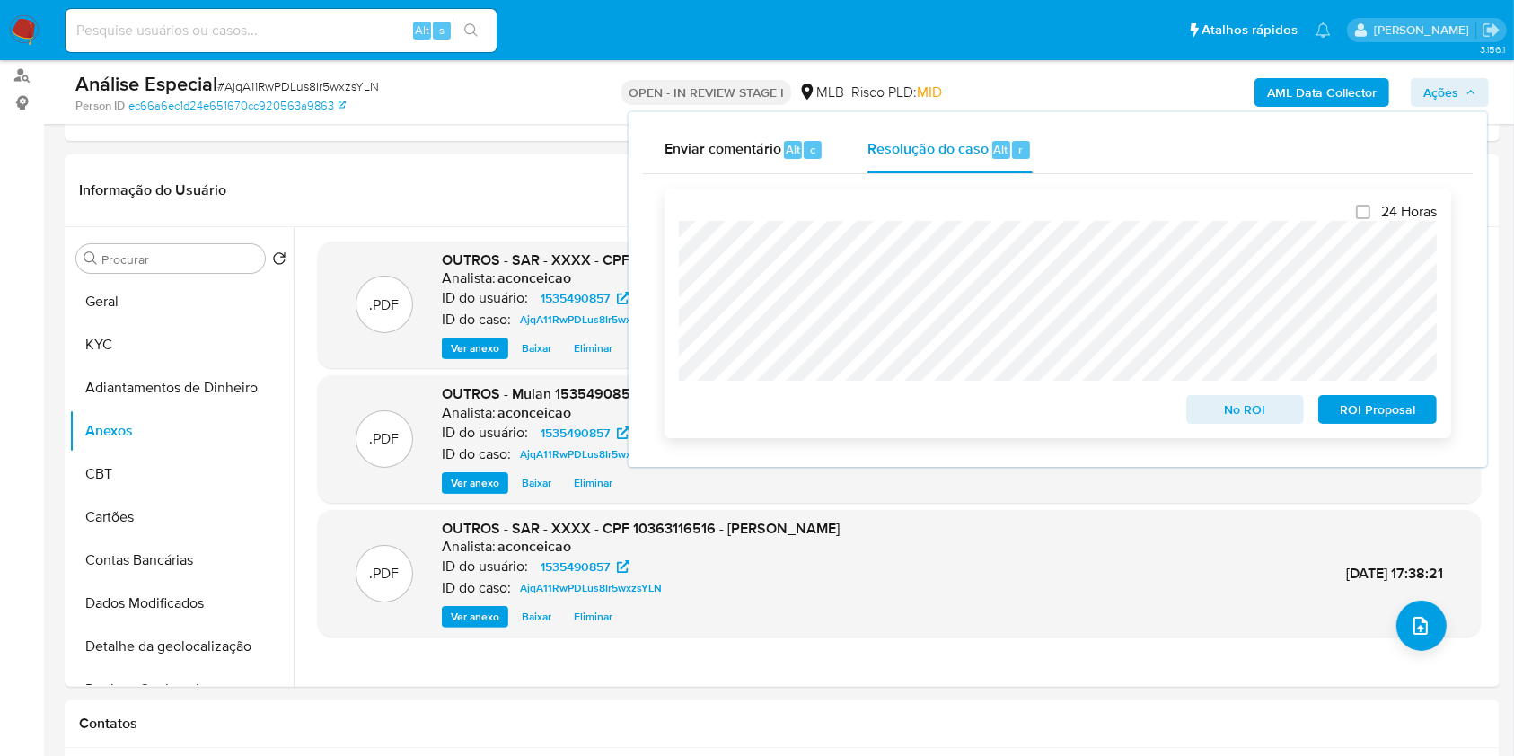
click at [1358, 405] on span "ROI Proposal" at bounding box center [1377, 409] width 93 height 25
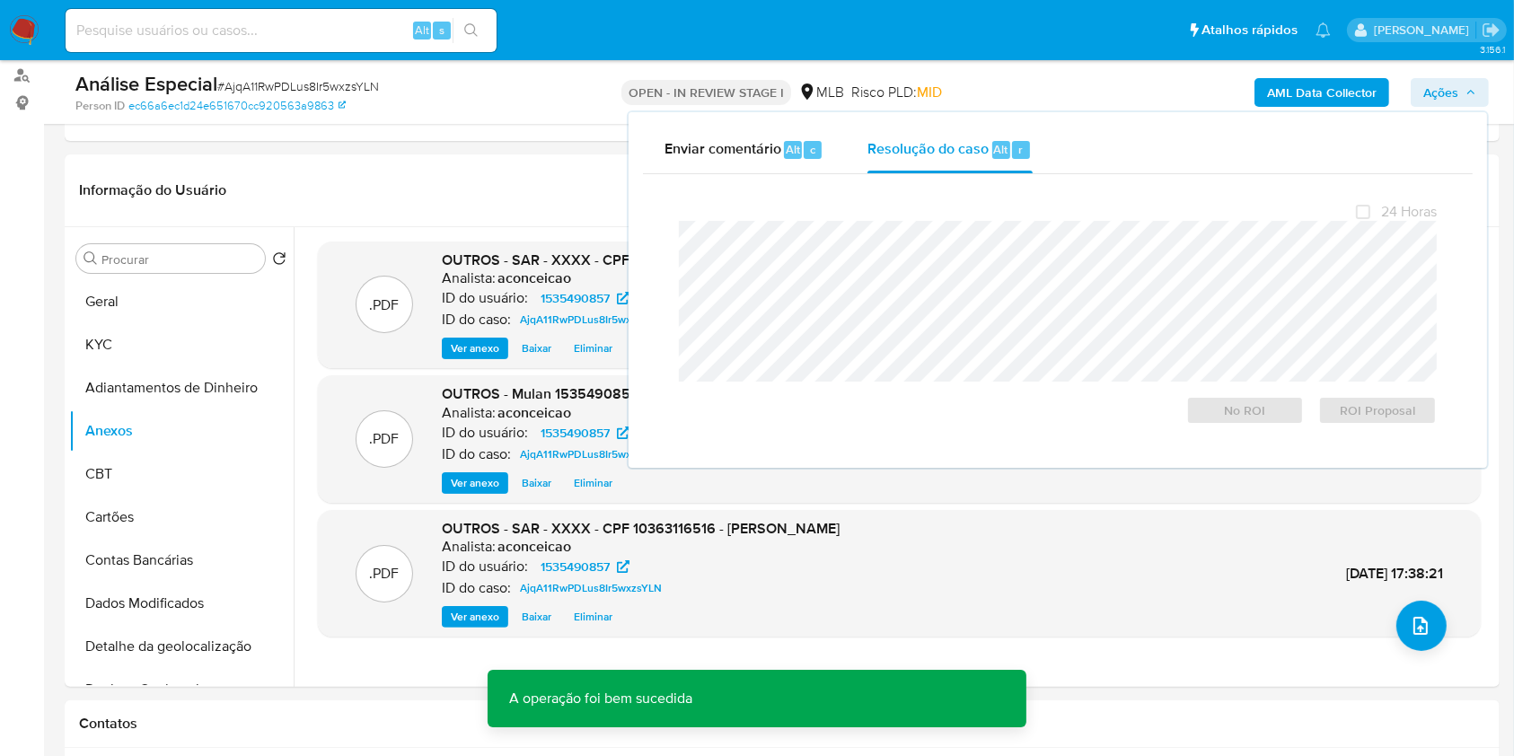
click at [371, 98] on div "Person ID ec66a6ec1d24e651670cc920563a9863" at bounding box center [308, 106] width 466 height 16
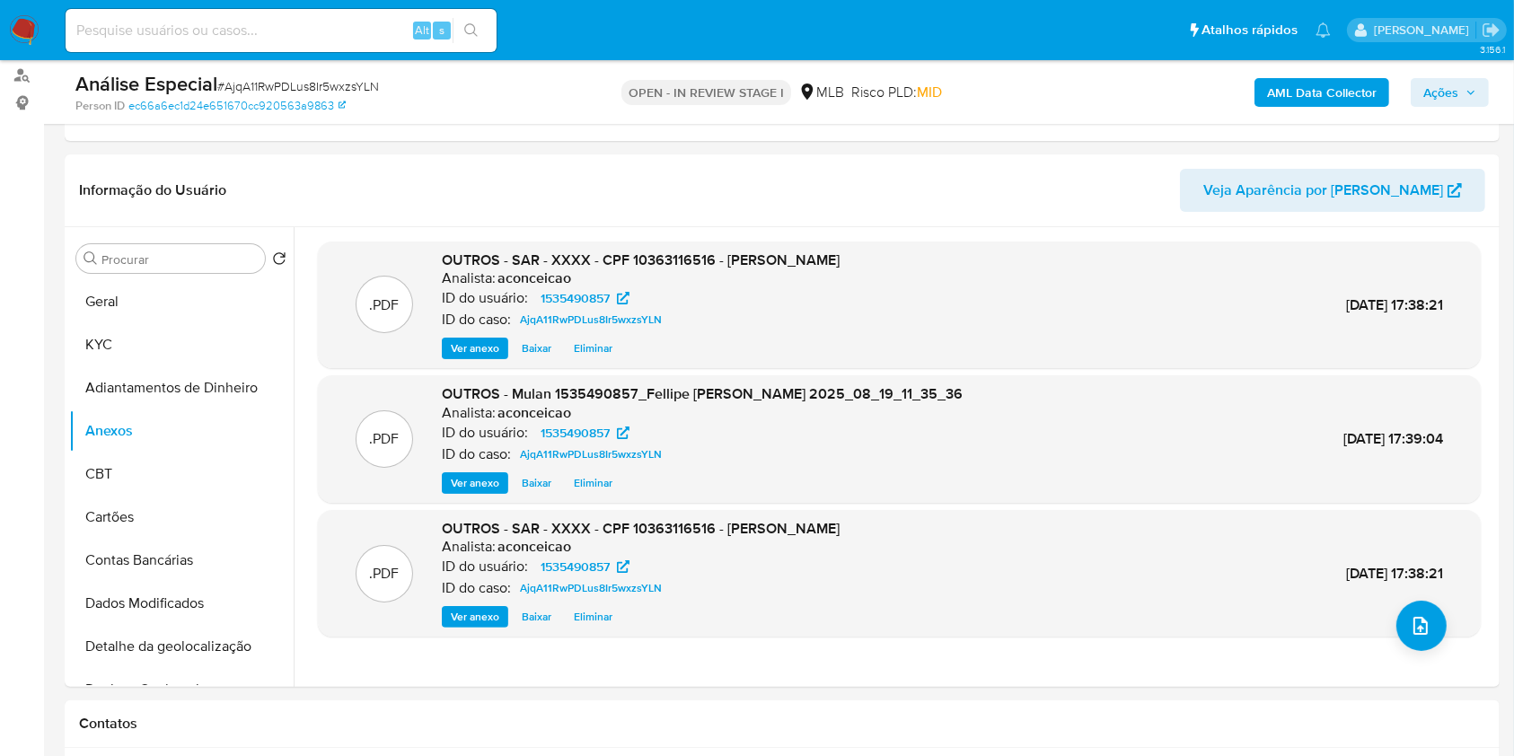
click at [371, 94] on span "# AjqA11RwPDLus8Ir5wxzsYLN" at bounding box center [298, 86] width 162 height 18
click at [364, 84] on span "# AjqA11RwPDLus8Ir5wxzsYLN" at bounding box center [298, 86] width 162 height 18
copy span "AjqA11RwPDLus8Ir5wxzsYLN"
drag, startPoint x: 1423, startPoint y: 97, endPoint x: 1415, endPoint y: 107, distance: 12.2
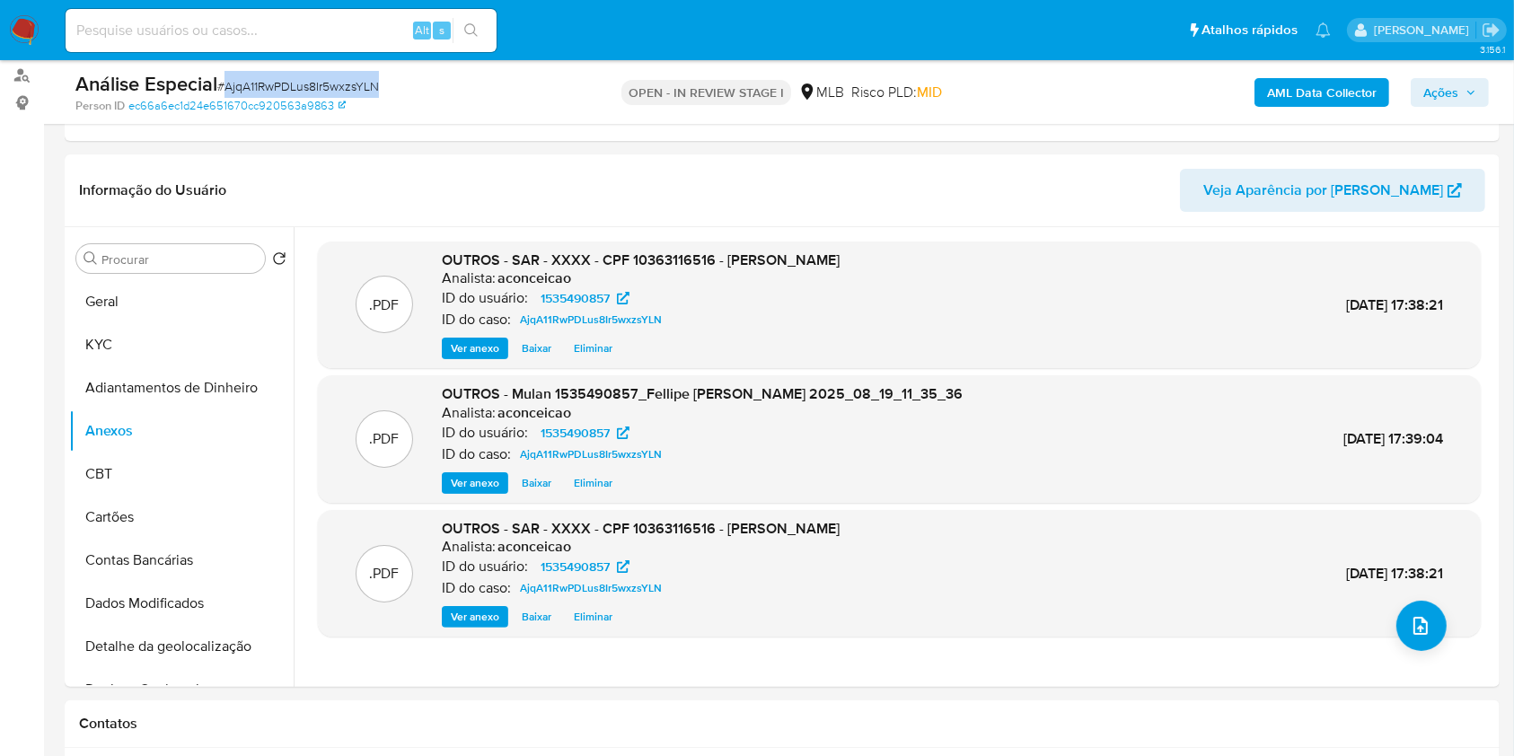
click at [1423, 100] on button "Ações" at bounding box center [1450, 92] width 78 height 29
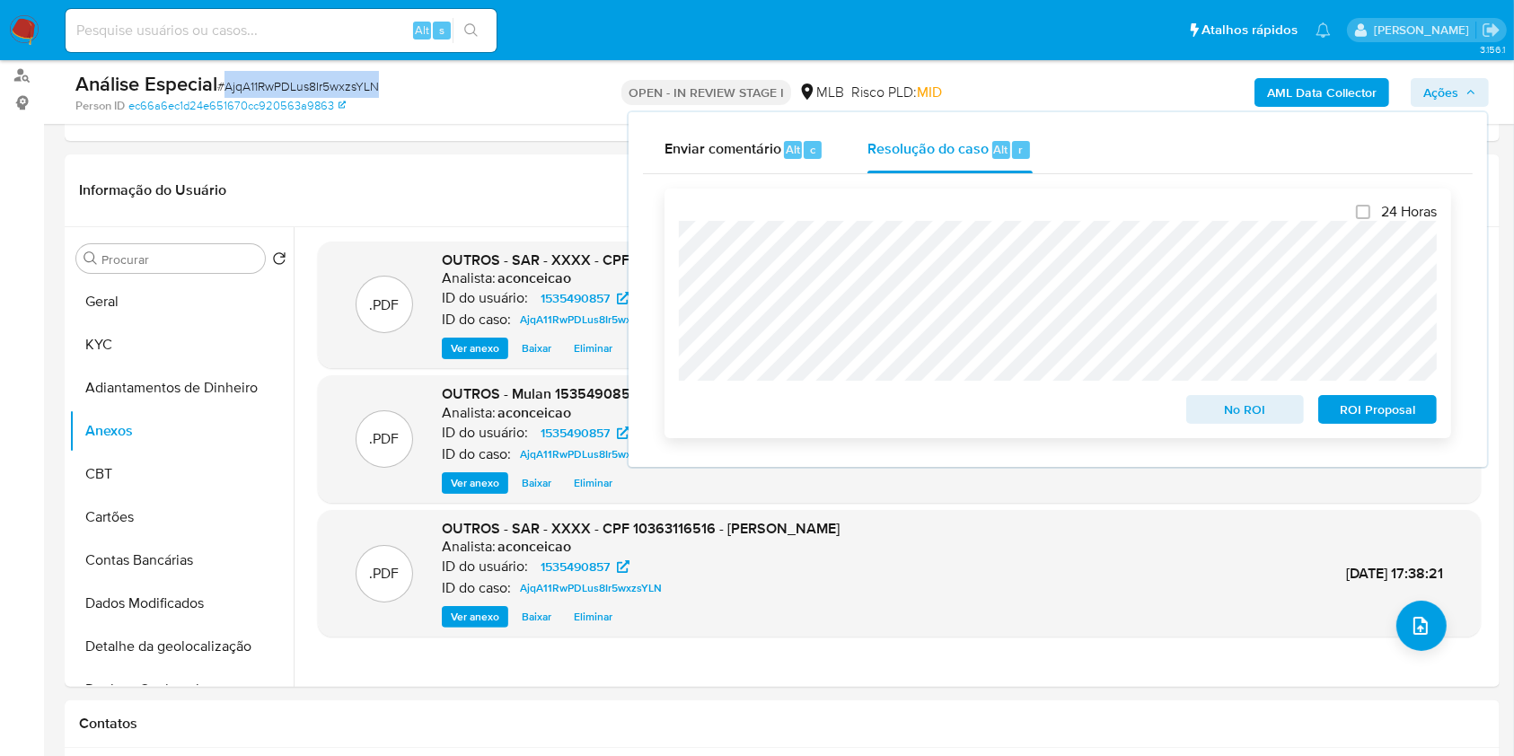
click at [1409, 420] on span "ROI Proposal" at bounding box center [1377, 409] width 93 height 25
click at [673, 247] on div "24 Horas No ROI ROI Proposal" at bounding box center [1058, 314] width 787 height 250
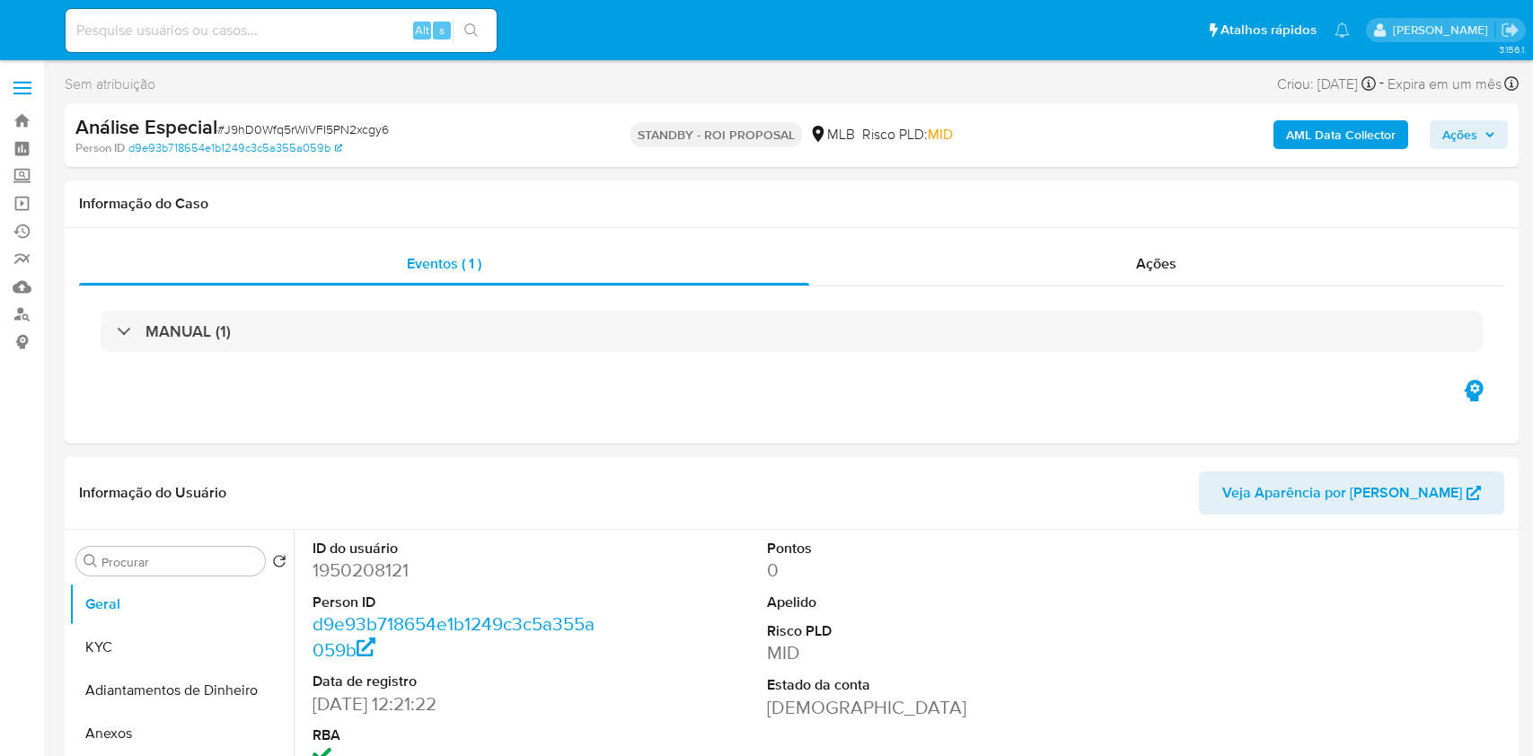
select select "10"
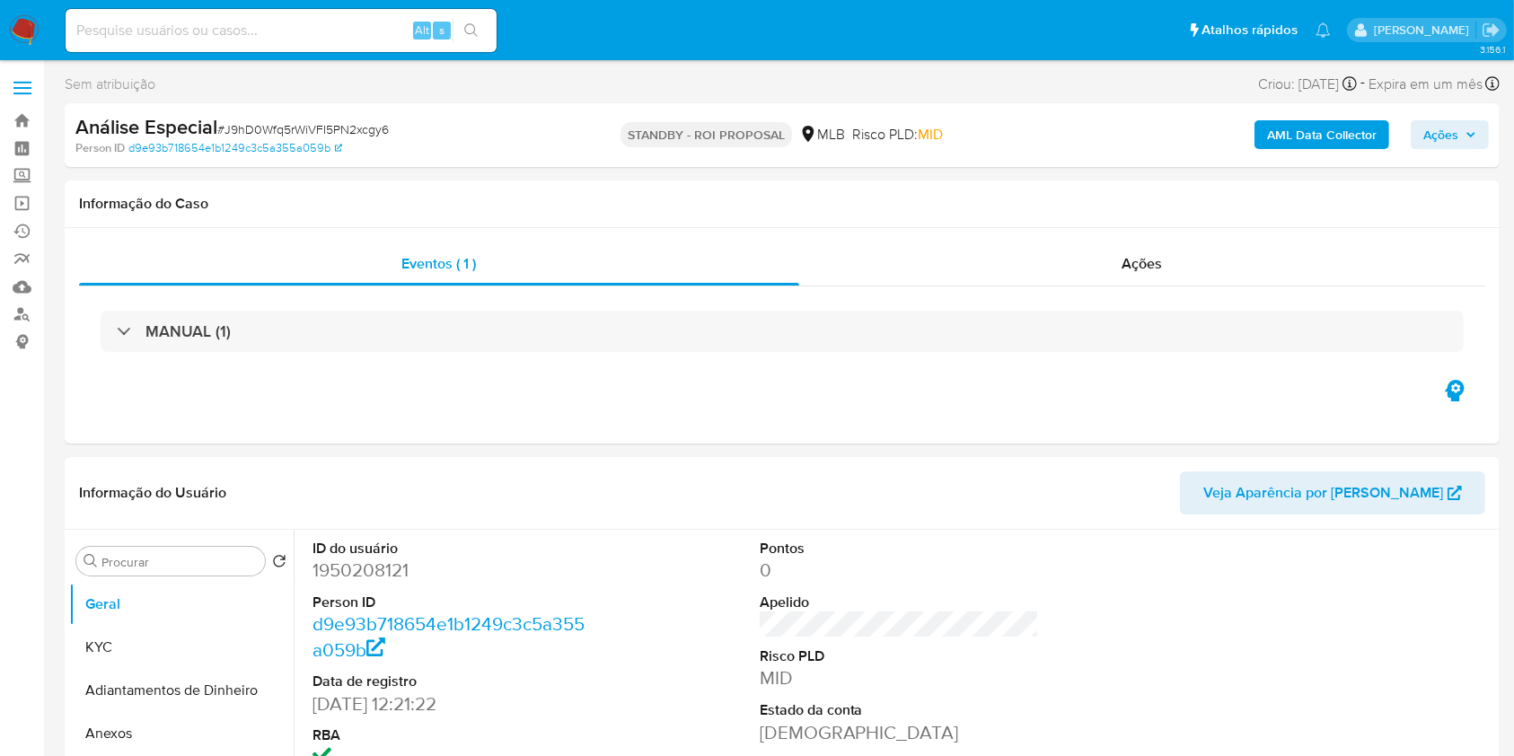
click at [345, 42] on div "Alt s" at bounding box center [281, 30] width 431 height 43
paste input "A1m368G9CyxpWPGFXIu3vdCI"
drag, startPoint x: 345, startPoint y: 32, endPoint x: 366, endPoint y: 39, distance: 22.5
click at [347, 31] on input at bounding box center [281, 30] width 431 height 23
type input "A1m368G9CyxpWPGFXIu3vdCI"
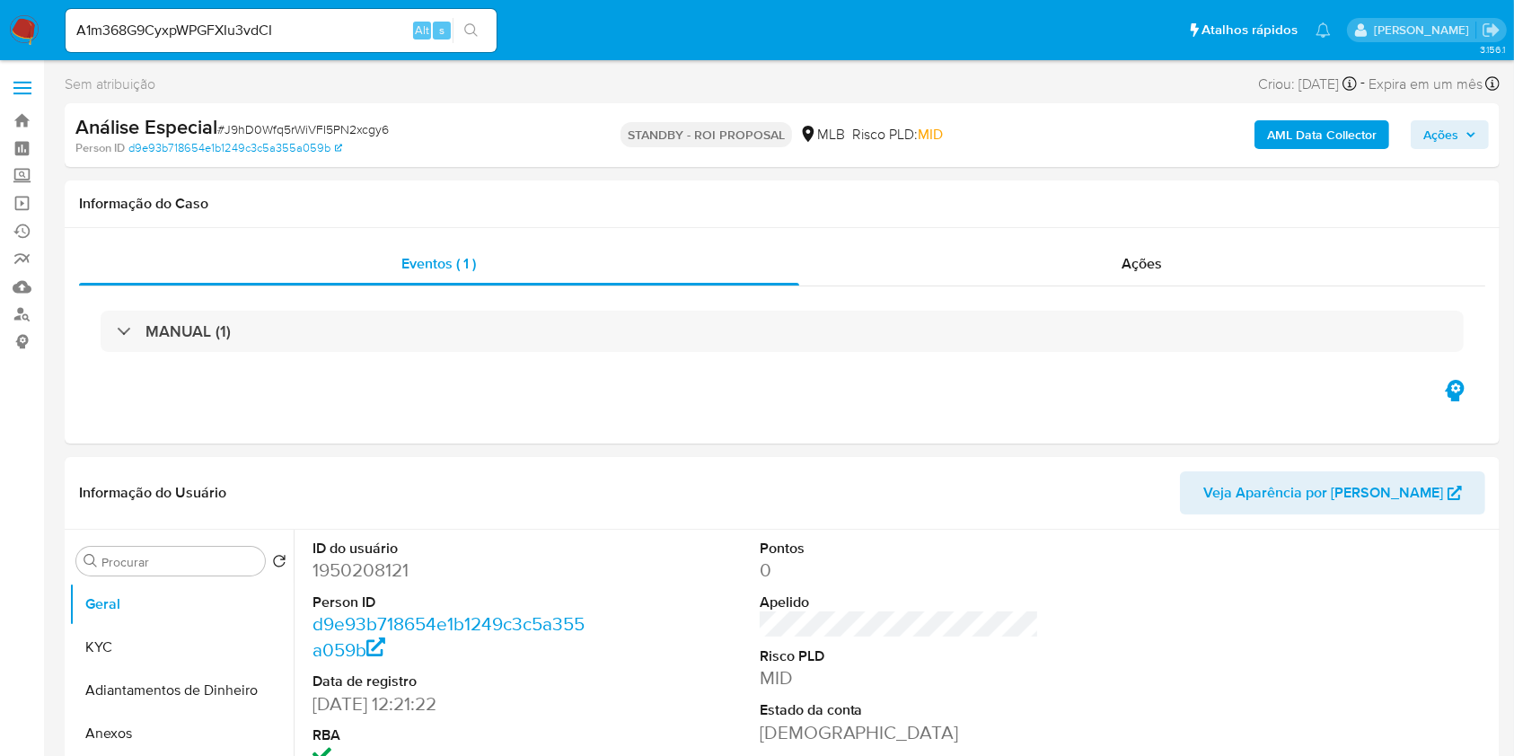
click at [484, 31] on button "search-icon" at bounding box center [471, 30] width 37 height 25
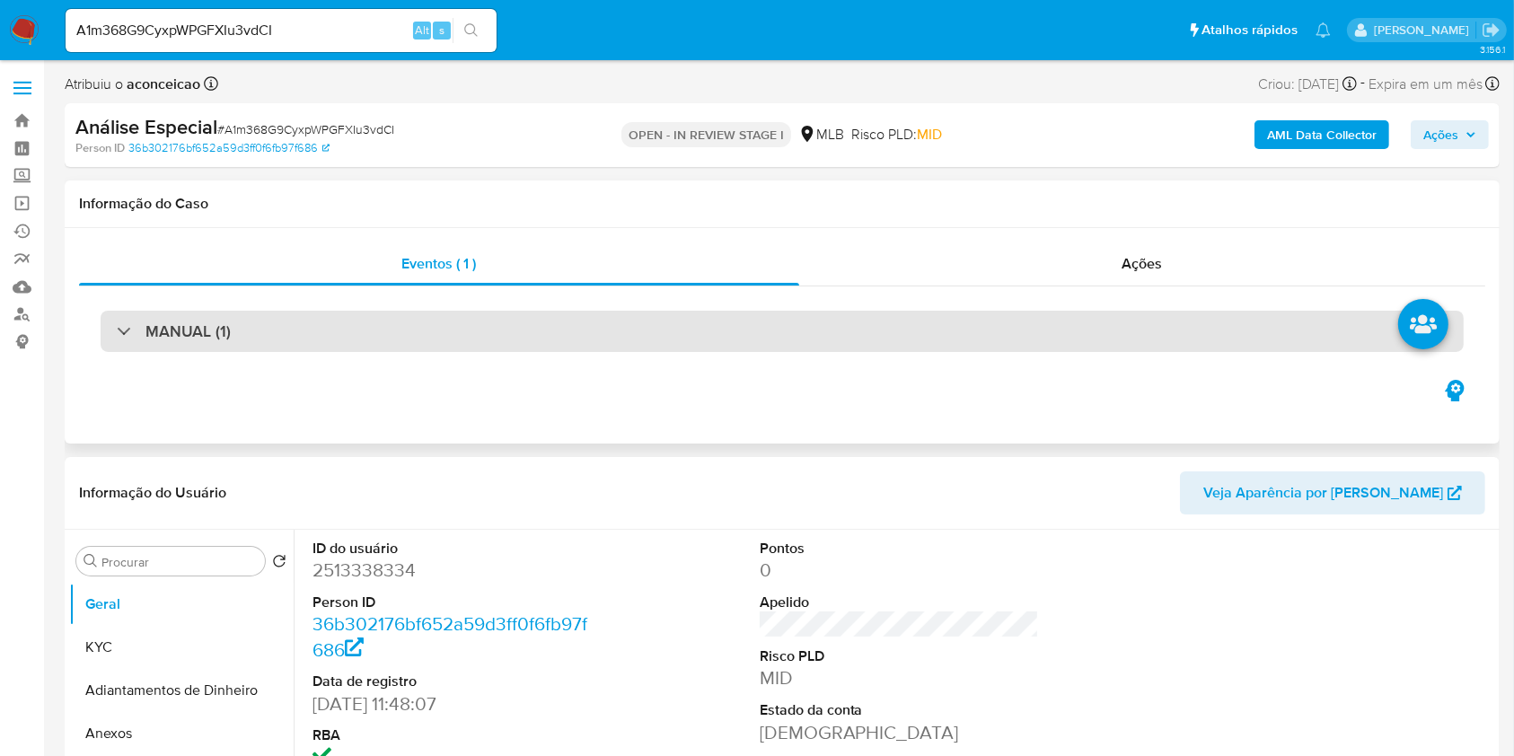
click at [324, 319] on div "MANUAL (1)" at bounding box center [782, 331] width 1363 height 41
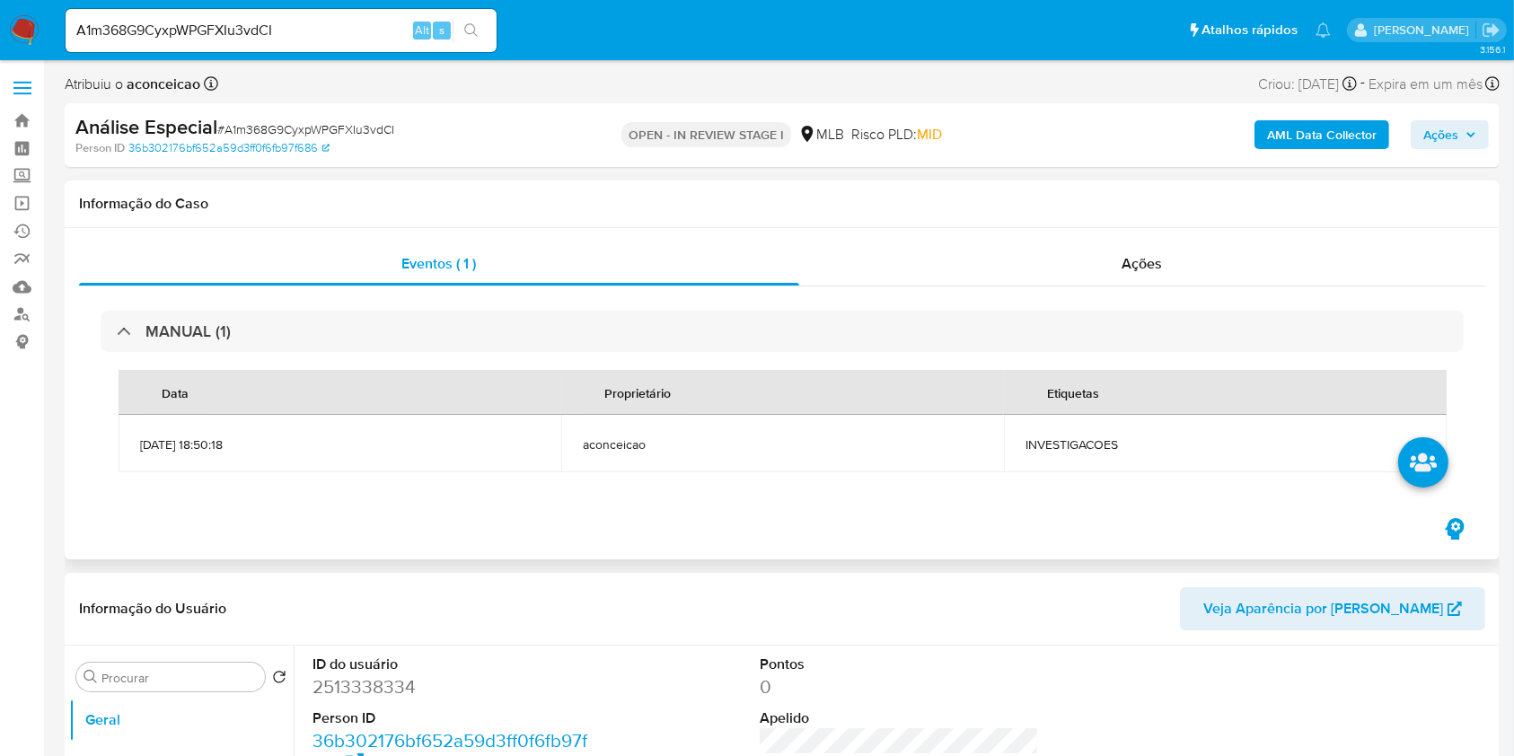
select select "10"
click at [1128, 269] on span "Ações" at bounding box center [1143, 263] width 40 height 21
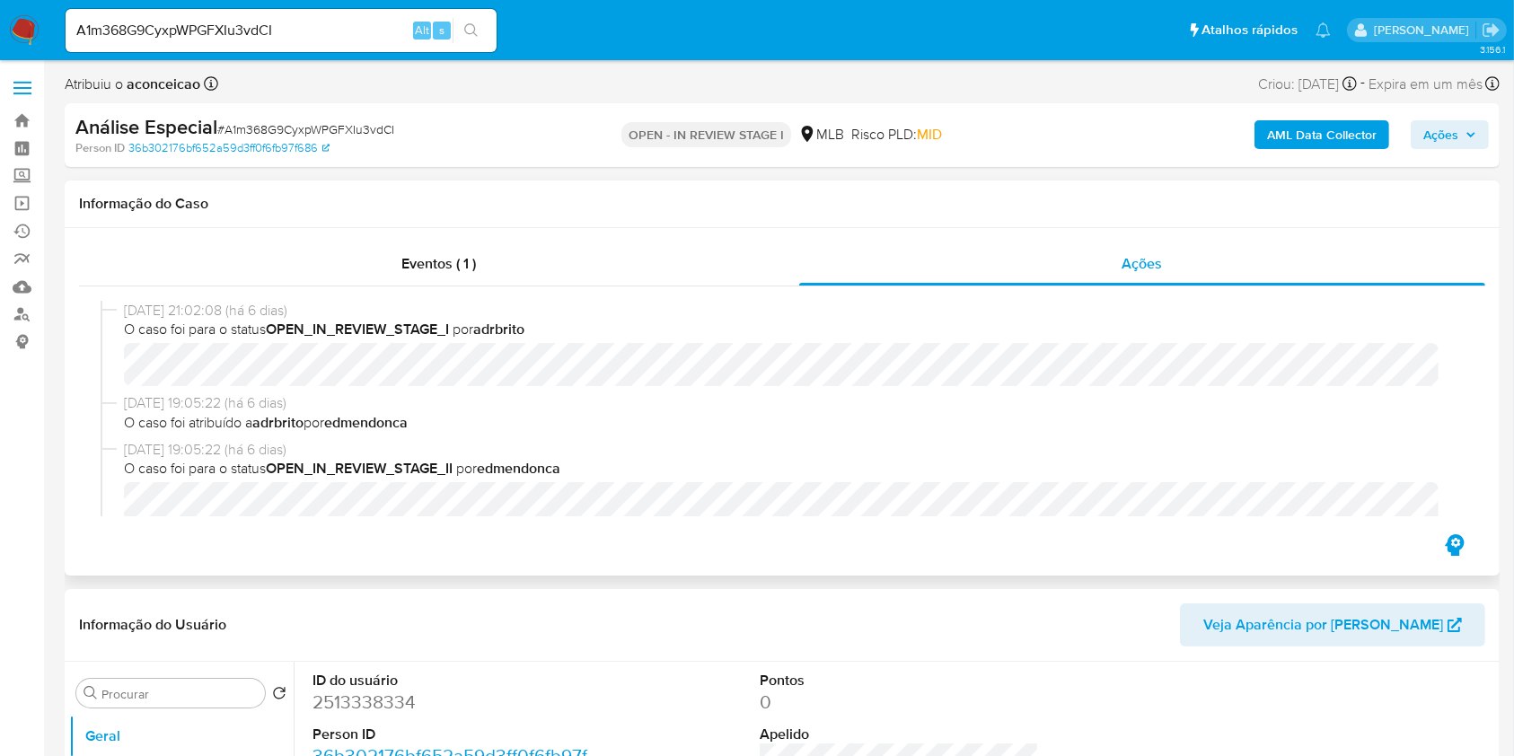
drag, startPoint x: 978, startPoint y: 586, endPoint x: 1071, endPoint y: 554, distance: 98.6
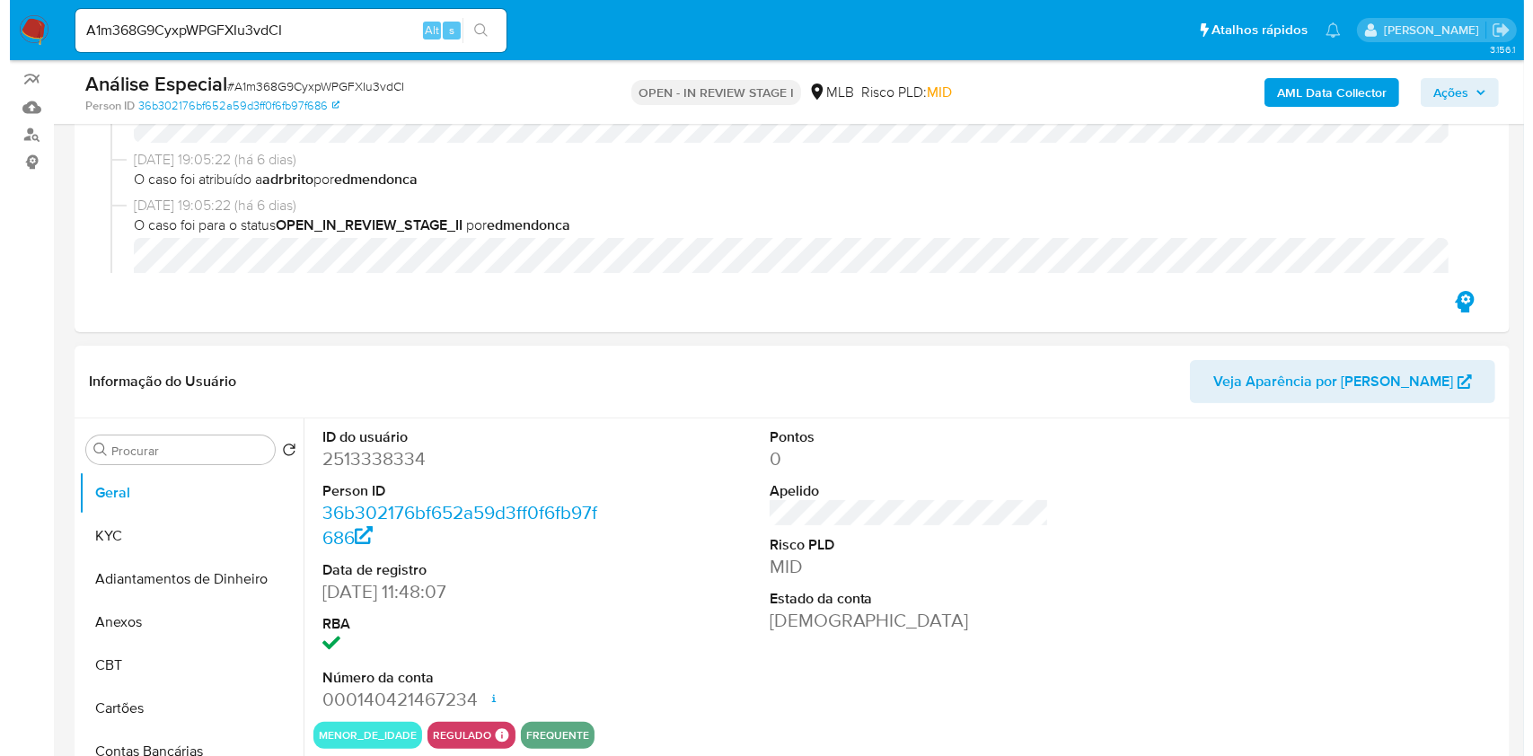
scroll to position [359, 0]
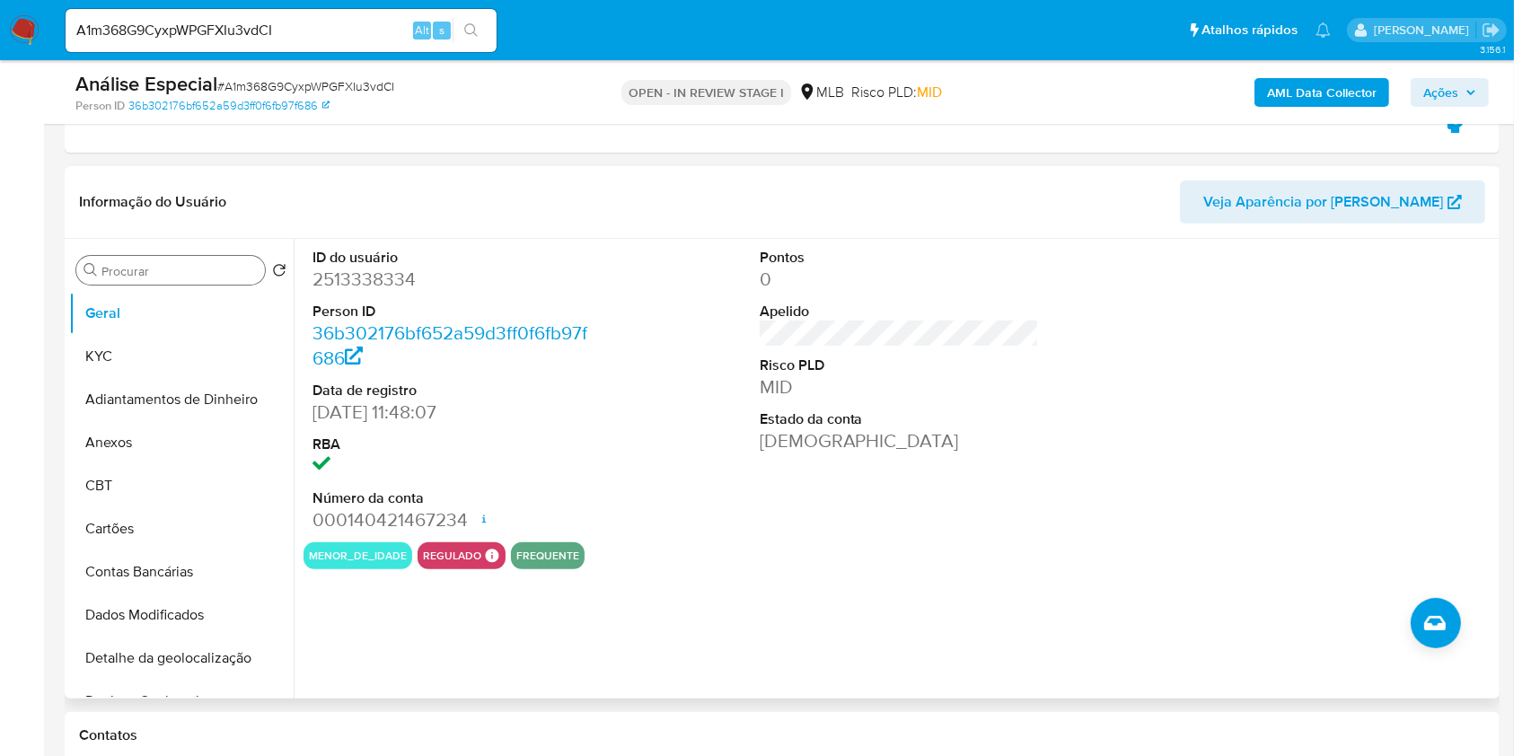
click at [128, 261] on div "Procurar" at bounding box center [170, 270] width 189 height 29
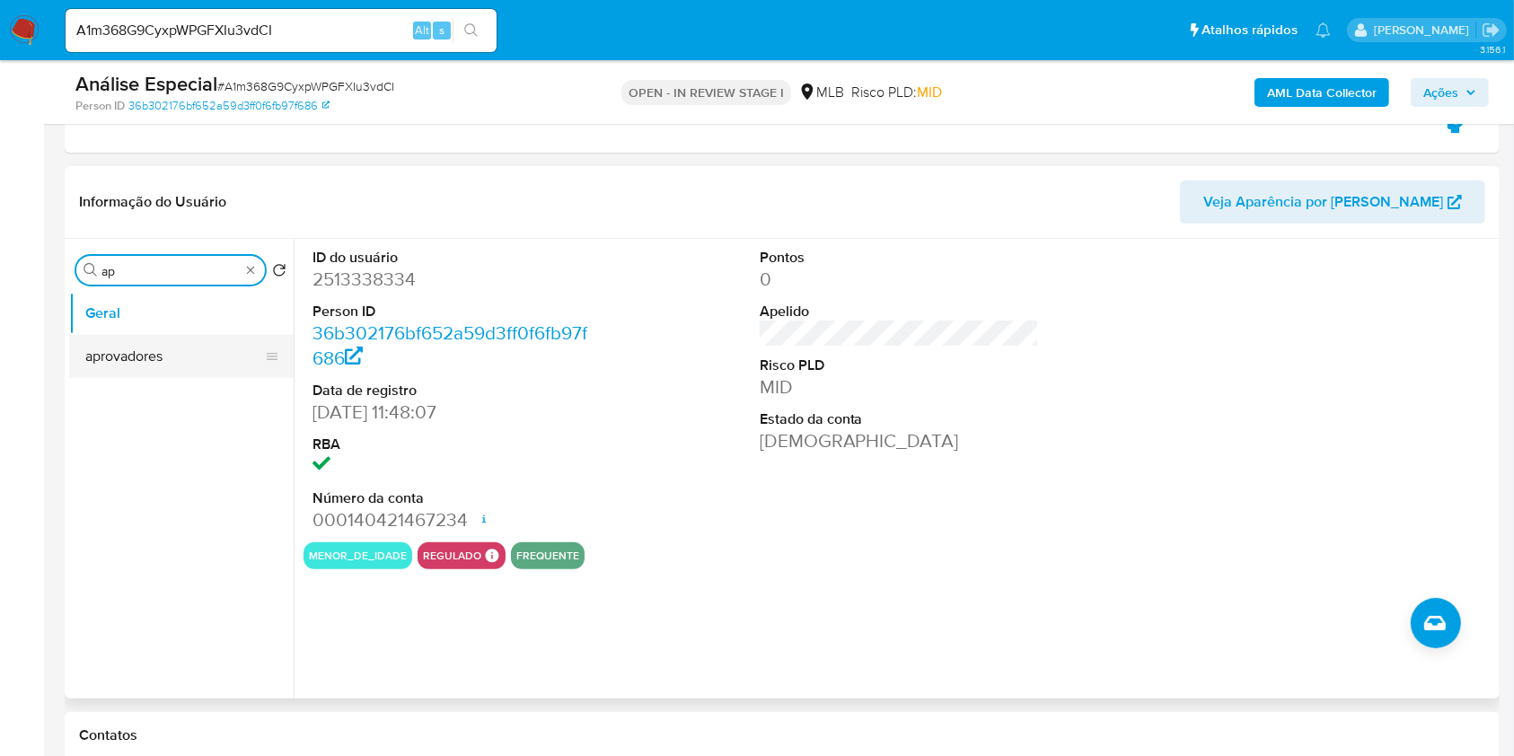
type input "ap"
click at [113, 339] on button "aprovadores" at bounding box center [174, 356] width 210 height 43
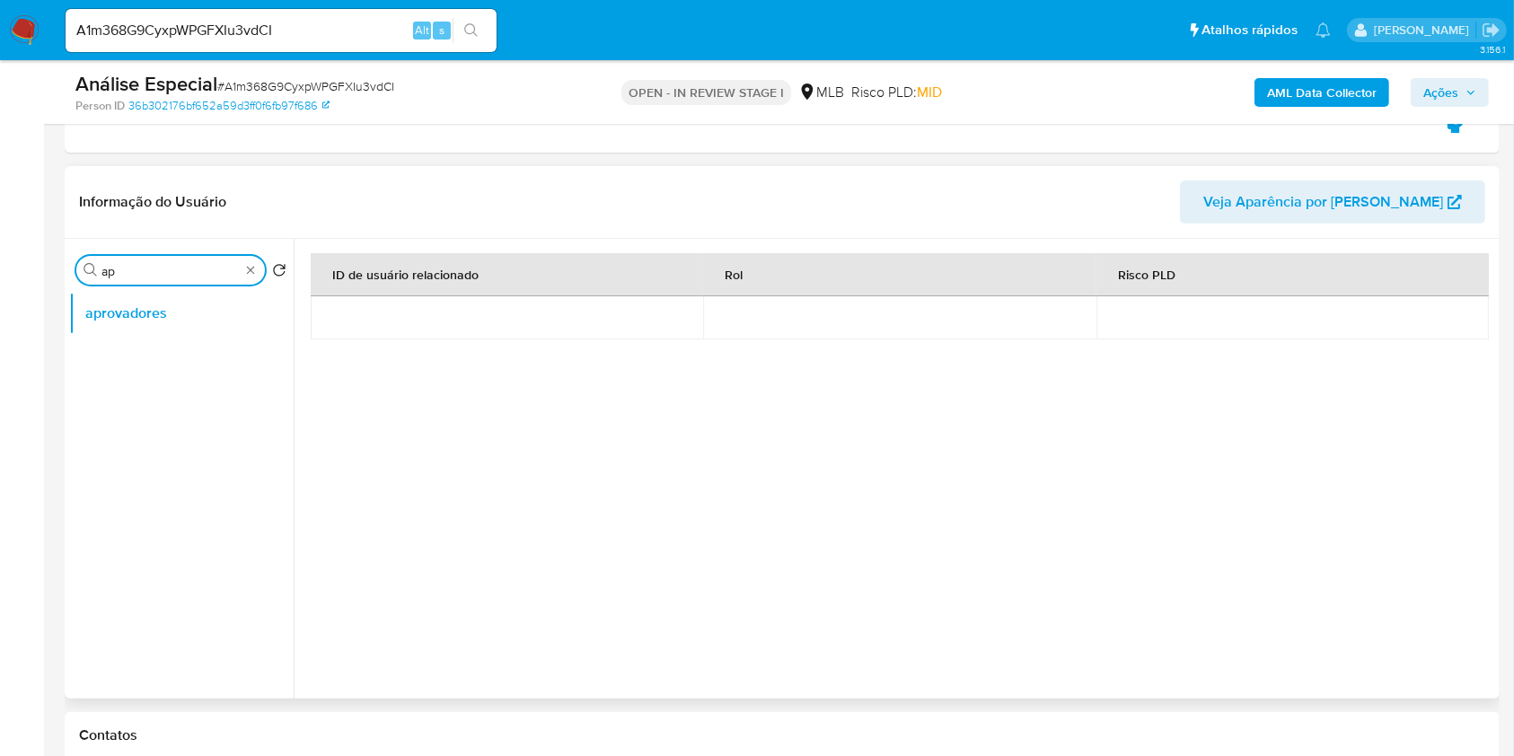
click at [239, 276] on input "ap" at bounding box center [170, 271] width 138 height 16
click at [249, 278] on div "Procurar ap" at bounding box center [170, 270] width 189 height 29
click at [251, 280] on div "Procurar ap" at bounding box center [170, 270] width 189 height 29
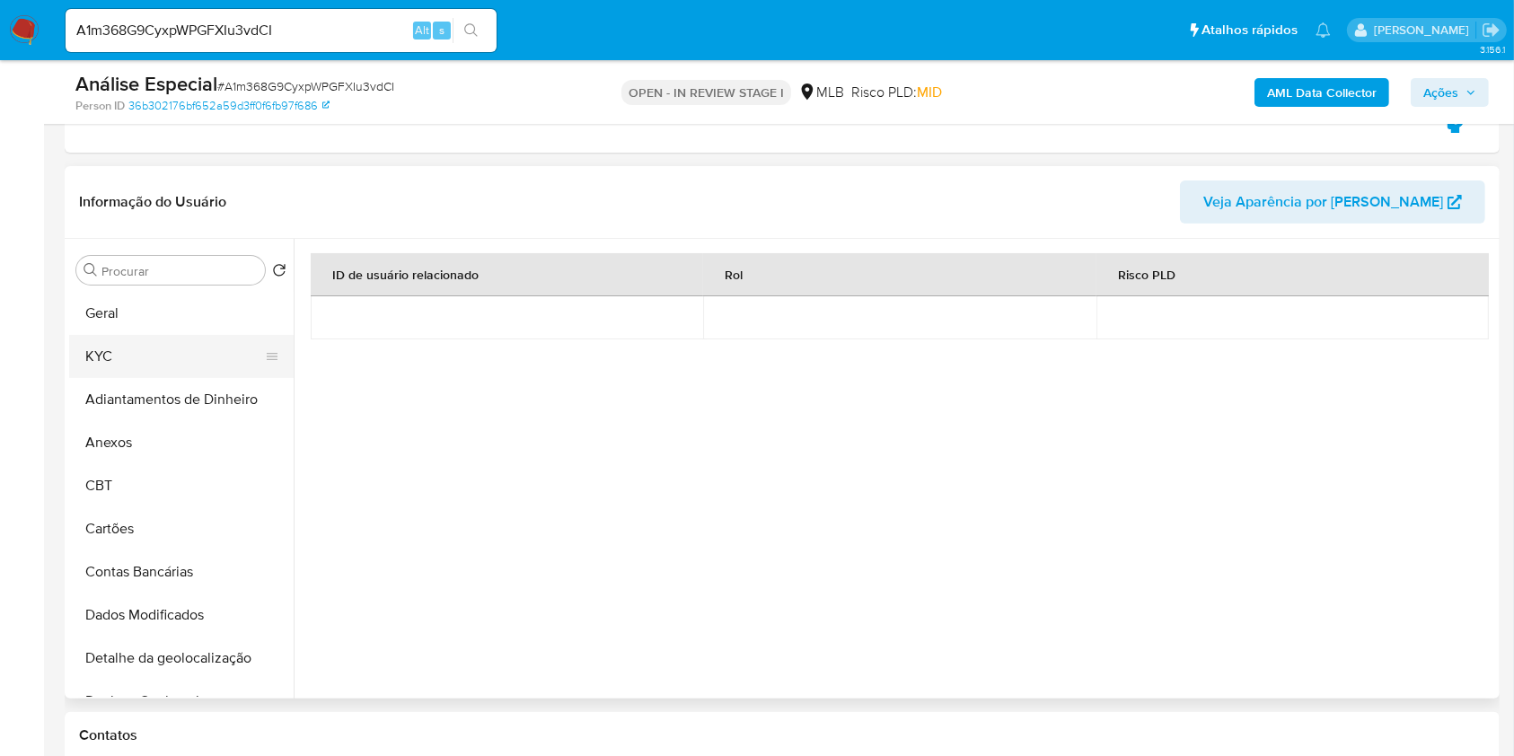
click at [180, 369] on button "KYC" at bounding box center [174, 356] width 210 height 43
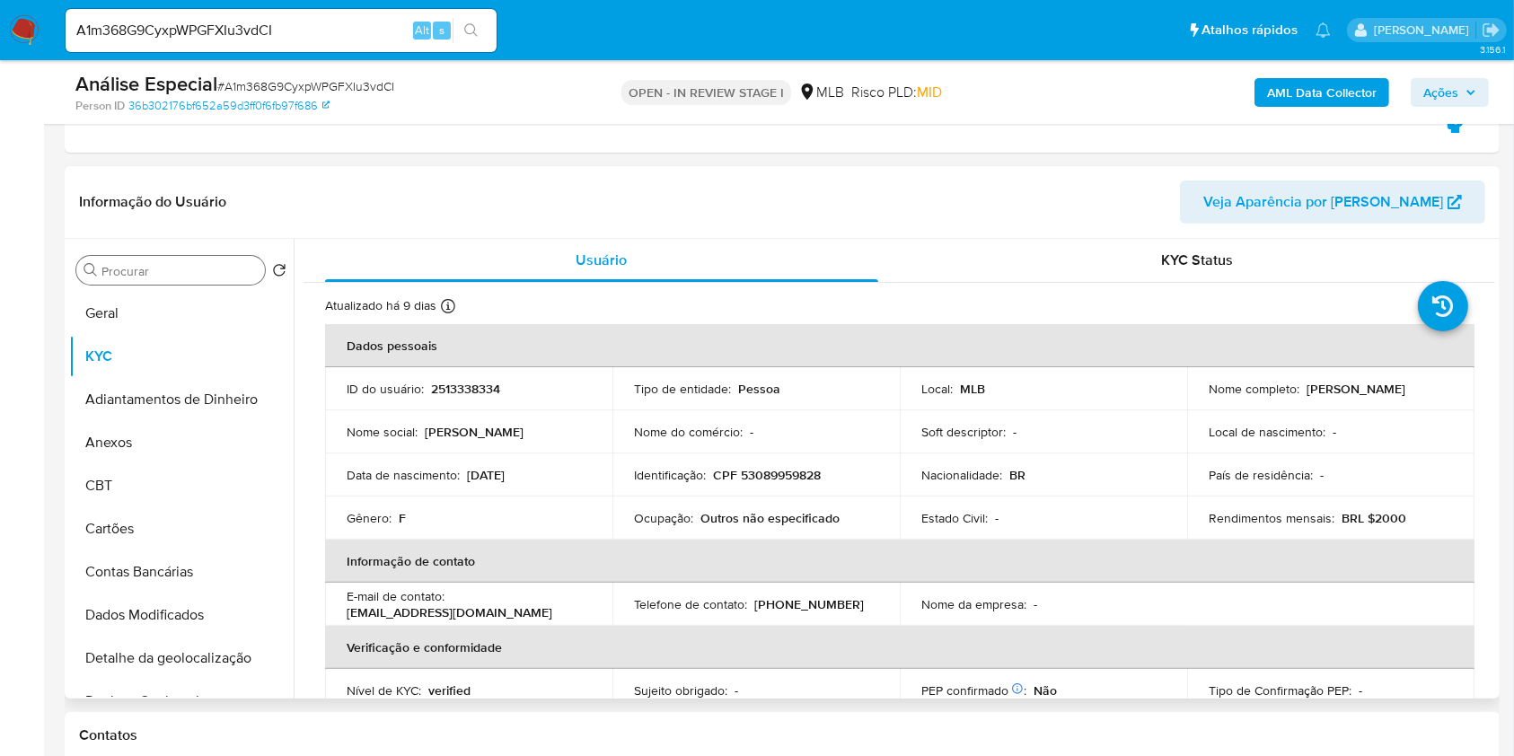
click at [159, 267] on input "Procurar" at bounding box center [179, 271] width 156 height 16
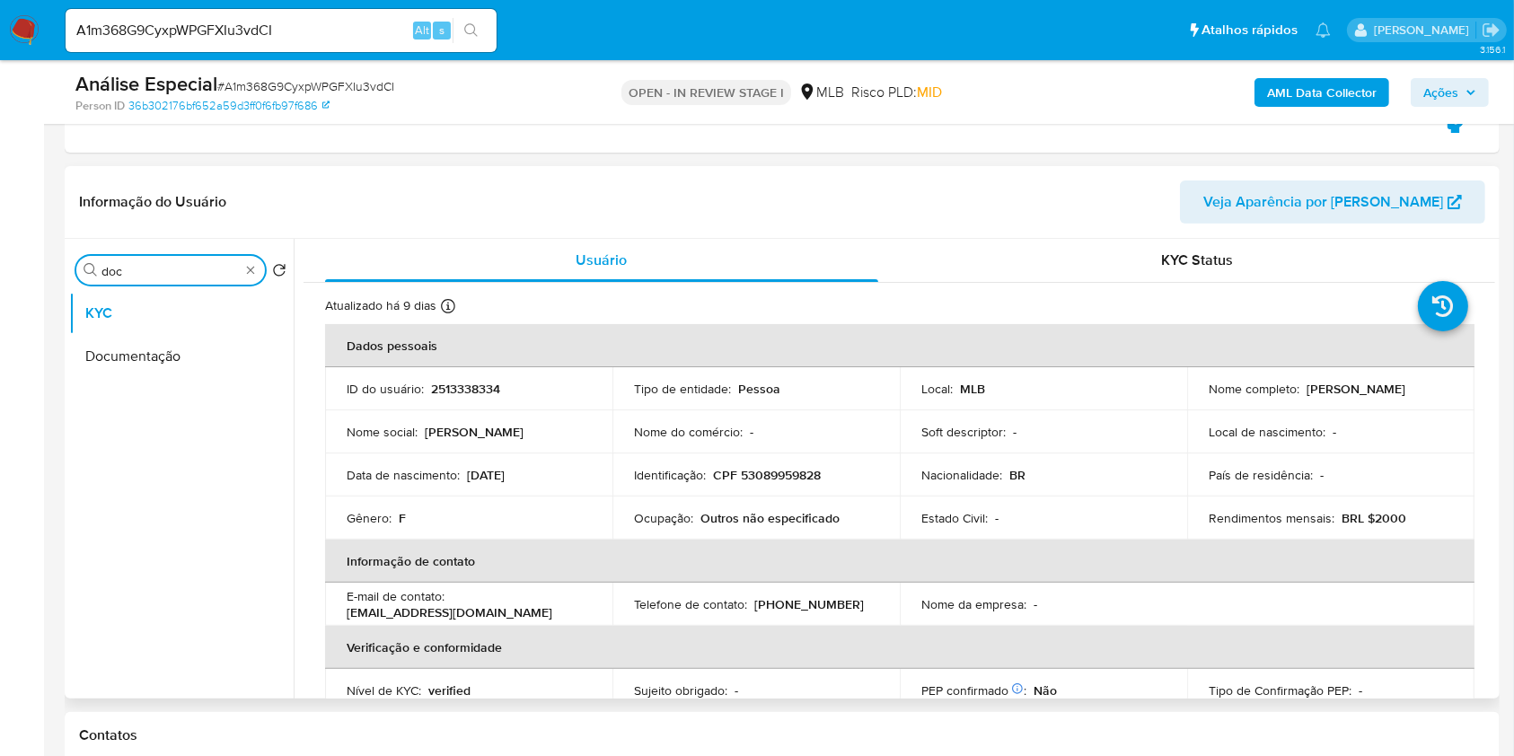
type input "doc"
click at [201, 383] on ul "KYC Documentação" at bounding box center [181, 494] width 225 height 405
click at [198, 367] on button "Documentação" at bounding box center [174, 356] width 210 height 43
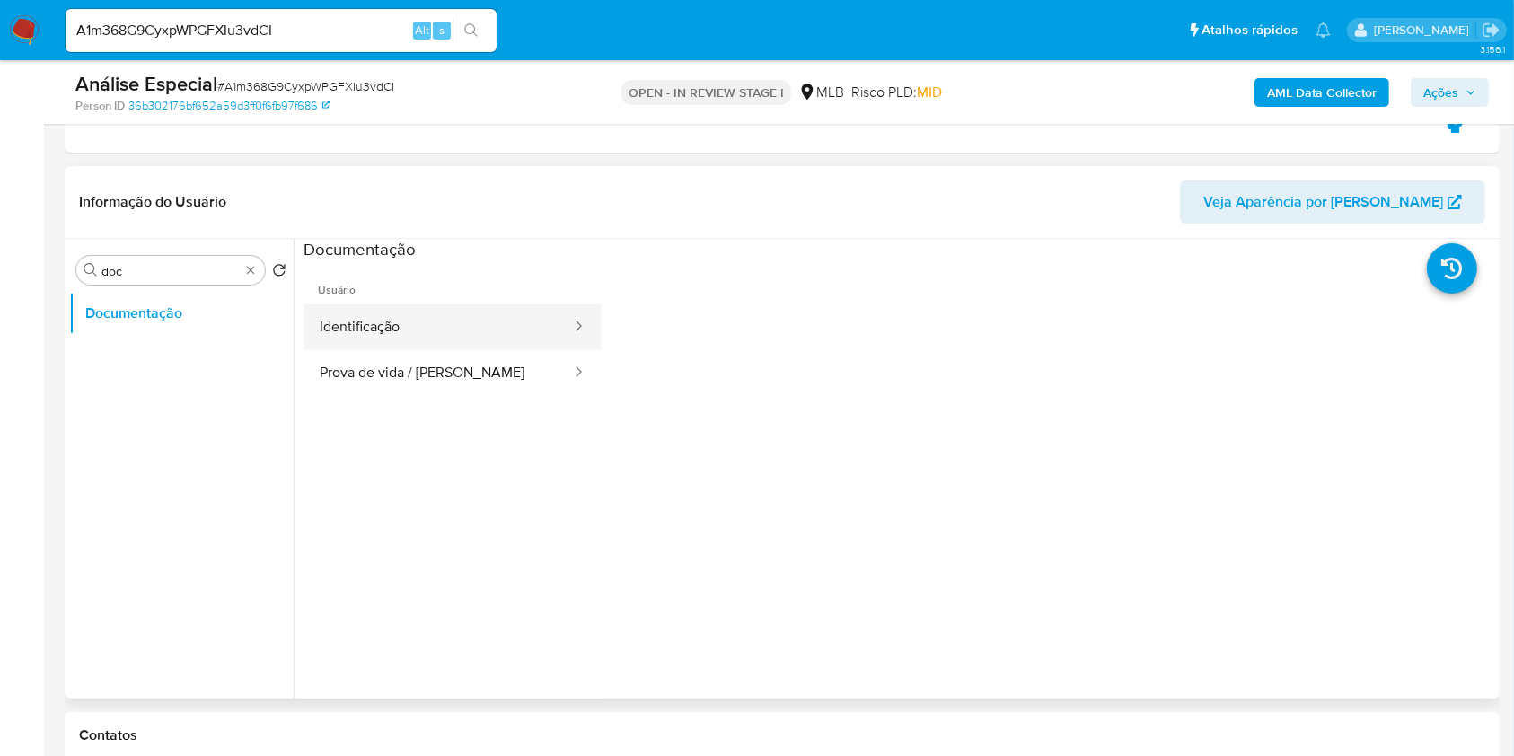
click at [375, 342] on button "Identificação" at bounding box center [438, 327] width 269 height 46
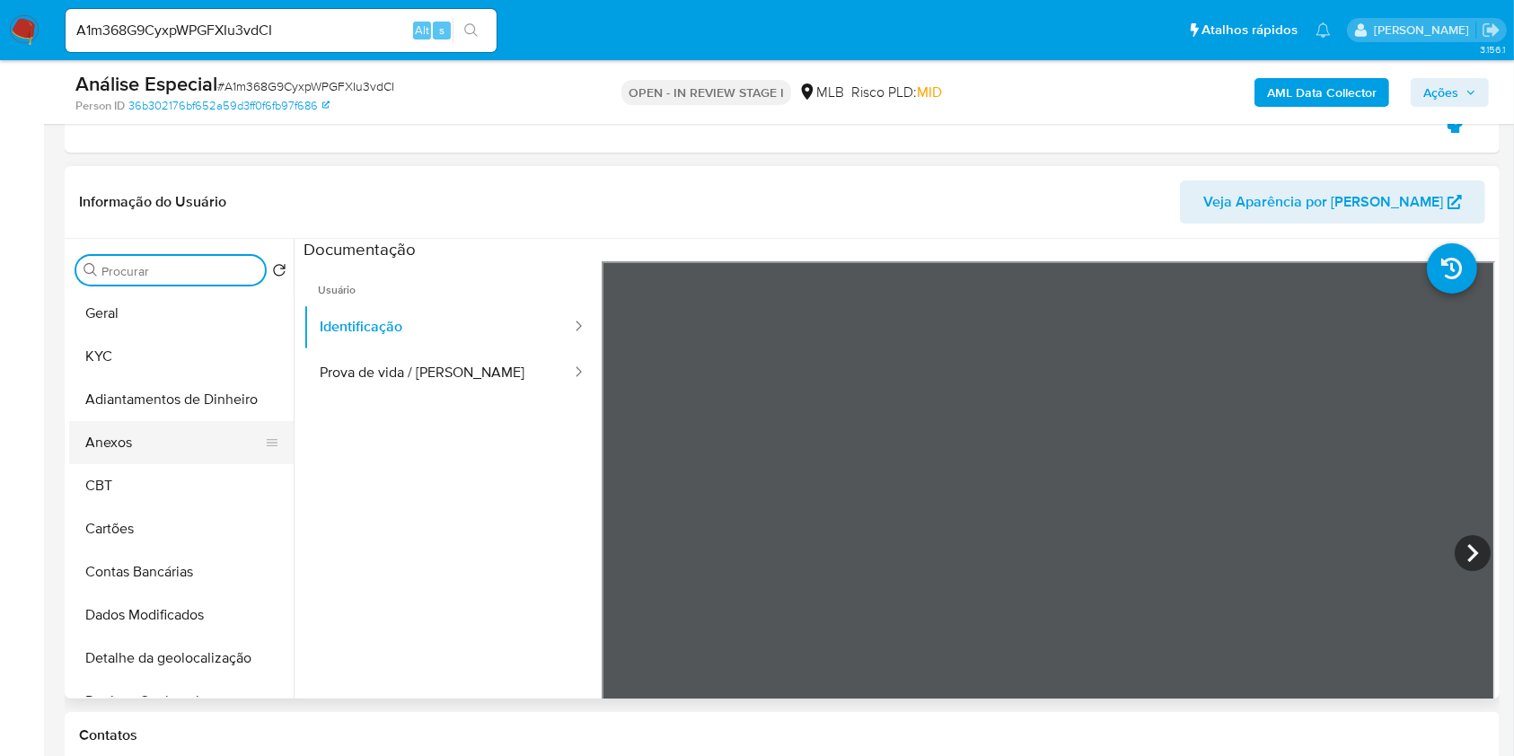
click at [154, 448] on button "Anexos" at bounding box center [174, 442] width 210 height 43
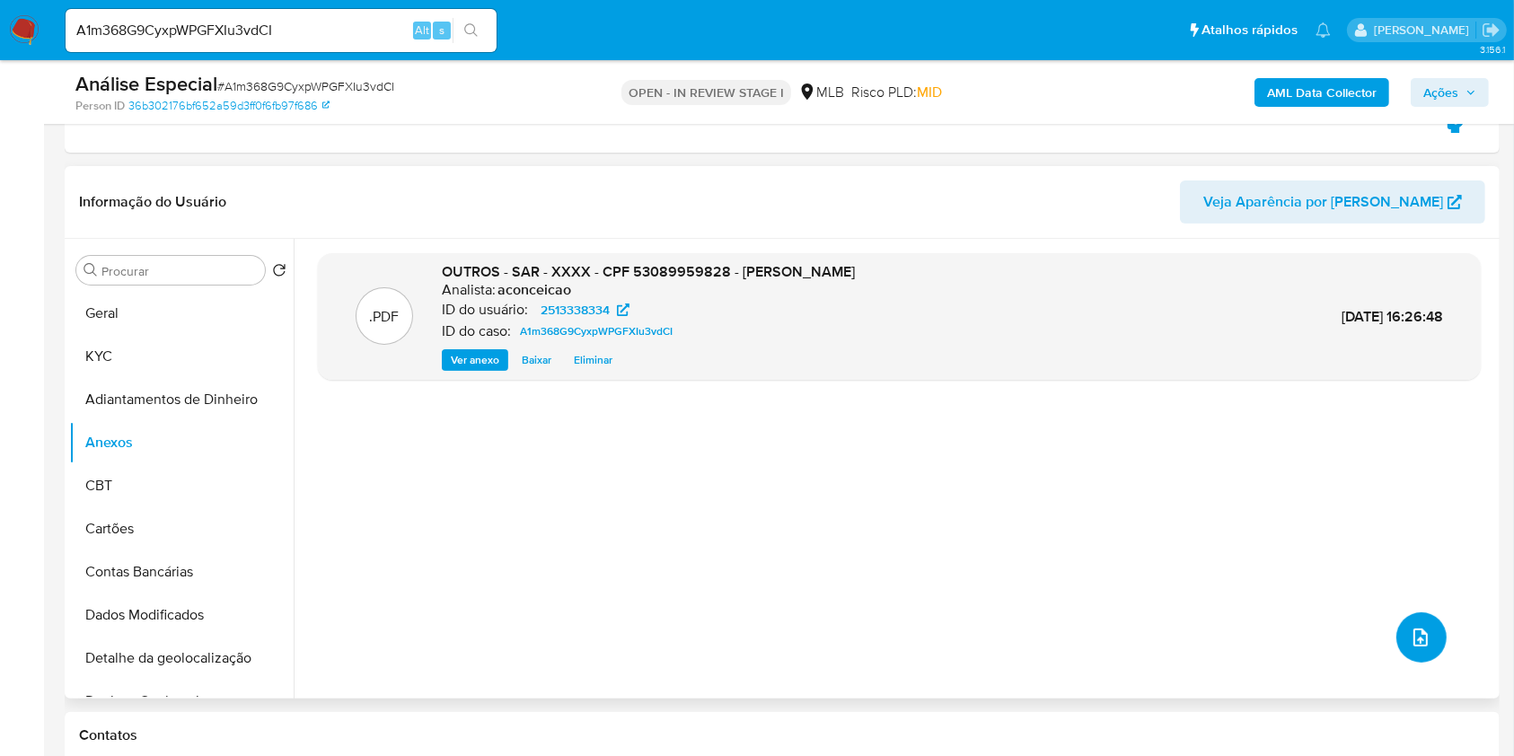
click at [1421, 639] on icon "upload-file" at bounding box center [1421, 638] width 22 height 22
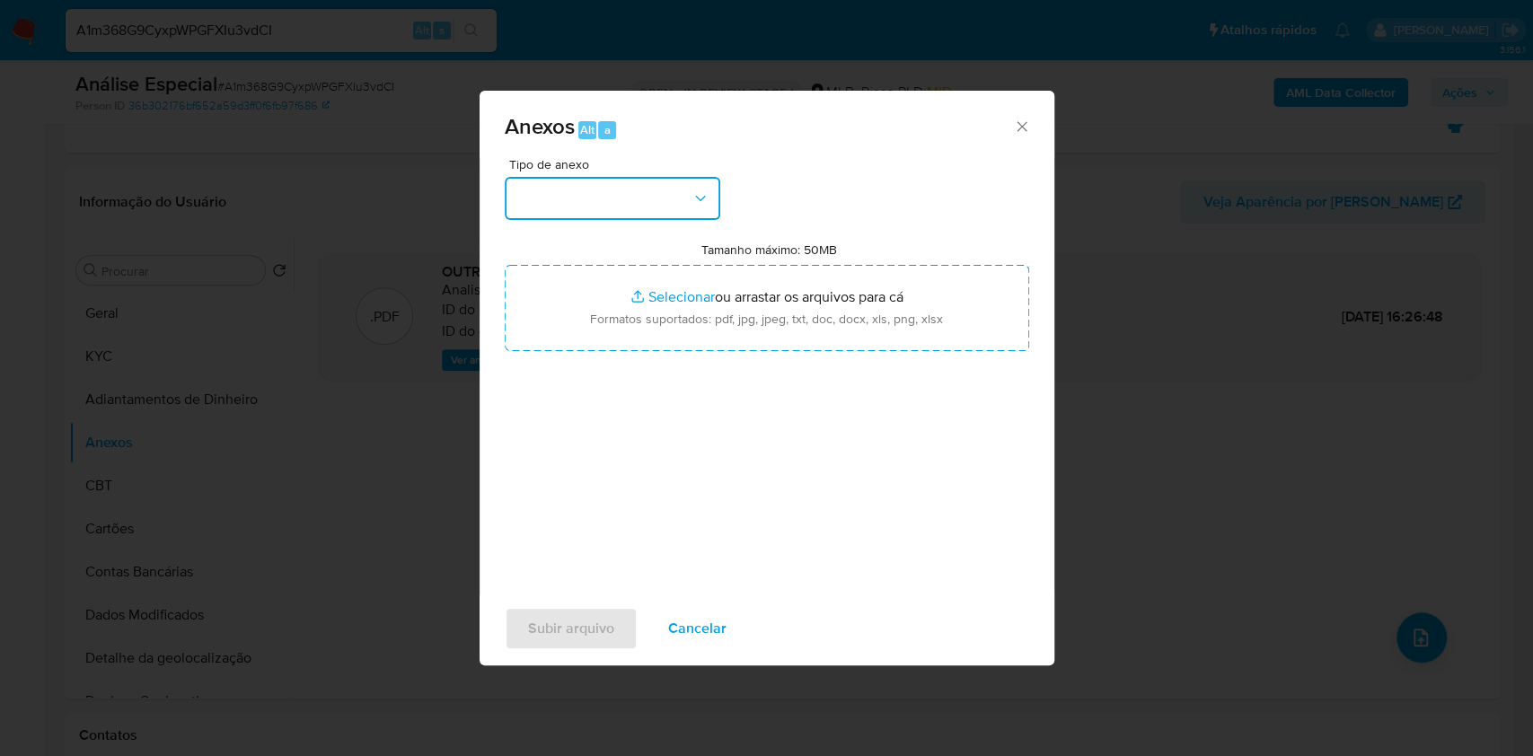
click at [583, 205] on button "button" at bounding box center [613, 198] width 216 height 43
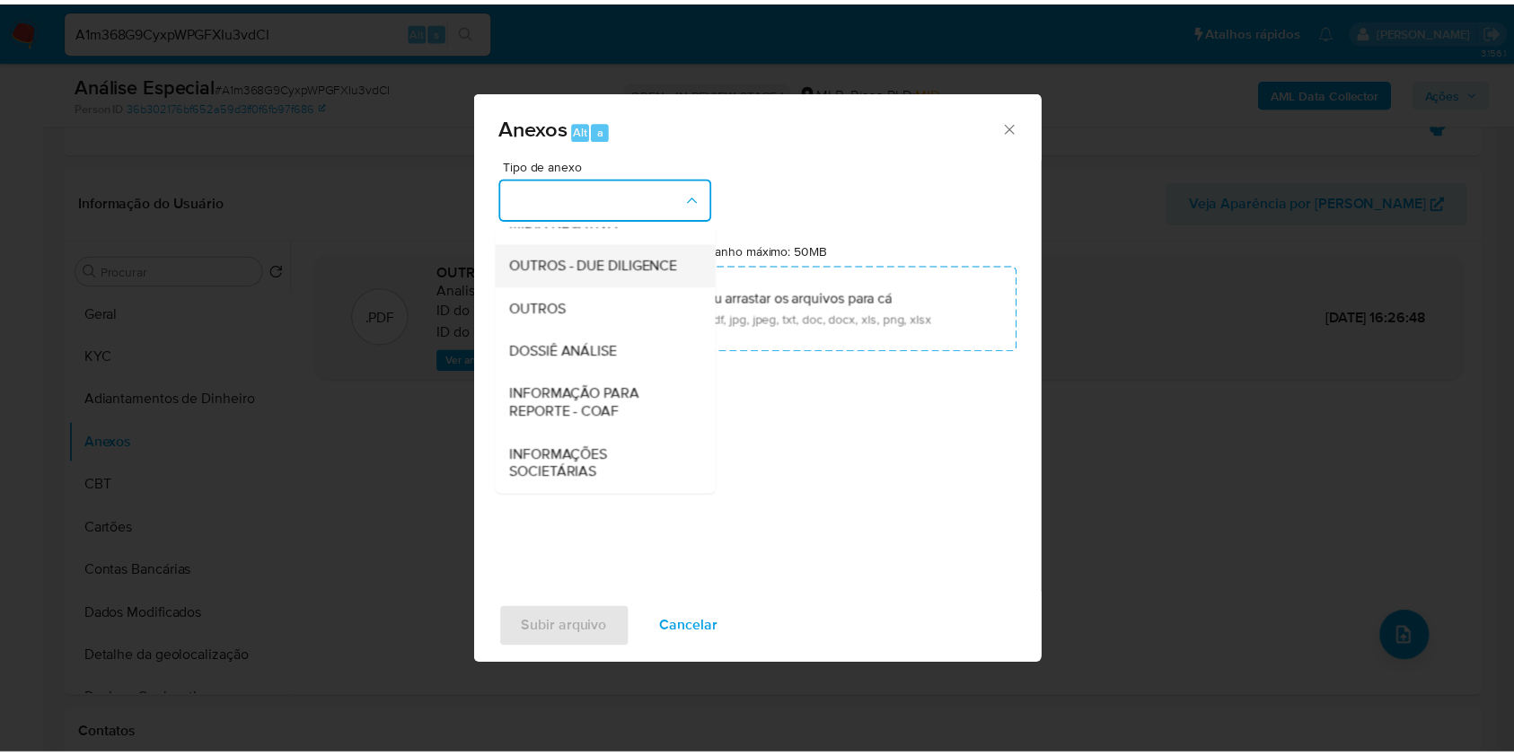
scroll to position [276, 0]
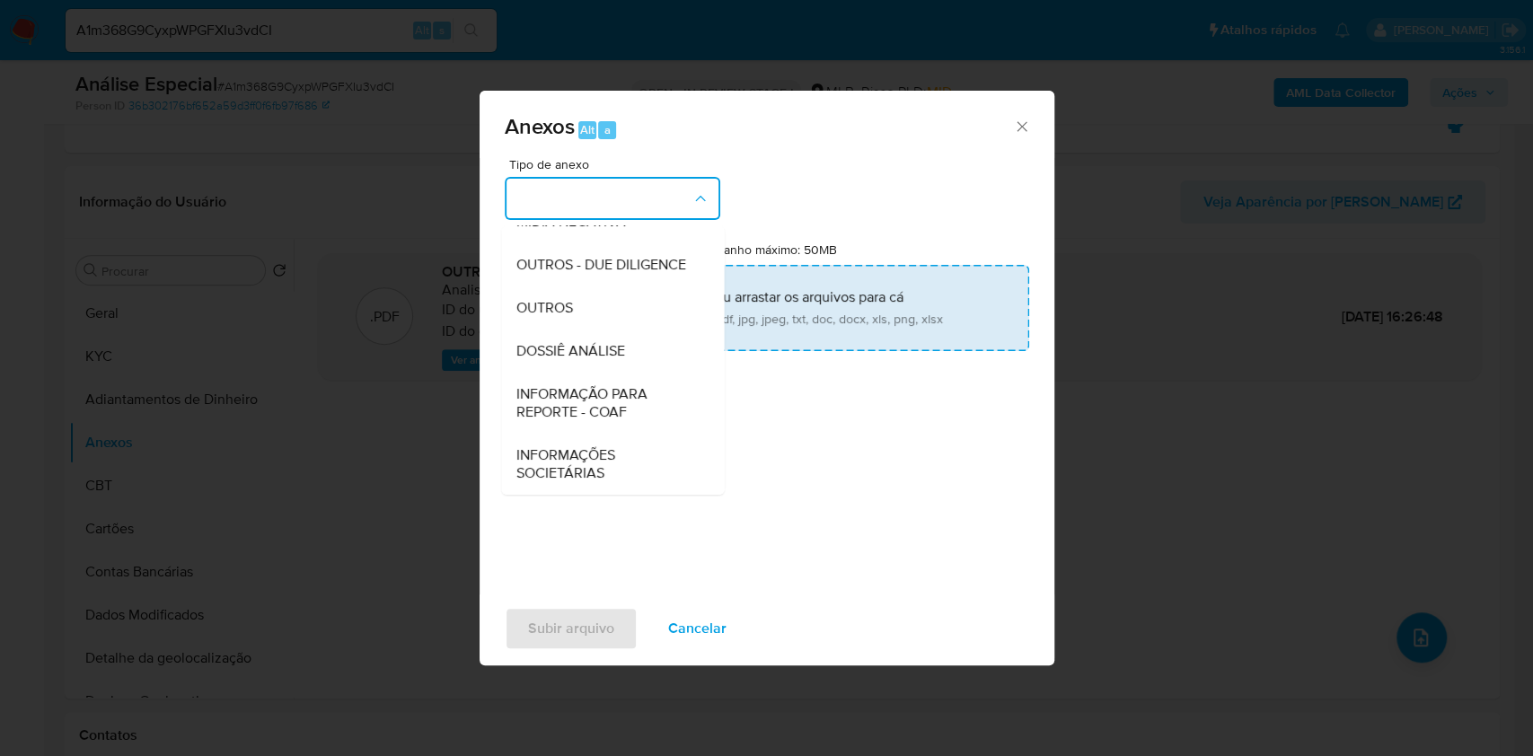
click at [584, 304] on div "OUTROS" at bounding box center [607, 307] width 183 height 43
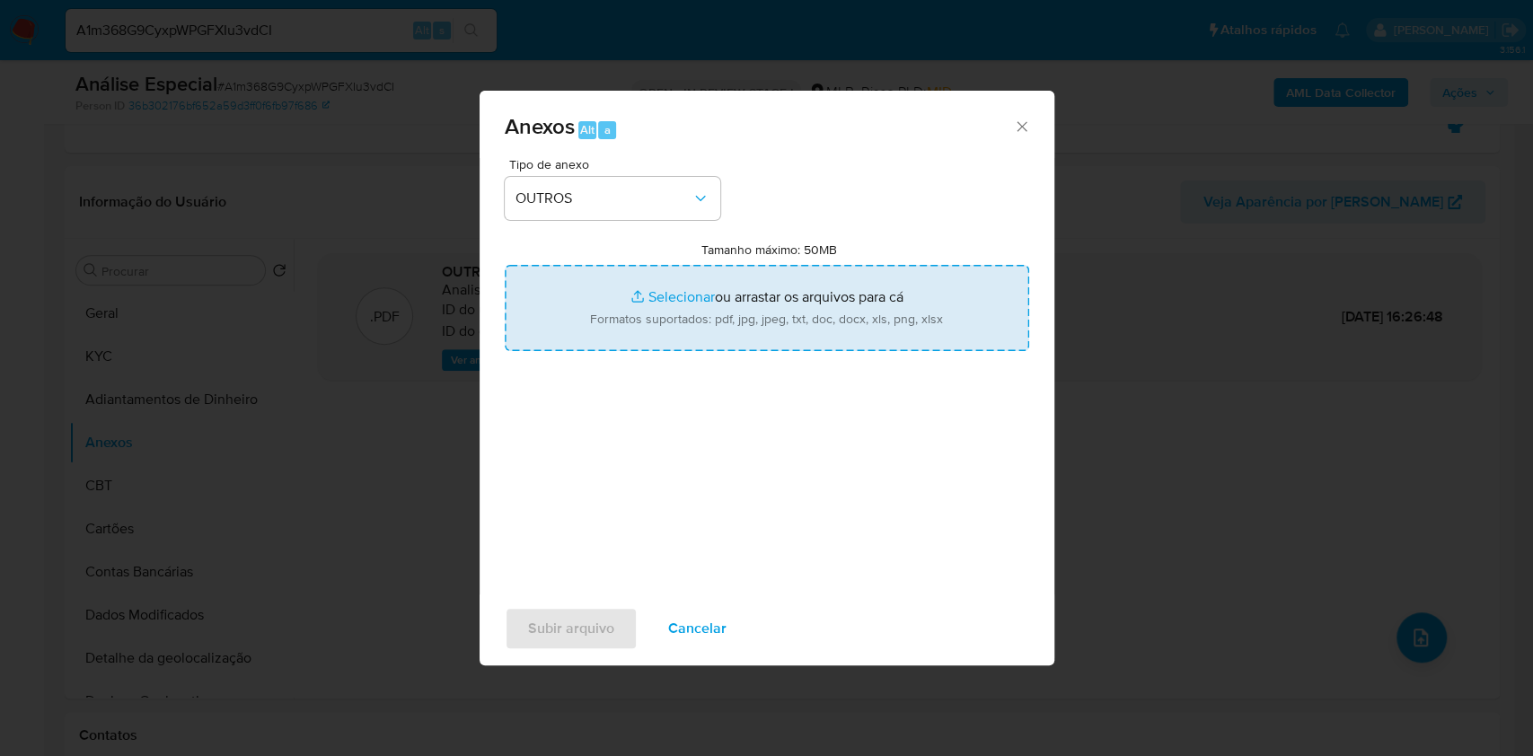
type input "C:\fakepath\SAR - XXXX - CPF 53089959828 - MANUELA RODRIGUES RAMOS.pdf"
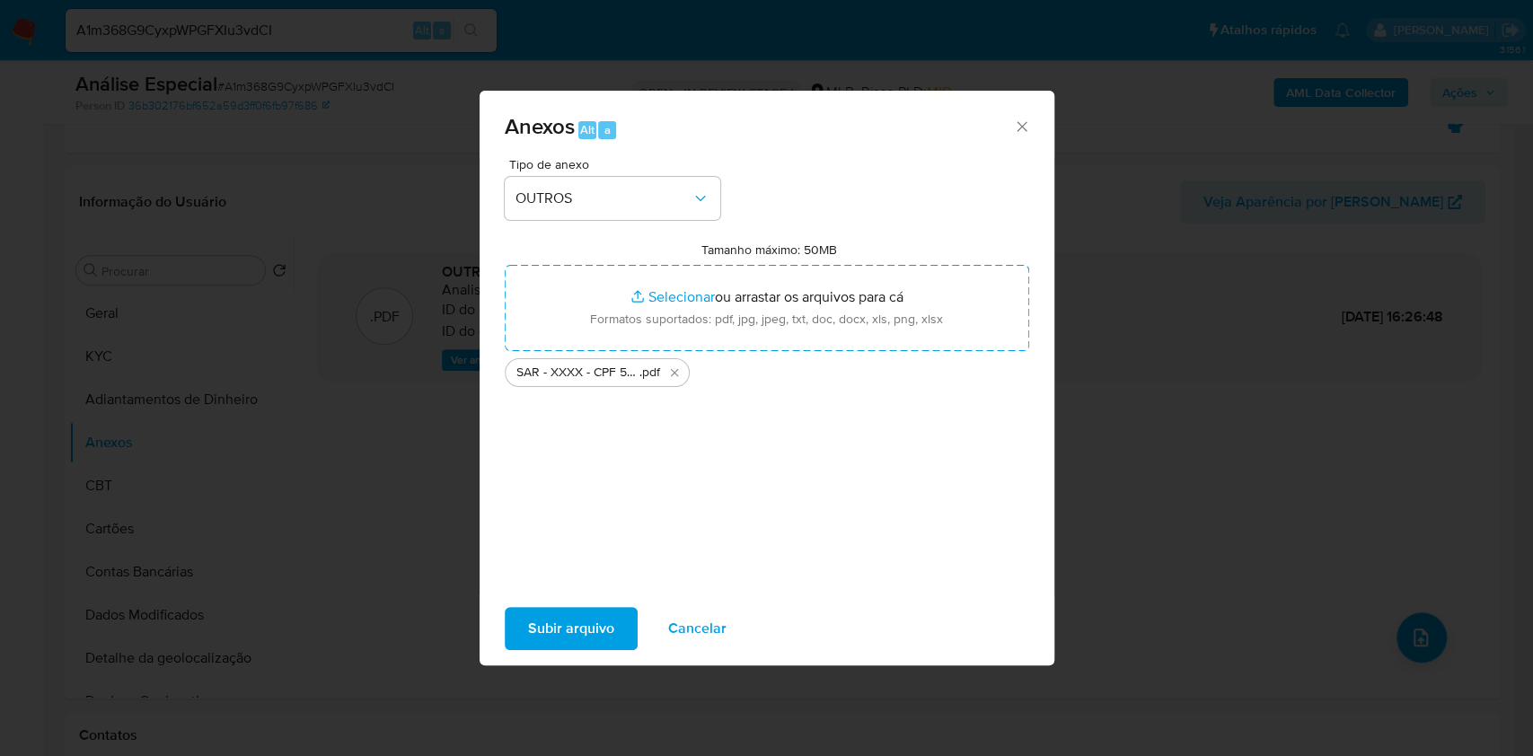
click at [590, 625] on span "Subir arquivo" at bounding box center [571, 629] width 86 height 40
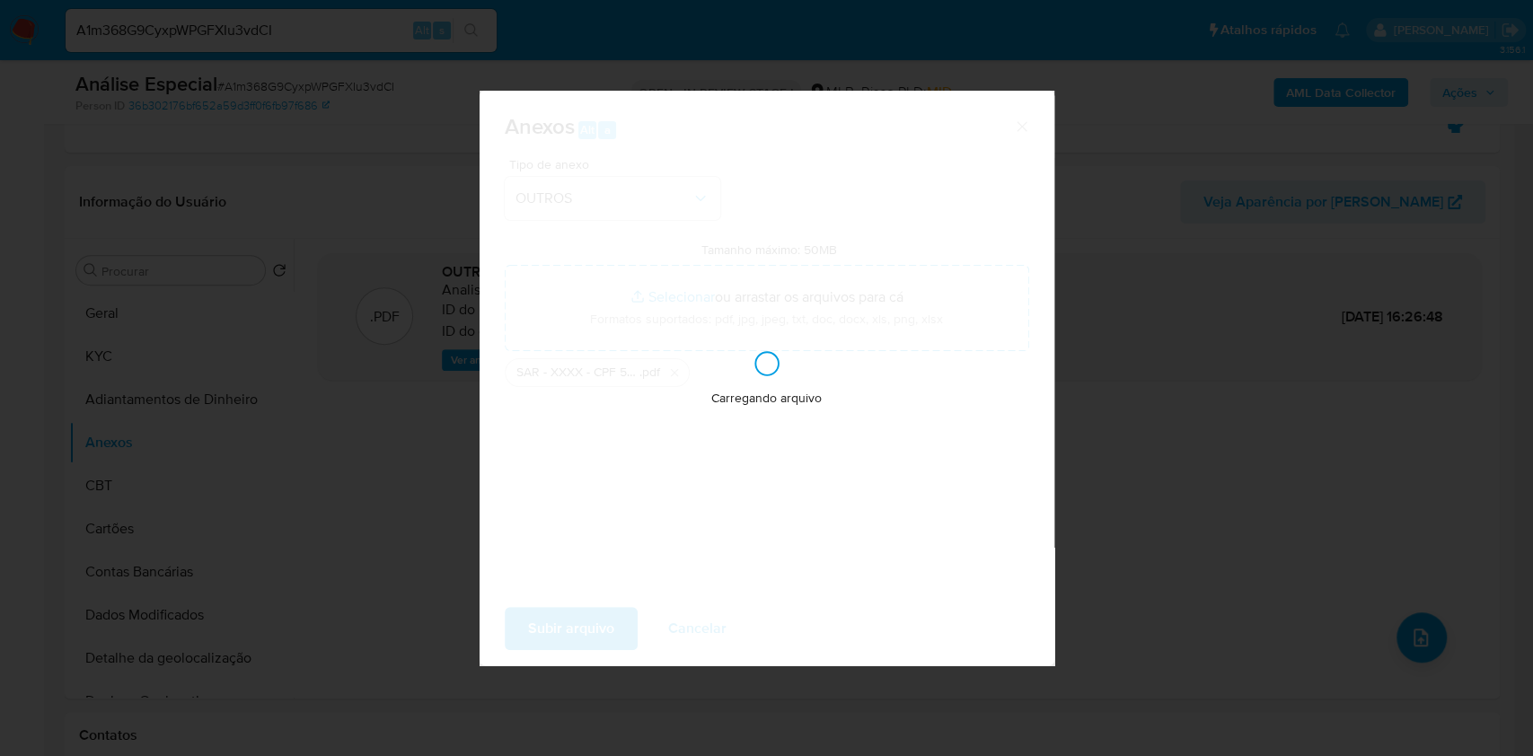
click at [1172, 343] on div "Anexos Alt a Tipo de anexo OUTROS Tamanho máximo: 50MB Selecionar arquivos Sele…" at bounding box center [766, 378] width 1533 height 756
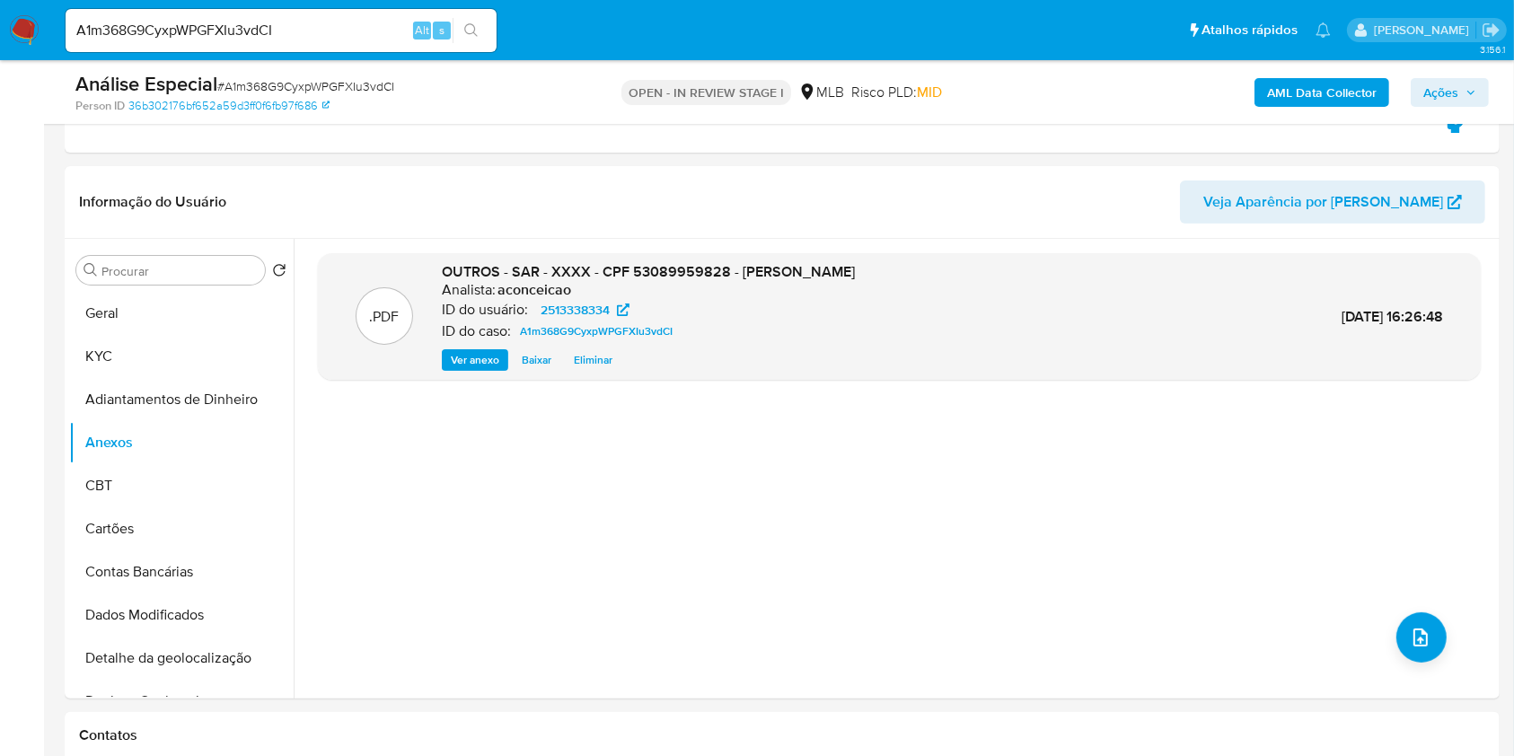
click at [1432, 95] on span "Ações" at bounding box center [1441, 92] width 35 height 29
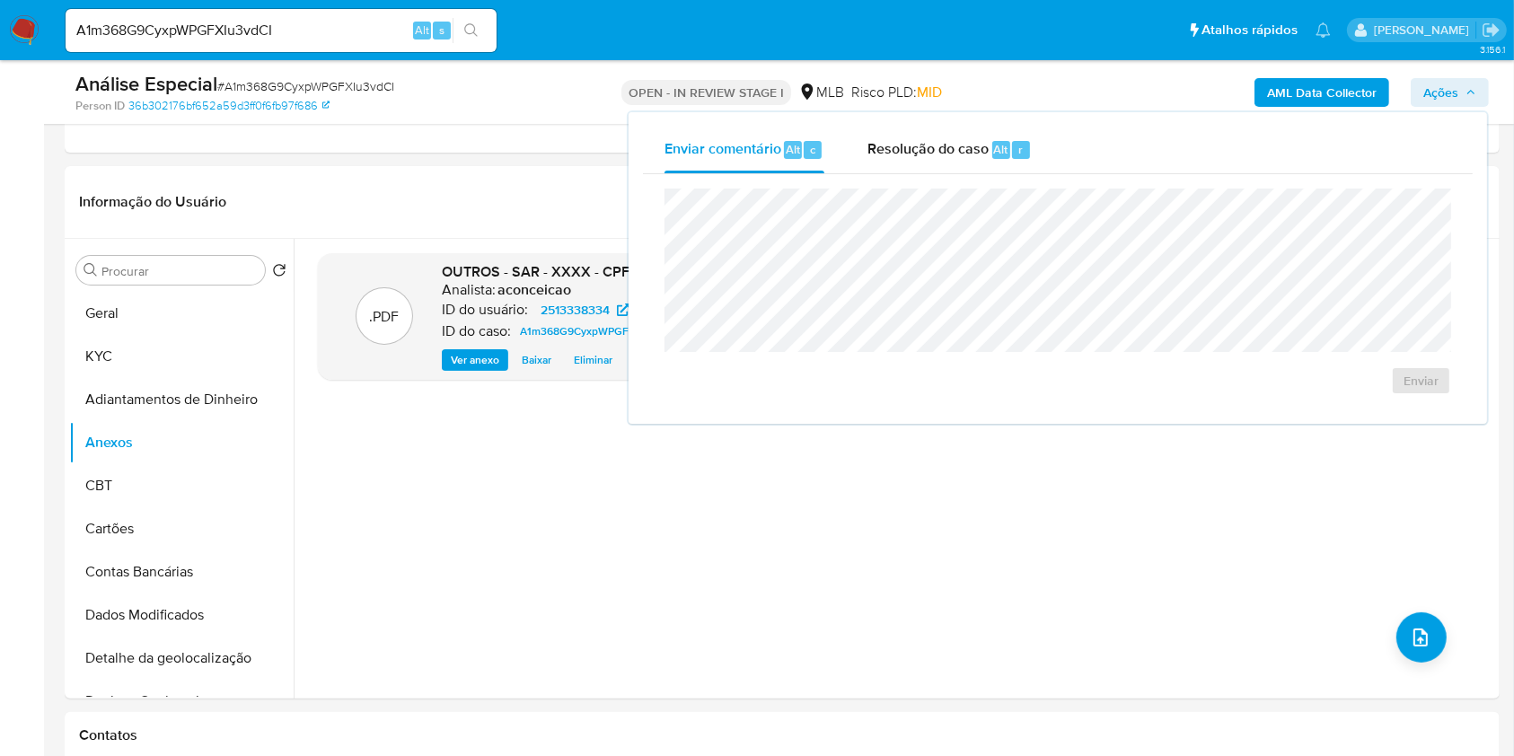
drag, startPoint x: 916, startPoint y: 162, endPoint x: 921, endPoint y: 182, distance: 21.3
click at [916, 163] on div "Resolução do caso Alt r" at bounding box center [950, 150] width 164 height 47
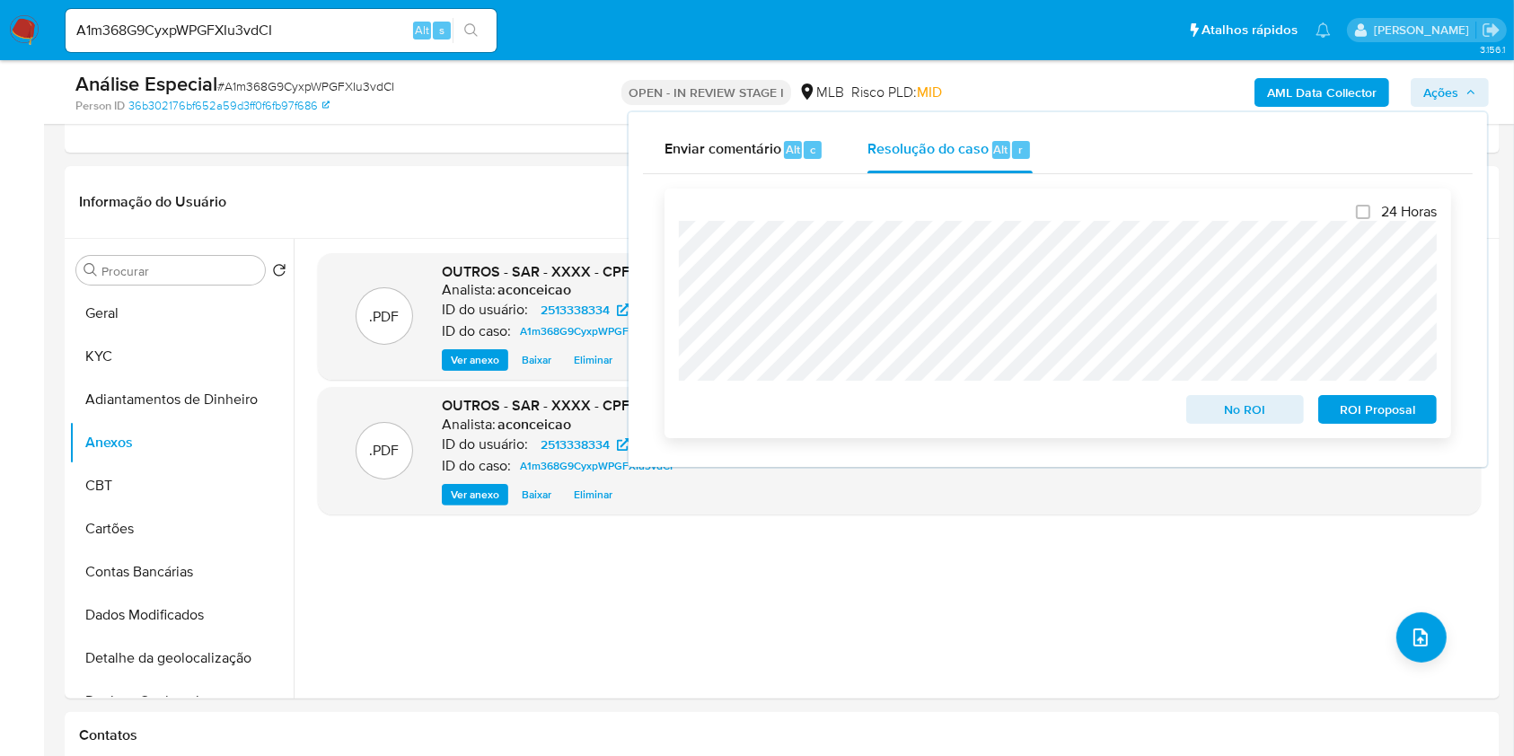
drag, startPoint x: 1361, startPoint y: 414, endPoint x: 1451, endPoint y: 364, distance: 103.7
click at [1365, 414] on span "ROI Proposal" at bounding box center [1377, 409] width 93 height 25
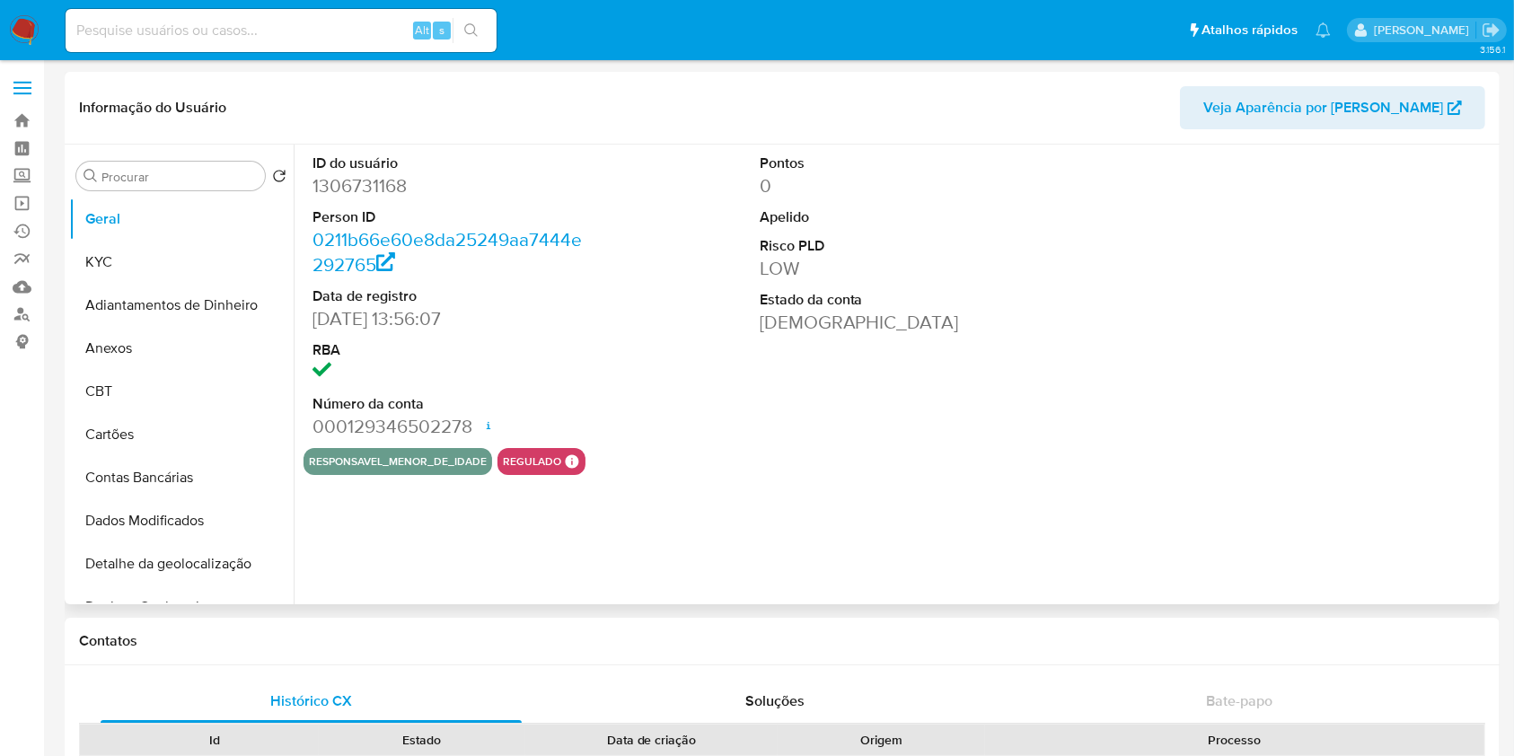
select select "10"
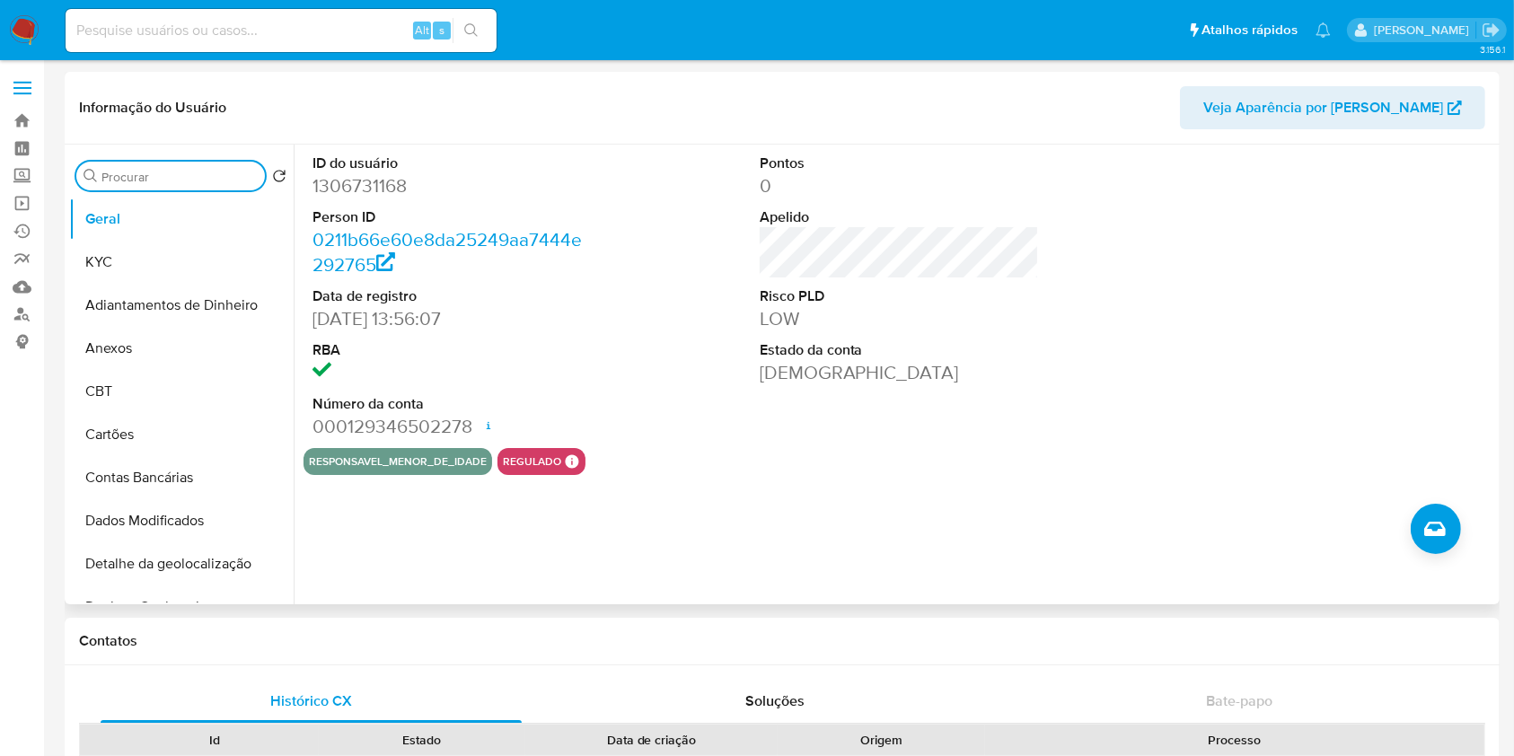
click at [165, 182] on input "Procurar" at bounding box center [179, 177] width 156 height 16
click at [192, 256] on button "KYC" at bounding box center [174, 262] width 210 height 43
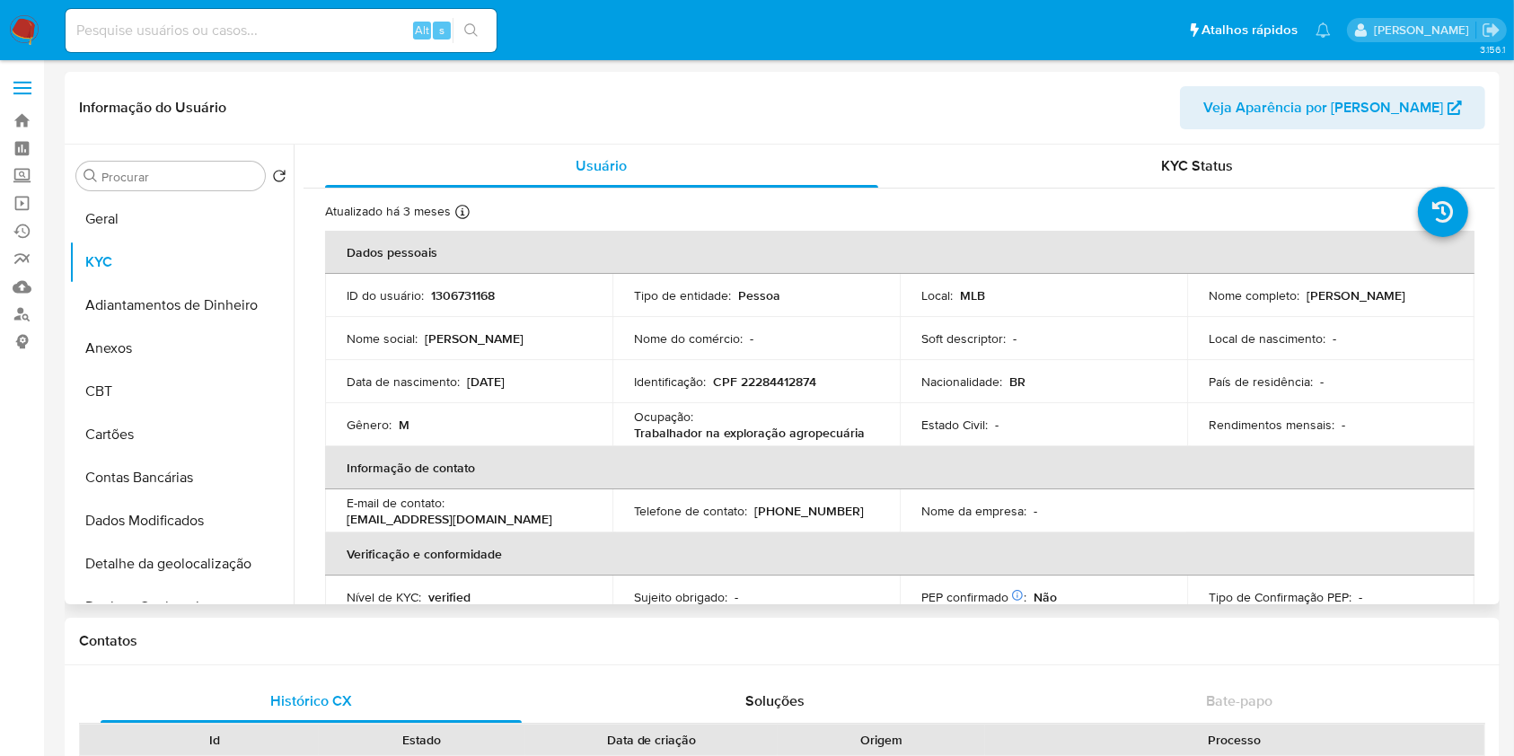
click at [1307, 300] on p "Claudenilson Jose de Ramos" at bounding box center [1356, 295] width 99 height 16
click at [1307, 299] on p "Claudenilson Jose de Ramos" at bounding box center [1356, 295] width 99 height 16
copy div "Nome completo : Claudenilson Jose de Ramos"
click at [1307, 304] on p "Claudenilson Jose de Ramos" at bounding box center [1356, 295] width 99 height 16
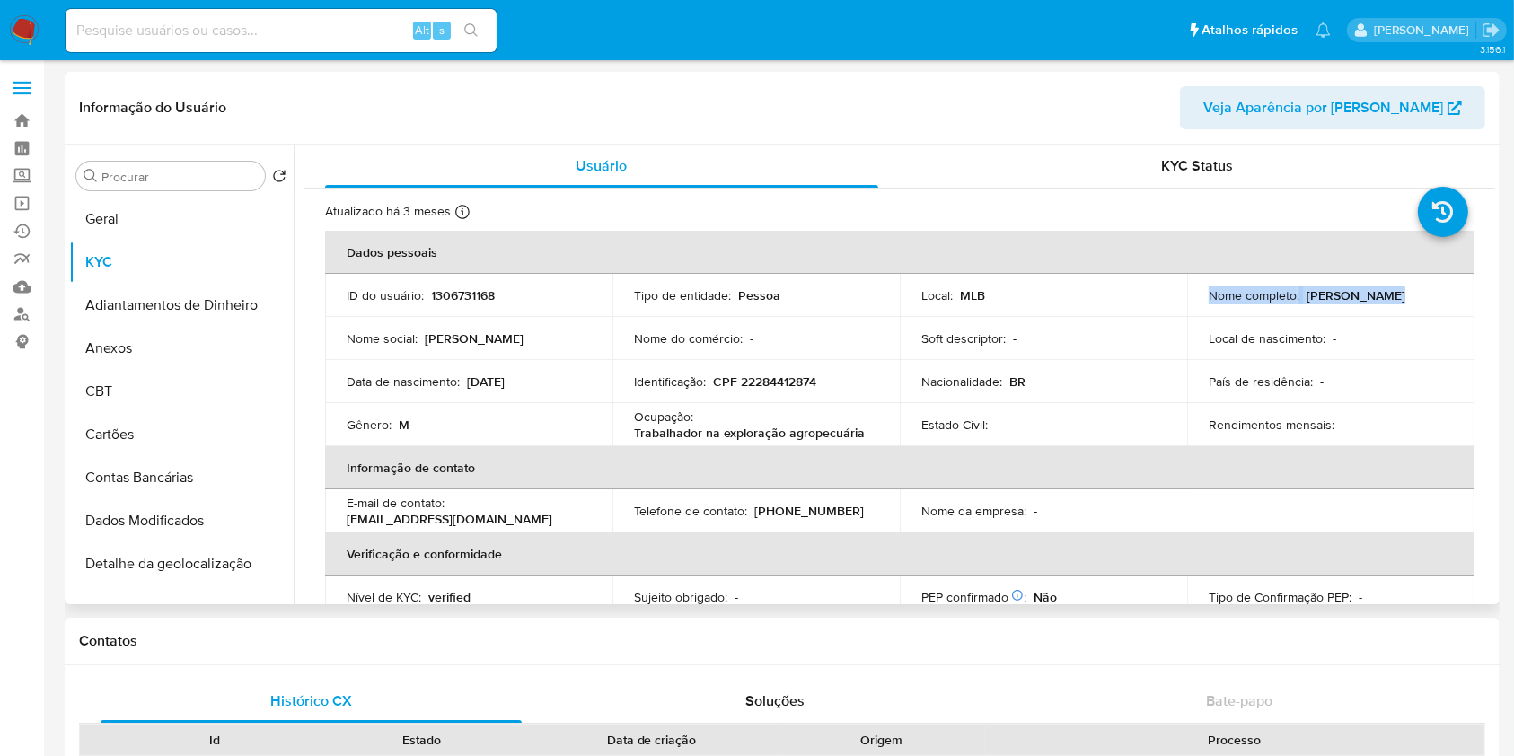
click at [1375, 304] on div "Nome completo : Claudenilson Jose de Ramos" at bounding box center [1331, 295] width 244 height 16
copy p "Claudenilson Jose de Ramos"
drag, startPoint x: 1365, startPoint y: 304, endPoint x: 1203, endPoint y: 311, distance: 161.8
click at [1307, 304] on p "Claudenilson Jose de Ramos" at bounding box center [1356, 295] width 99 height 16
click at [784, 378] on p "CPF 22284412874" at bounding box center [764, 382] width 103 height 16
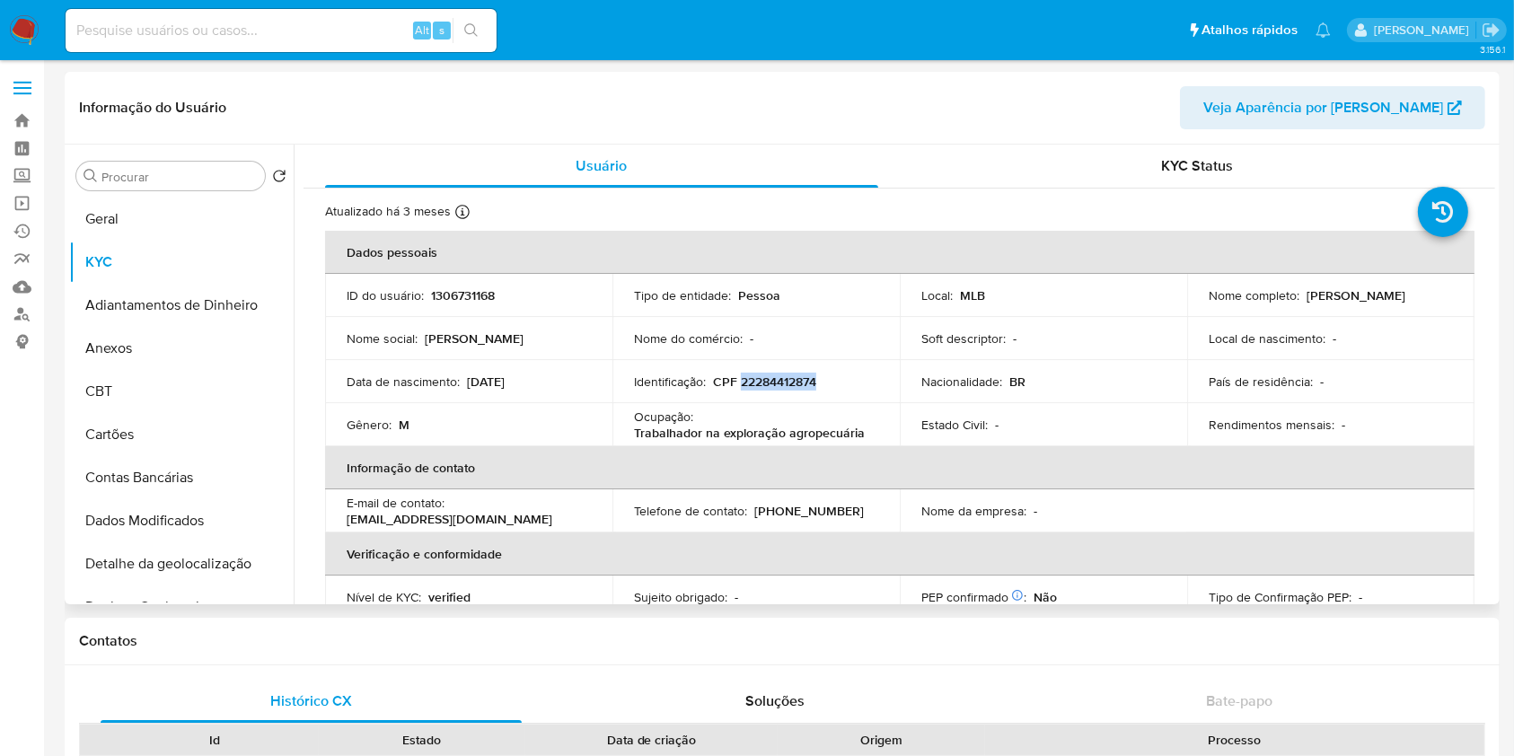
copy p "22284412874"
click at [784, 380] on p "CPF 22284412874" at bounding box center [764, 382] width 103 height 16
click at [770, 389] on p "CPF 22284412874" at bounding box center [764, 382] width 103 height 16
copy p "22284412874"
click at [770, 390] on p "CPF 22284412874" at bounding box center [764, 382] width 103 height 16
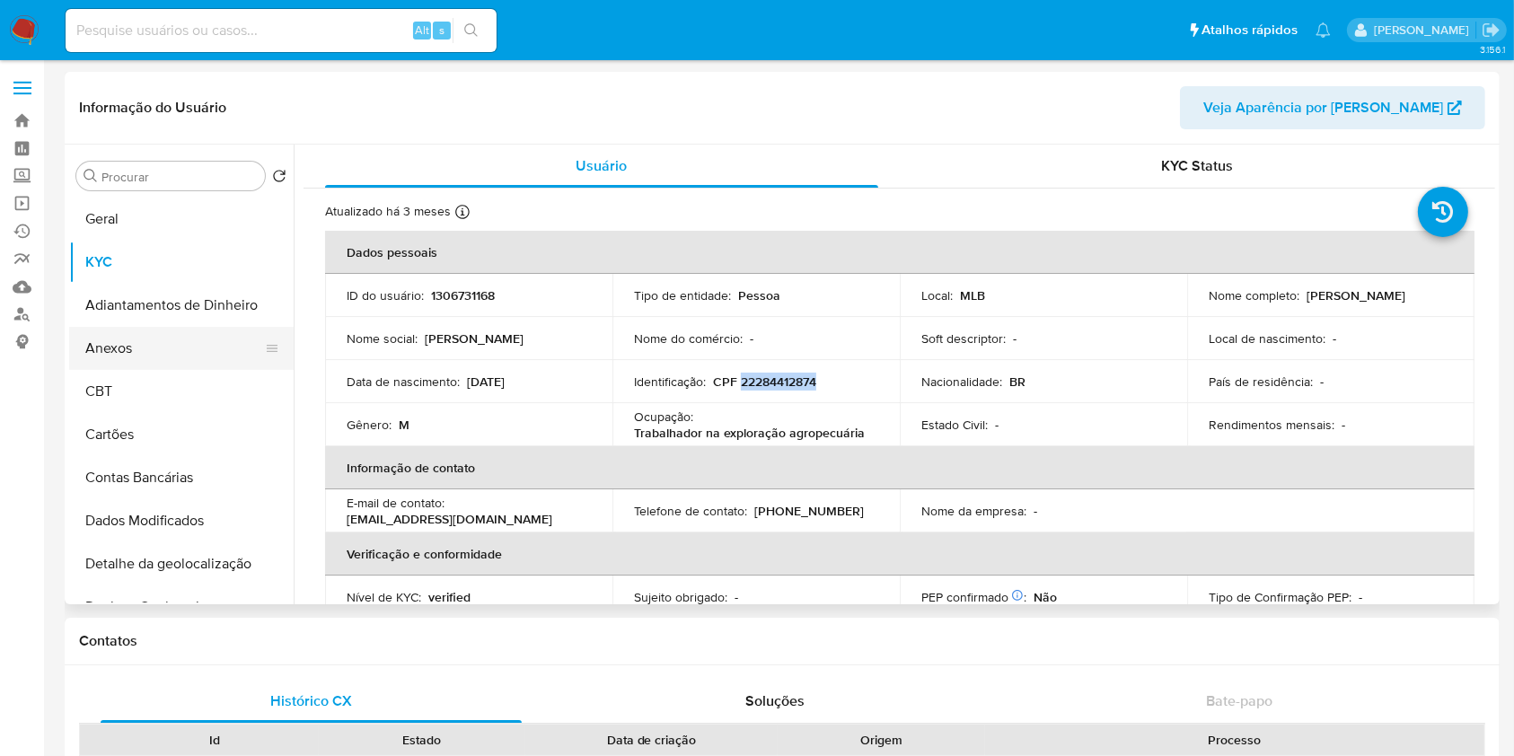
drag, startPoint x: 132, startPoint y: 348, endPoint x: 242, endPoint y: 363, distance: 111.4
click at [136, 348] on button "Anexos" at bounding box center [174, 348] width 210 height 43
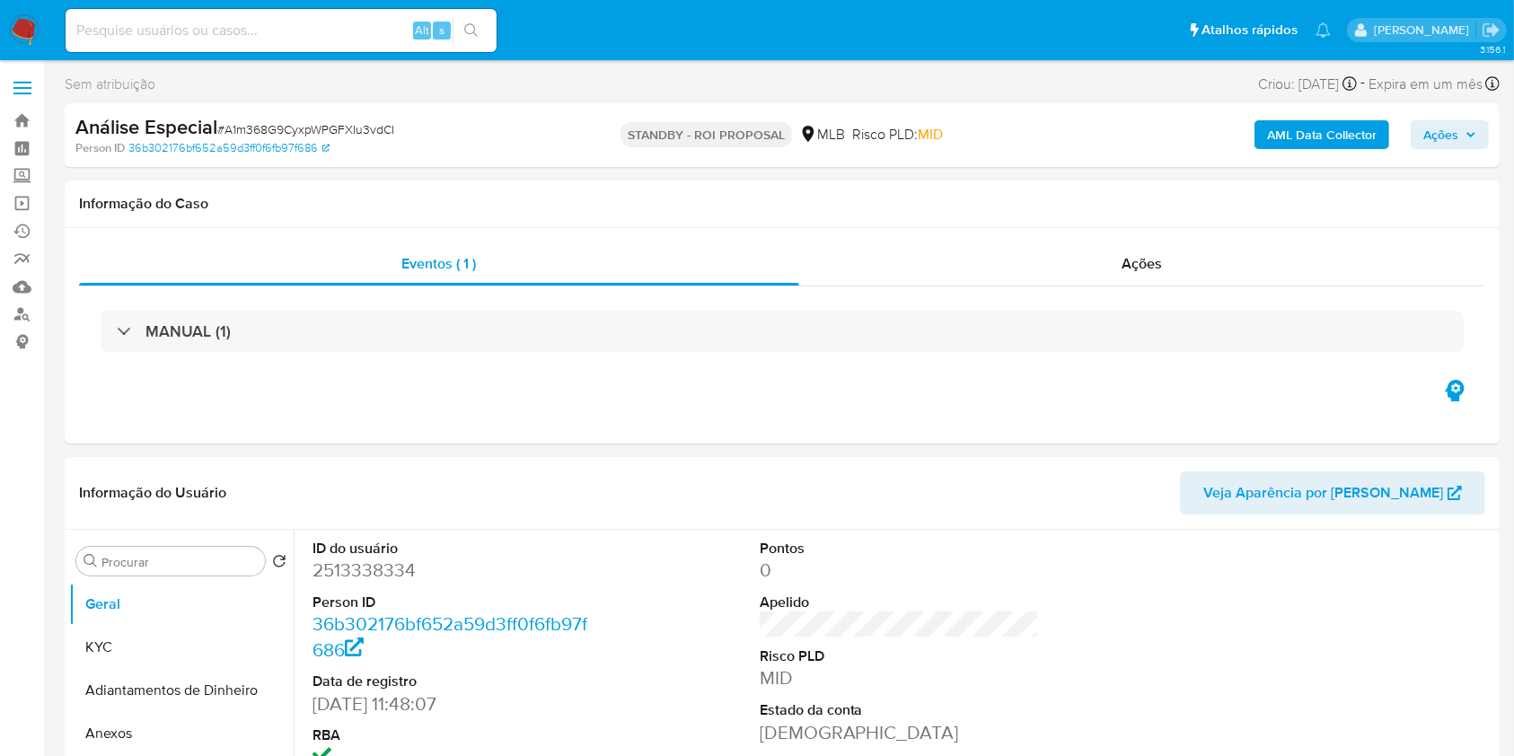
click at [349, 128] on span "# A1m368G9CyxpWPGFXIu3vdCI" at bounding box center [305, 129] width 177 height 18
copy span "A1m368G9CyxpWPGFXIu3vdCI"
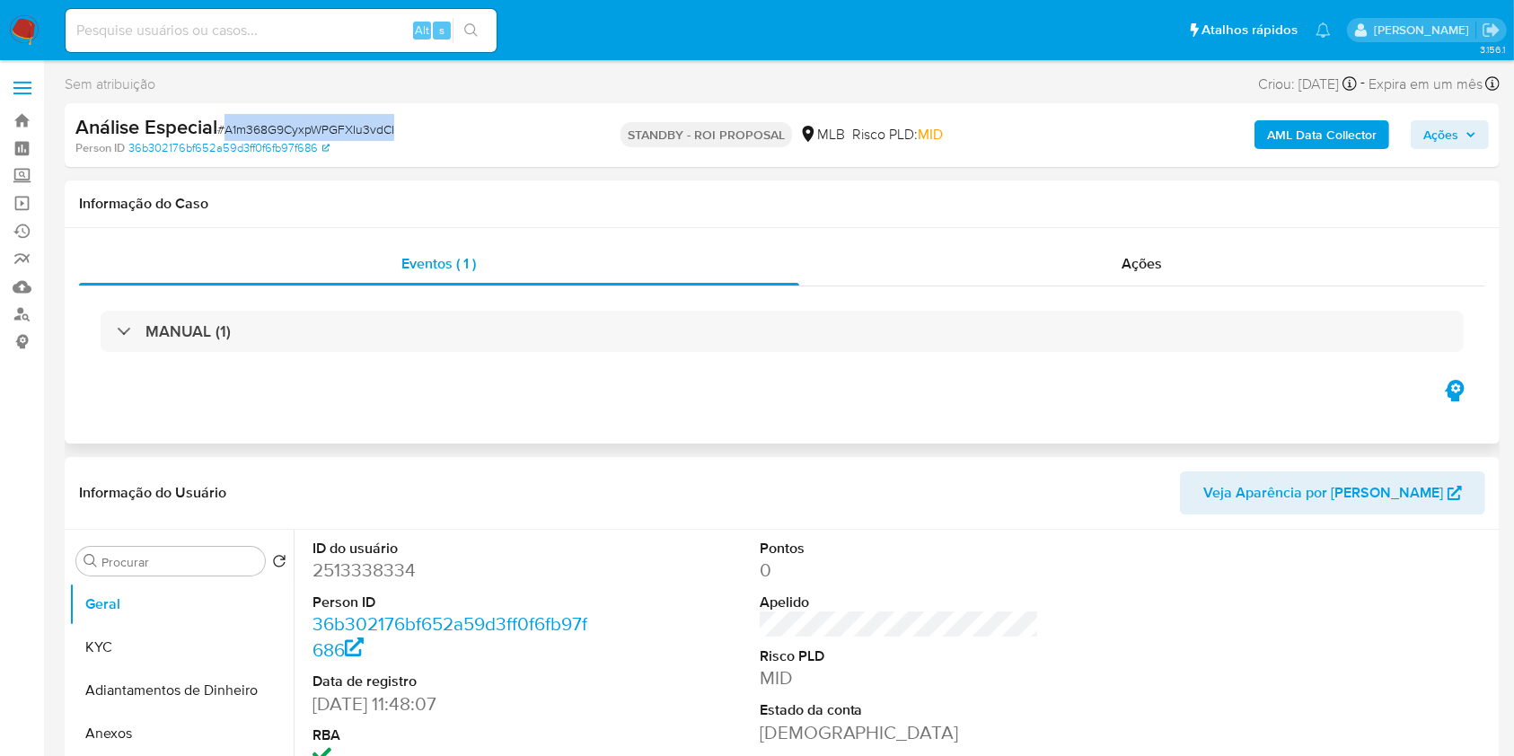
select select "10"
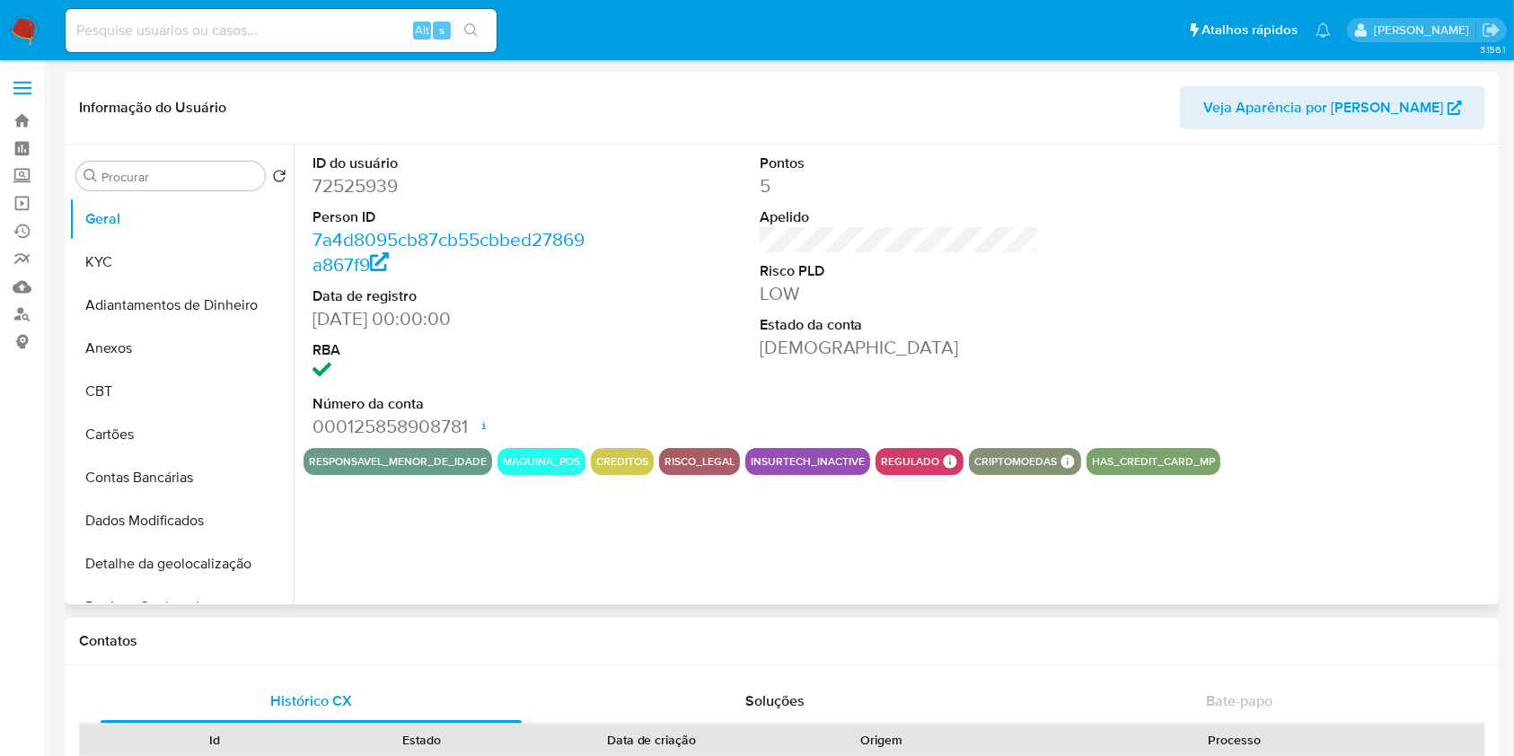
select select "10"
drag, startPoint x: 175, startPoint y: 259, endPoint x: 258, endPoint y: 271, distance: 83.6
click at [176, 260] on button "KYC" at bounding box center [174, 262] width 210 height 43
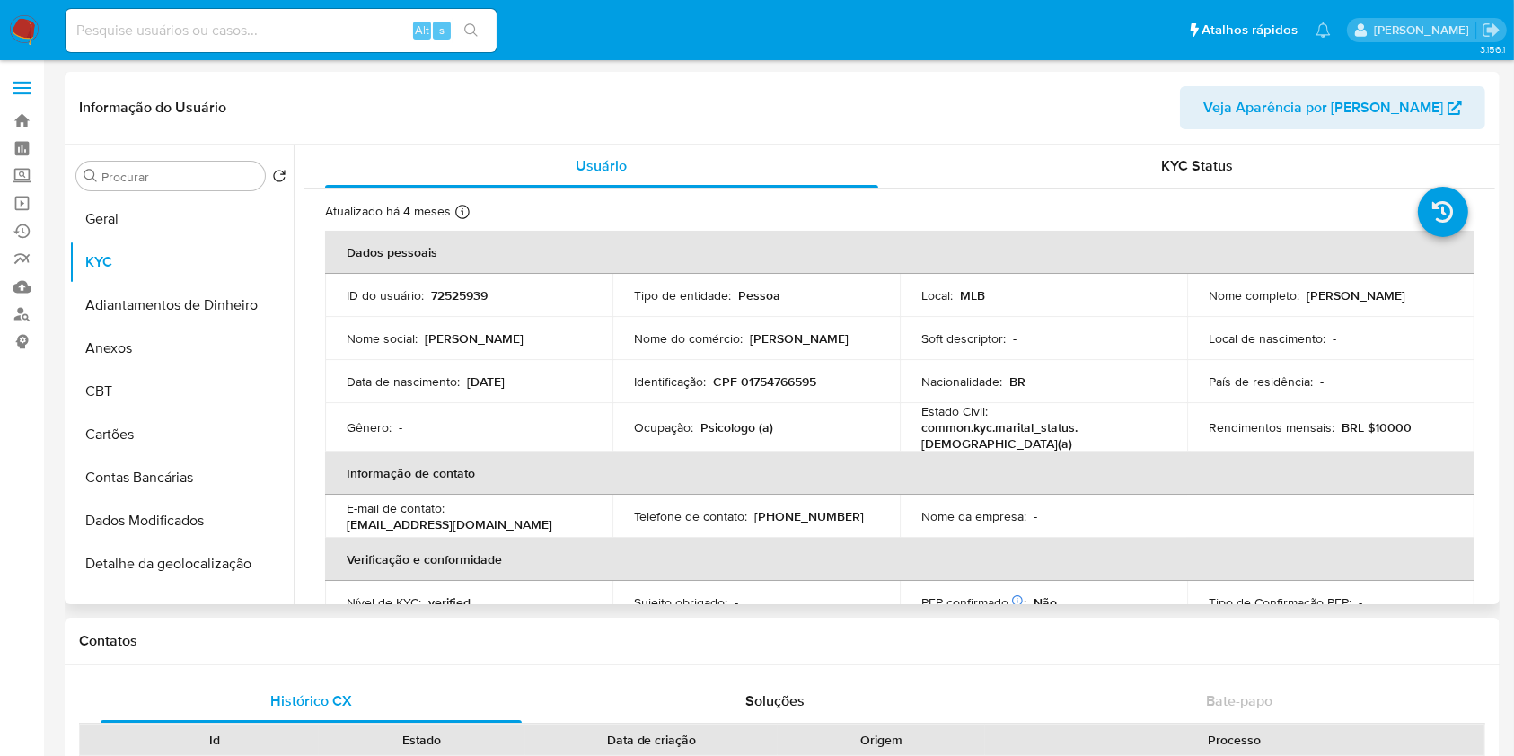
click at [1344, 293] on p "[PERSON_NAME]" at bounding box center [1356, 295] width 99 height 16
copy p "[PERSON_NAME]"
drag, startPoint x: 1301, startPoint y: 293, endPoint x: 1420, endPoint y: 300, distance: 118.8
click at [1420, 300] on div "Nome completo : [PERSON_NAME]" at bounding box center [1331, 295] width 244 height 16
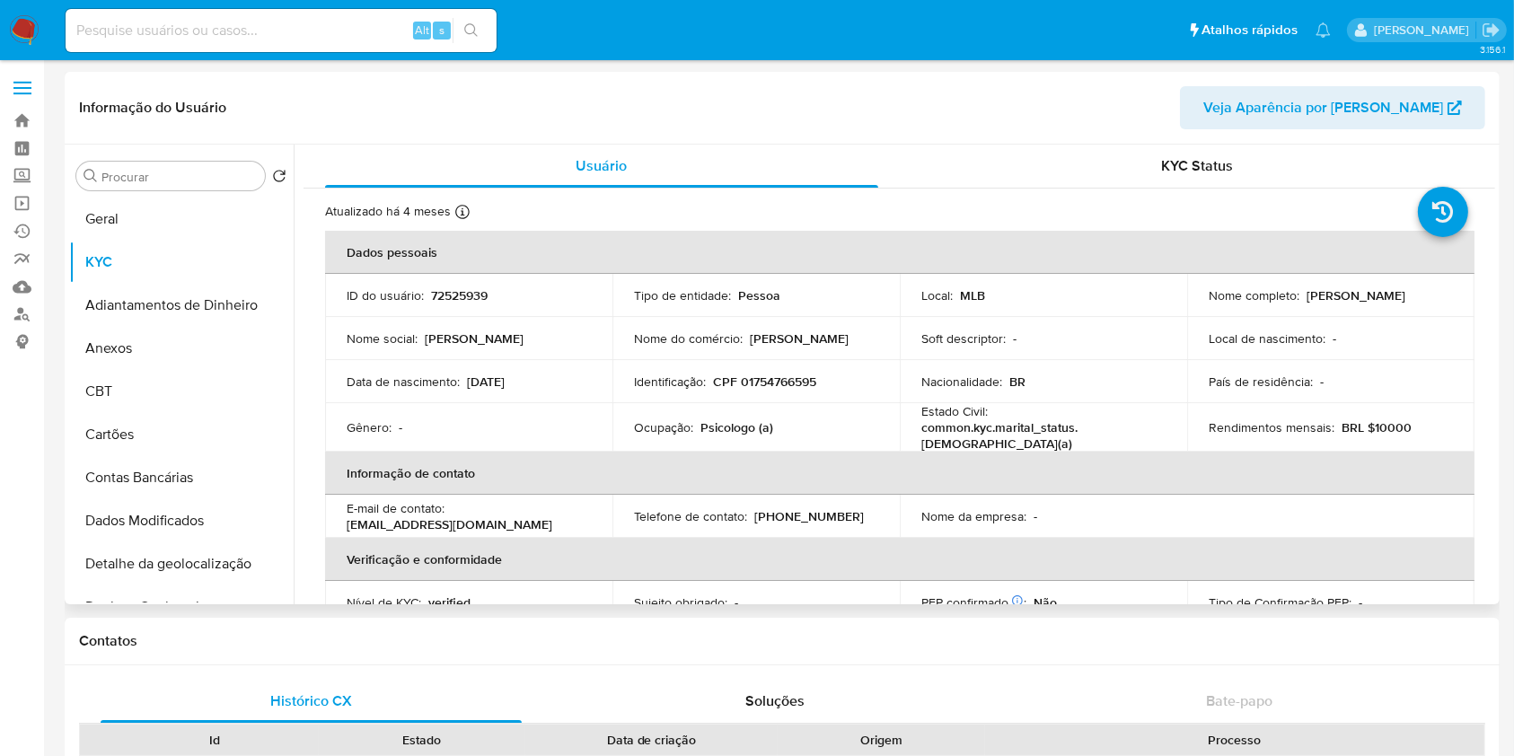
drag, startPoint x: 797, startPoint y: 381, endPoint x: 802, endPoint y: 392, distance: 12.0
click at [797, 380] on p "CPF 01754766595" at bounding box center [764, 382] width 103 height 16
click at [803, 395] on td "Identificação : CPF 01754766595" at bounding box center [756, 381] width 287 height 43
click at [790, 379] on p "CPF 01754766595" at bounding box center [764, 382] width 103 height 16
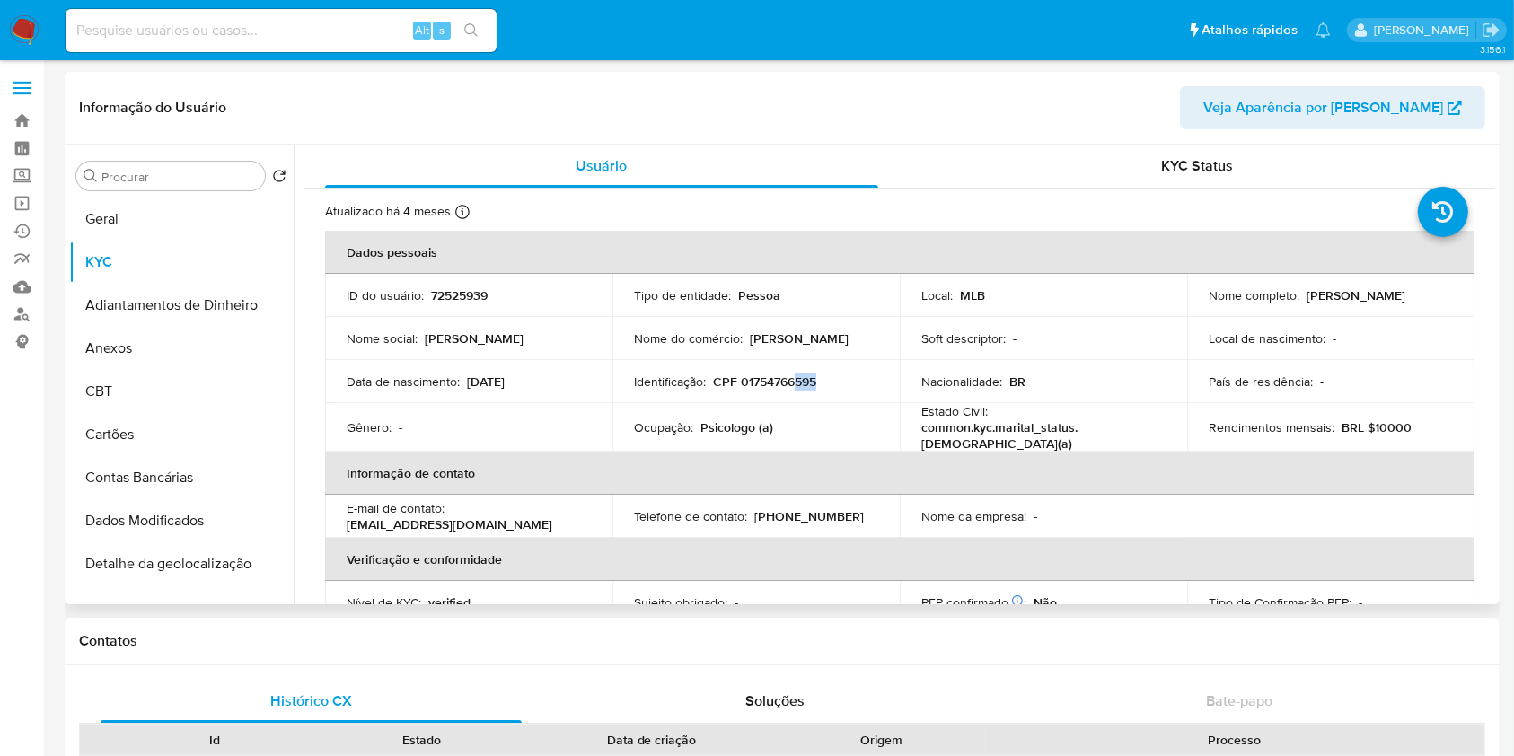
copy p "595"
click at [790, 382] on p "CPF 01754766595" at bounding box center [764, 382] width 103 height 16
click at [790, 384] on p "CPF 01754766595" at bounding box center [764, 382] width 103 height 16
click at [790, 387] on p "CPF 01754766595" at bounding box center [764, 382] width 103 height 16
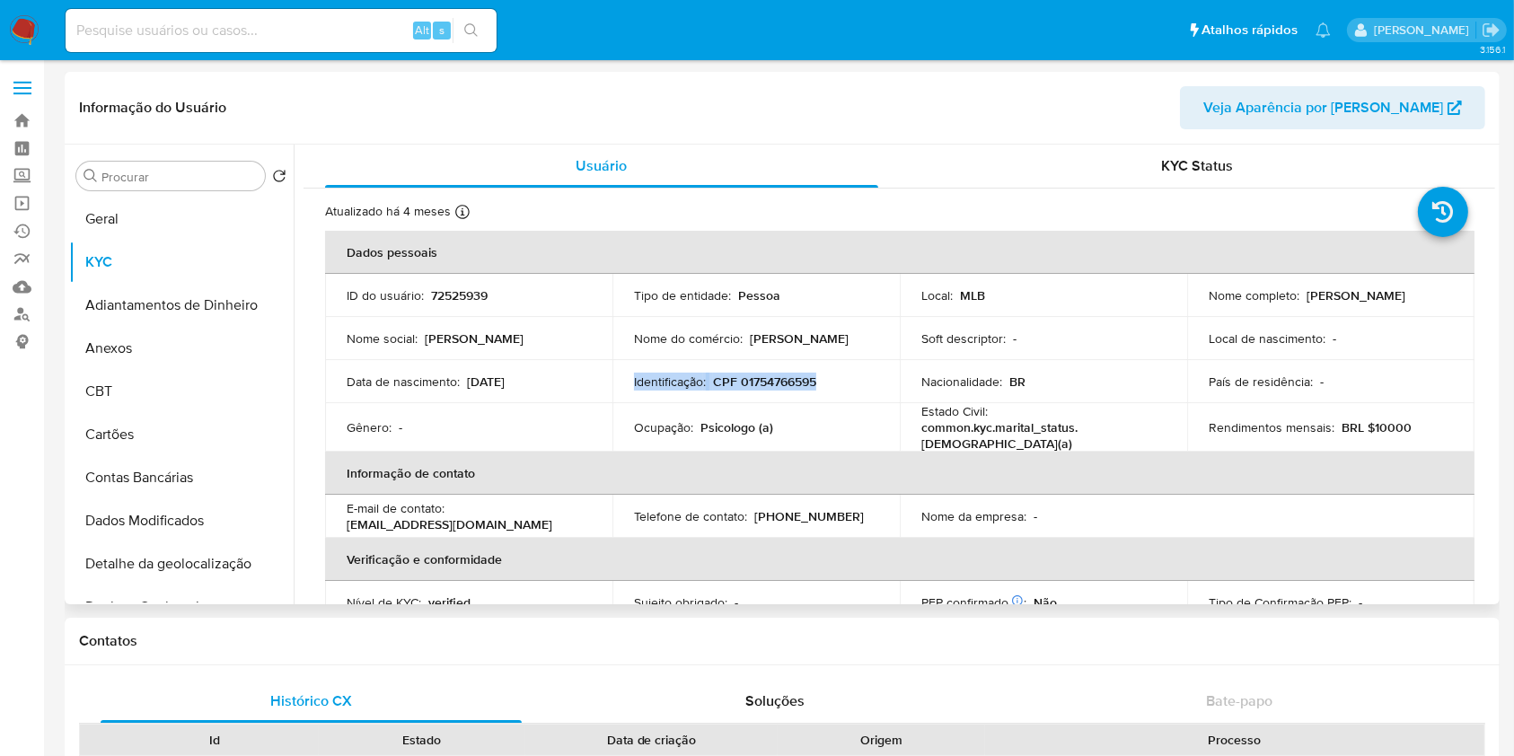
click at [743, 374] on p "CPF 01754766595" at bounding box center [764, 382] width 103 height 16
copy p "01754766595"
drag, startPoint x: 759, startPoint y: 379, endPoint x: 824, endPoint y: 396, distance: 66.9
click at [818, 394] on td "Identificação : CPF 01754766595" at bounding box center [756, 381] width 287 height 43
click at [1387, 423] on p "BRL $10000" at bounding box center [1377, 427] width 70 height 16
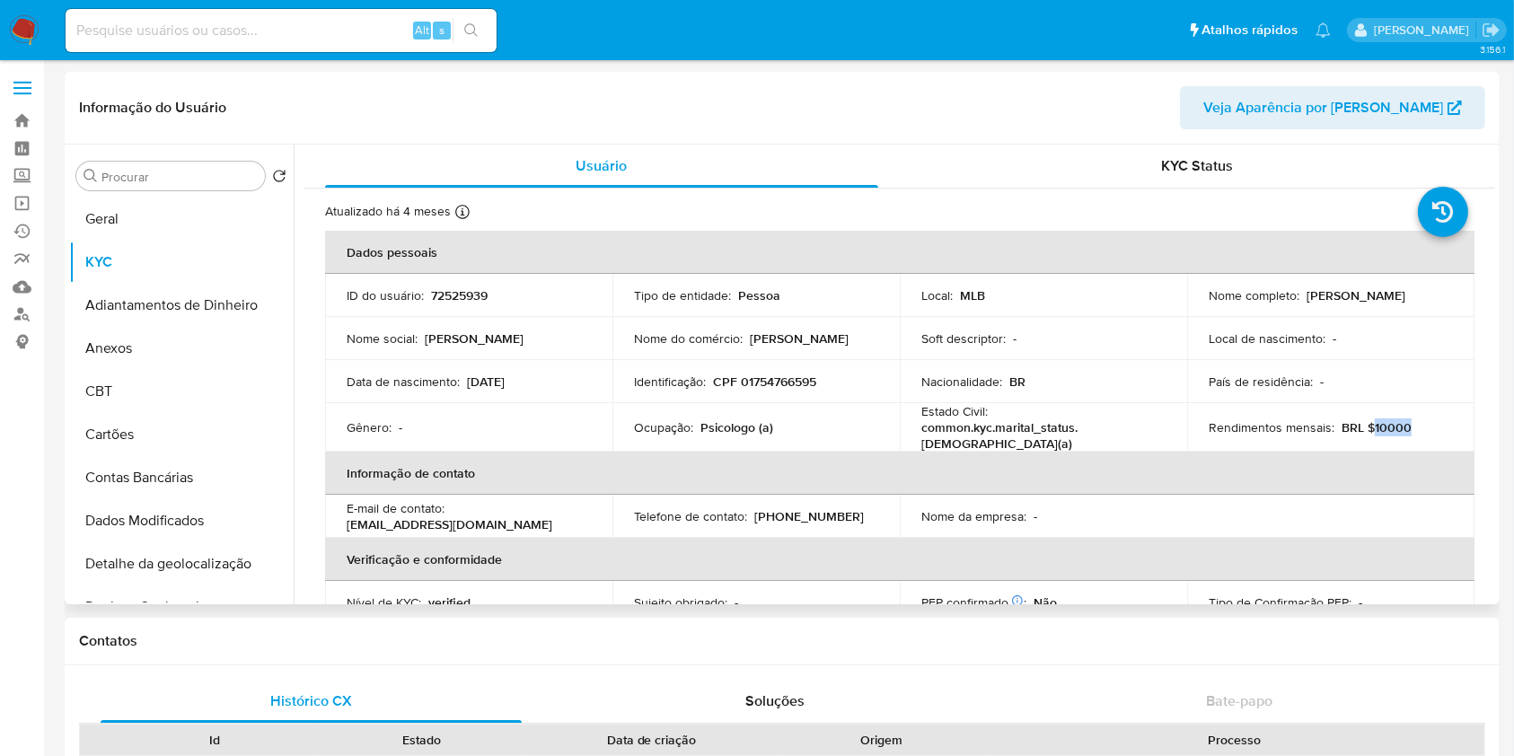
click at [1389, 425] on p "BRL $10000" at bounding box center [1377, 427] width 70 height 16
copy p "10000"
click at [724, 427] on p "Psicologo (a)" at bounding box center [737, 427] width 73 height 16
click at [724, 428] on p "Psicologo (a)" at bounding box center [737, 427] width 73 height 16
copy p "o"
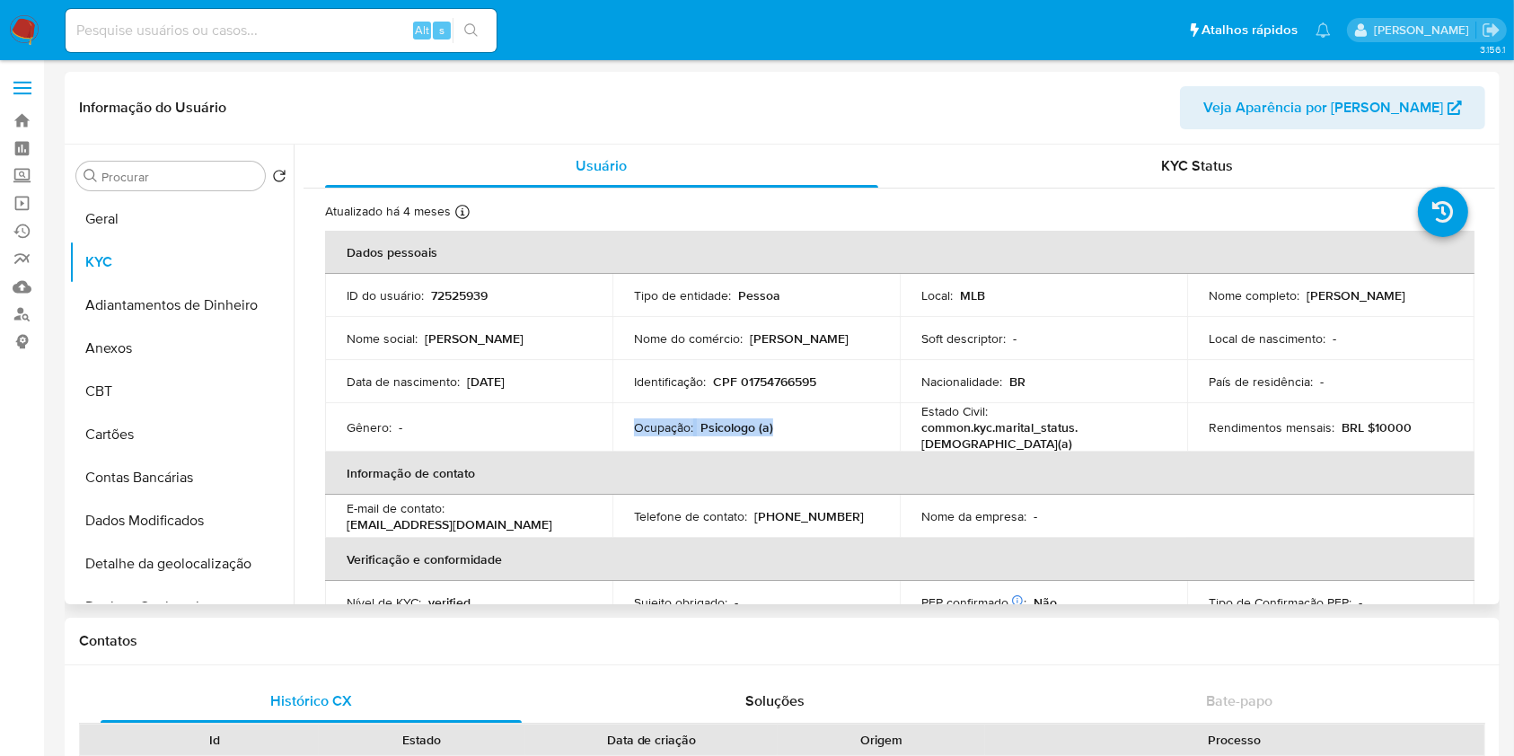
click at [724, 428] on p "Psicologo (a)" at bounding box center [737, 427] width 73 height 16
copy div "Ocupação : Psicologo (a)"
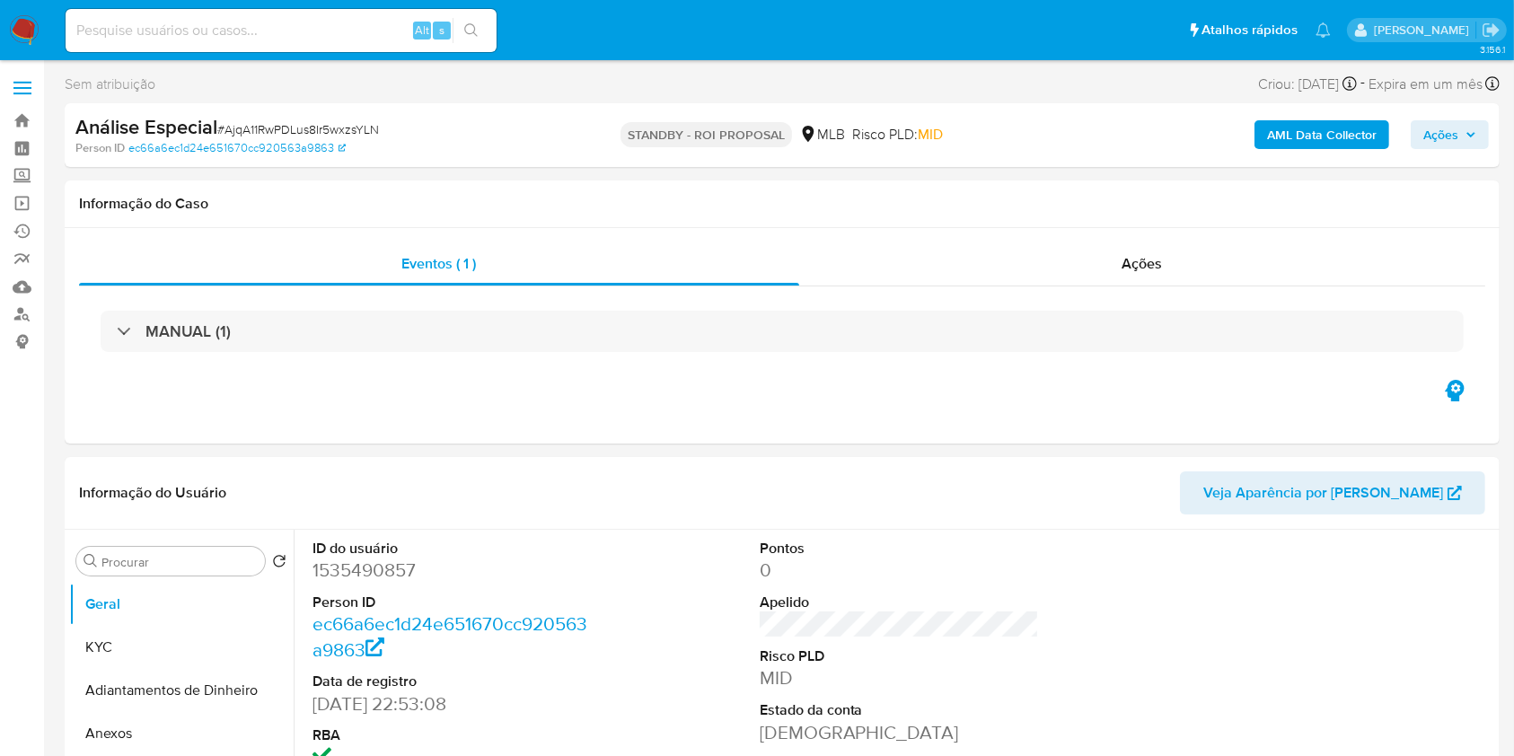
select select "10"
